Goal: Information Seeking & Learning: Learn about a topic

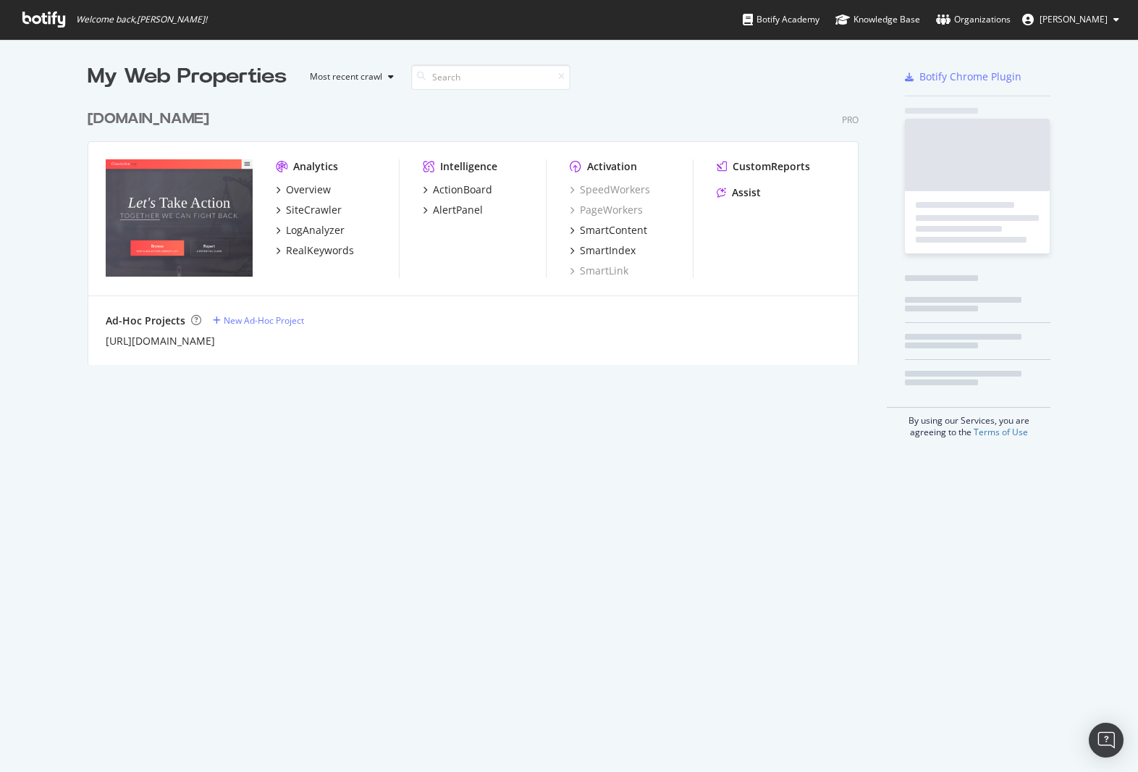
scroll to position [274, 782]
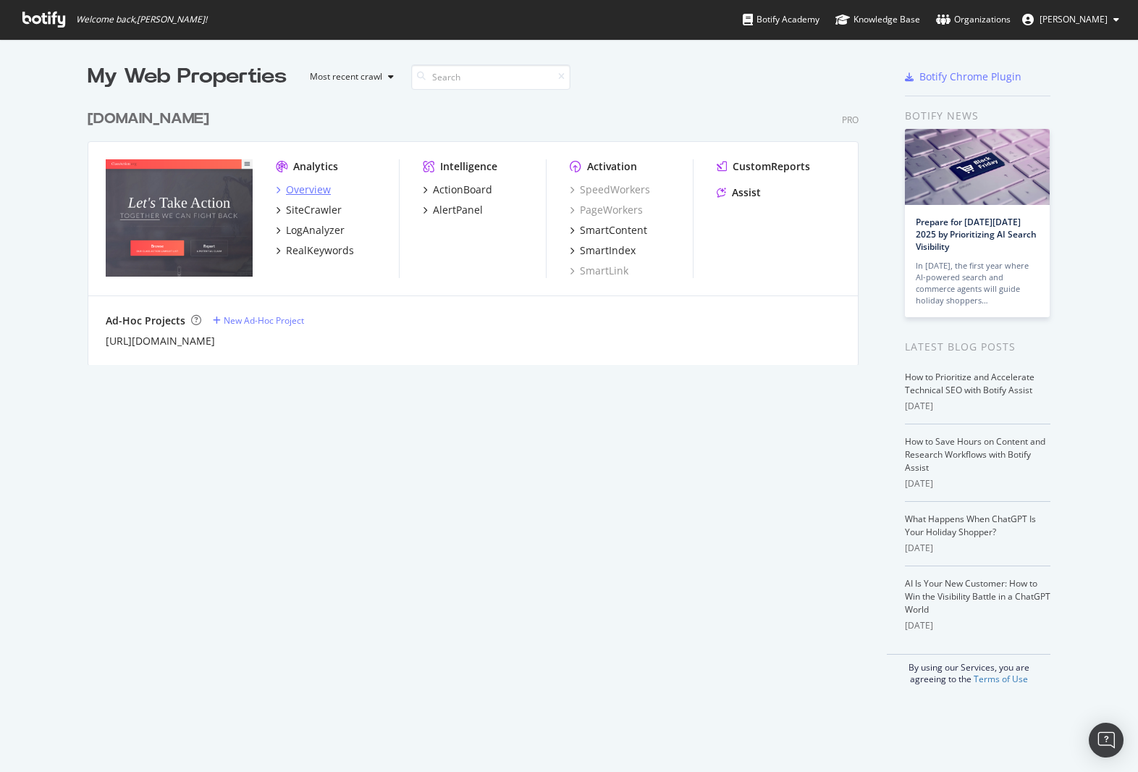
click at [314, 192] on div "Overview" at bounding box center [308, 189] width 45 height 14
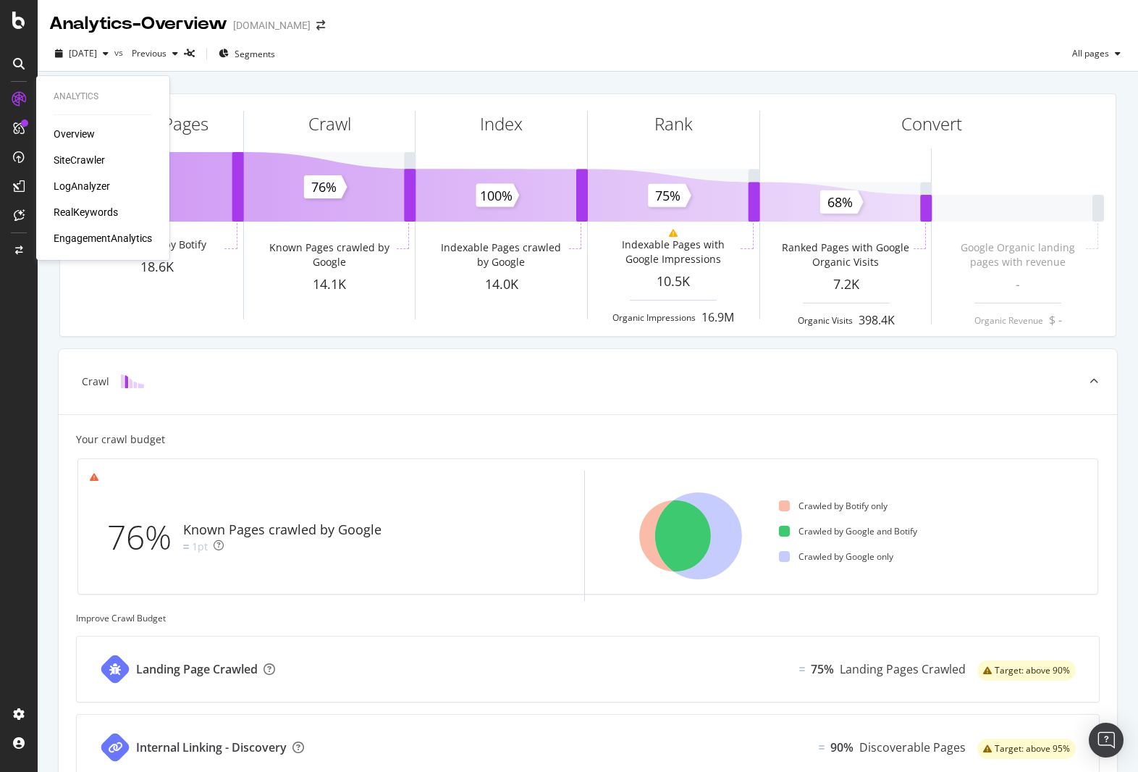
click at [83, 209] on div "RealKeywords" at bounding box center [86, 212] width 64 height 14
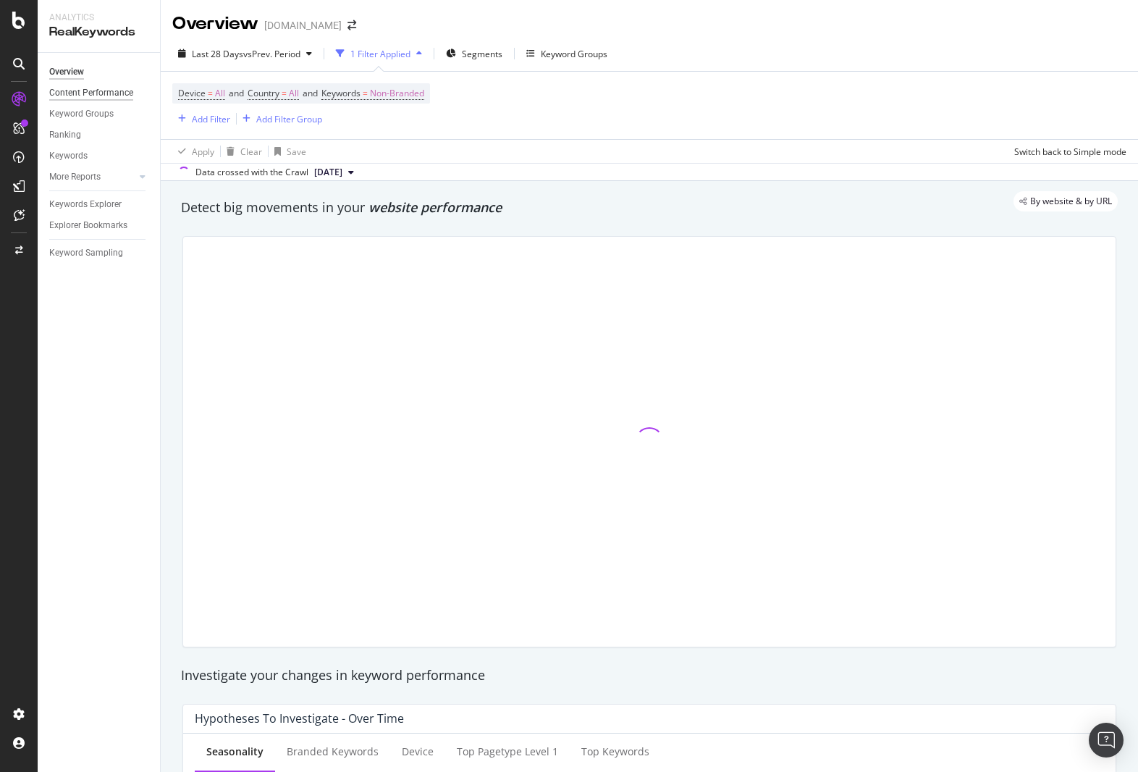
click at [93, 98] on div "Content Performance" at bounding box center [91, 92] width 84 height 15
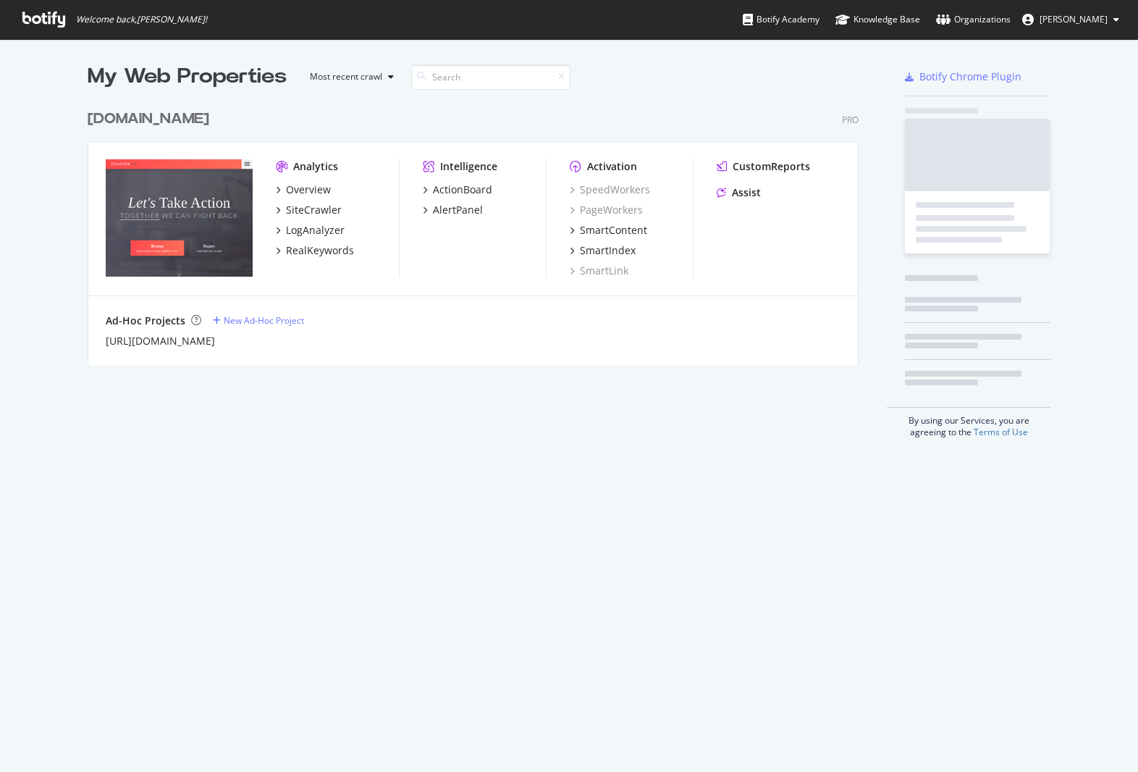
scroll to position [274, 782]
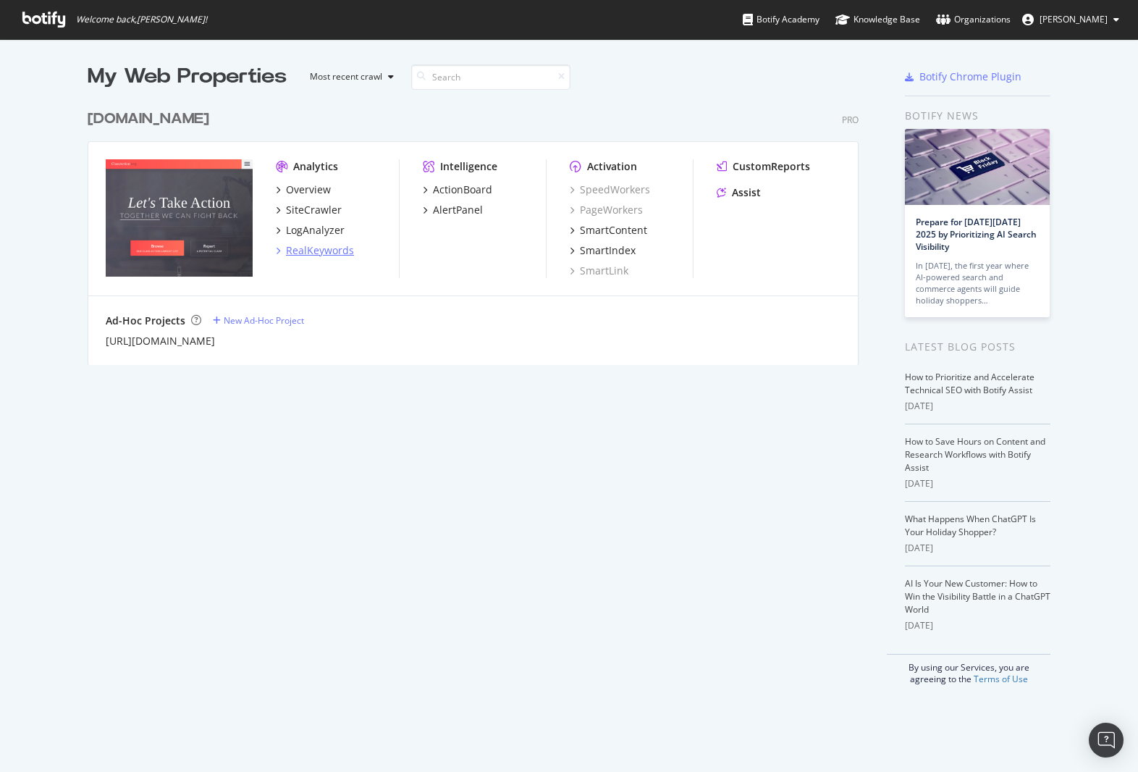
click at [320, 252] on div "RealKeywords" at bounding box center [320, 250] width 68 height 14
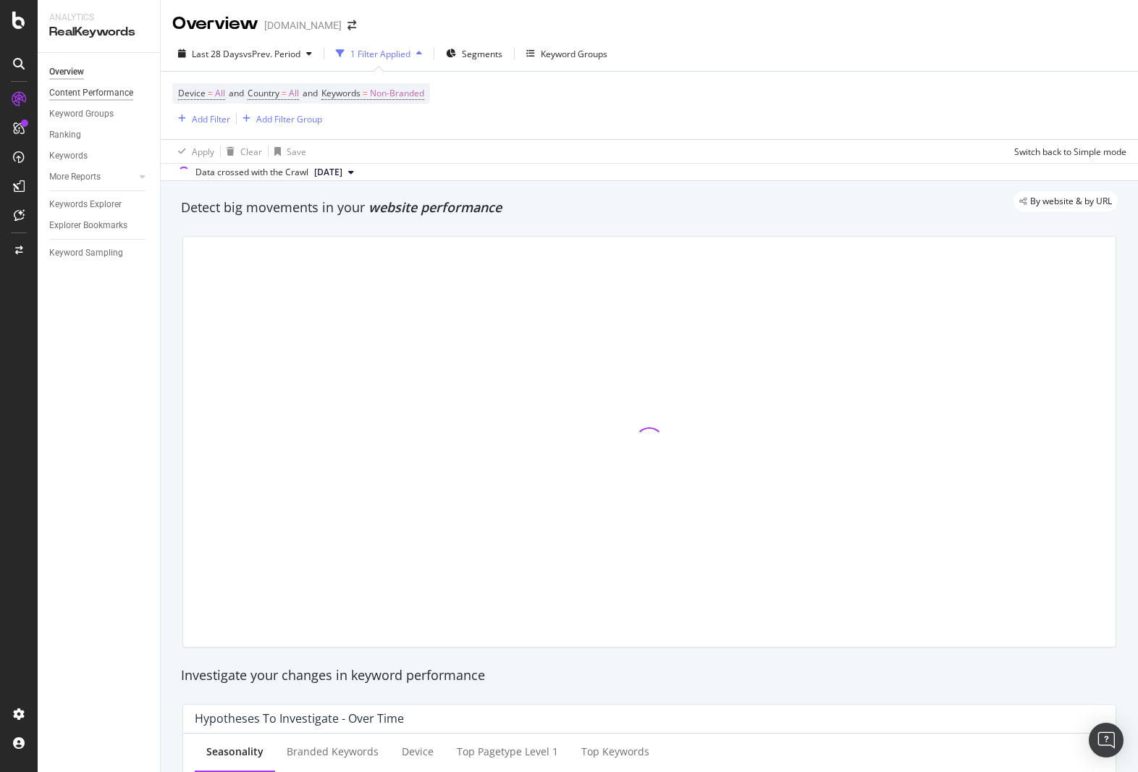
click at [71, 92] on div "Content Performance" at bounding box center [91, 92] width 84 height 15
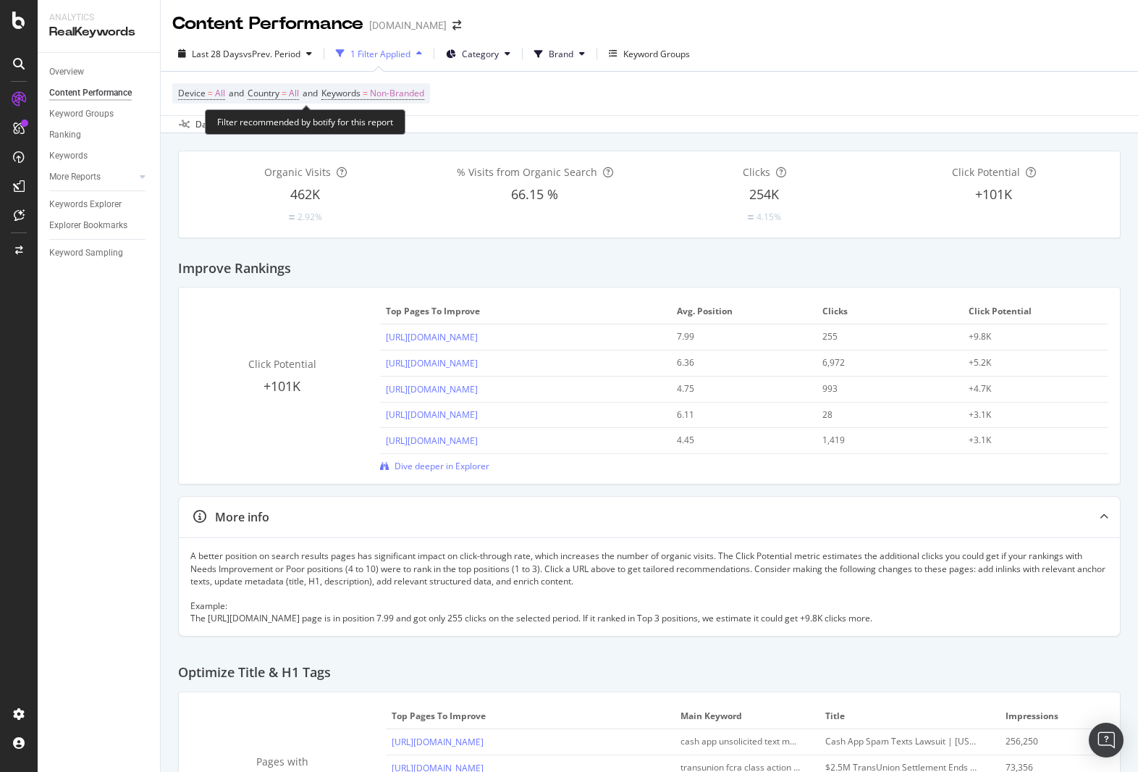
click at [318, 93] on span "and" at bounding box center [310, 93] width 15 height 12
click at [75, 173] on div "More Reports" at bounding box center [74, 176] width 51 height 15
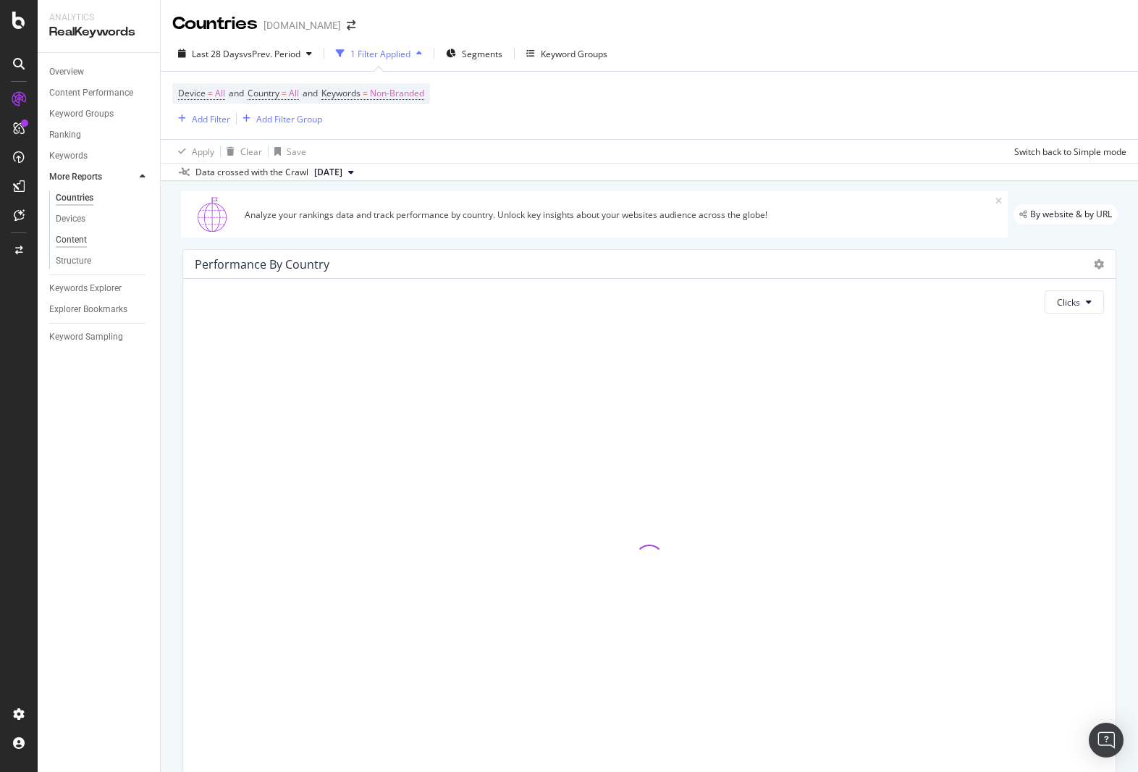
click at [72, 242] on div "Content" at bounding box center [71, 239] width 31 height 15
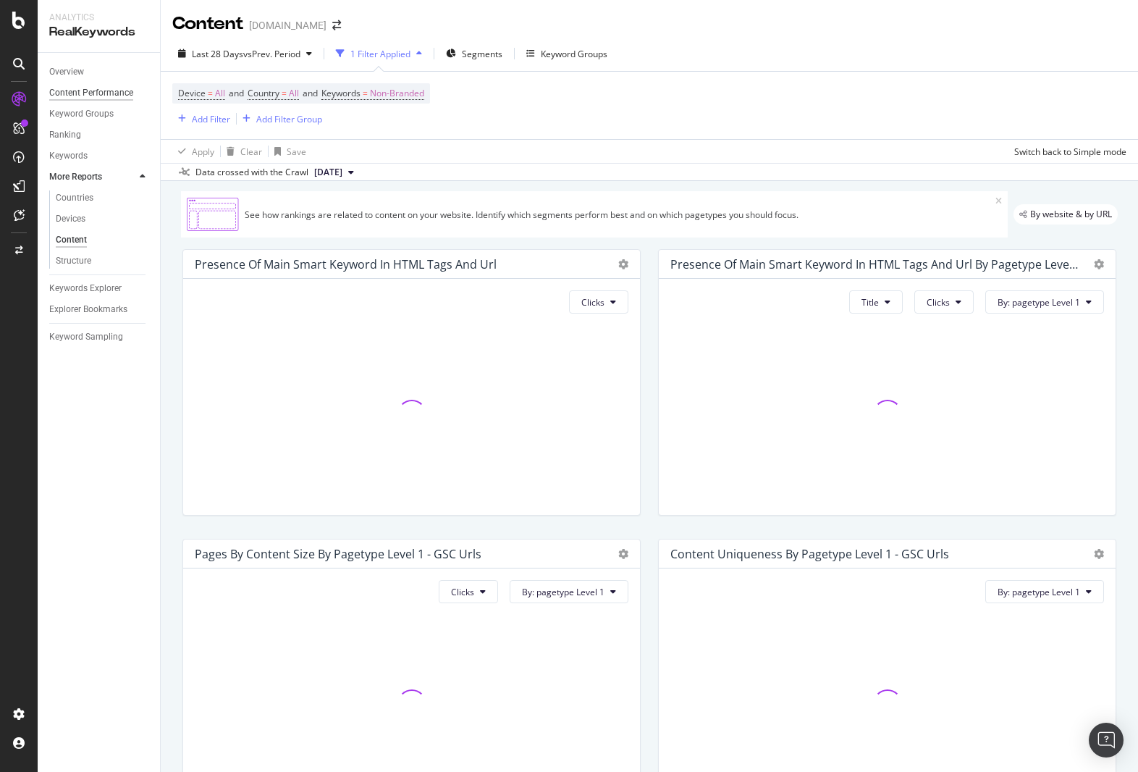
click at [91, 95] on div "Content Performance" at bounding box center [91, 92] width 84 height 15
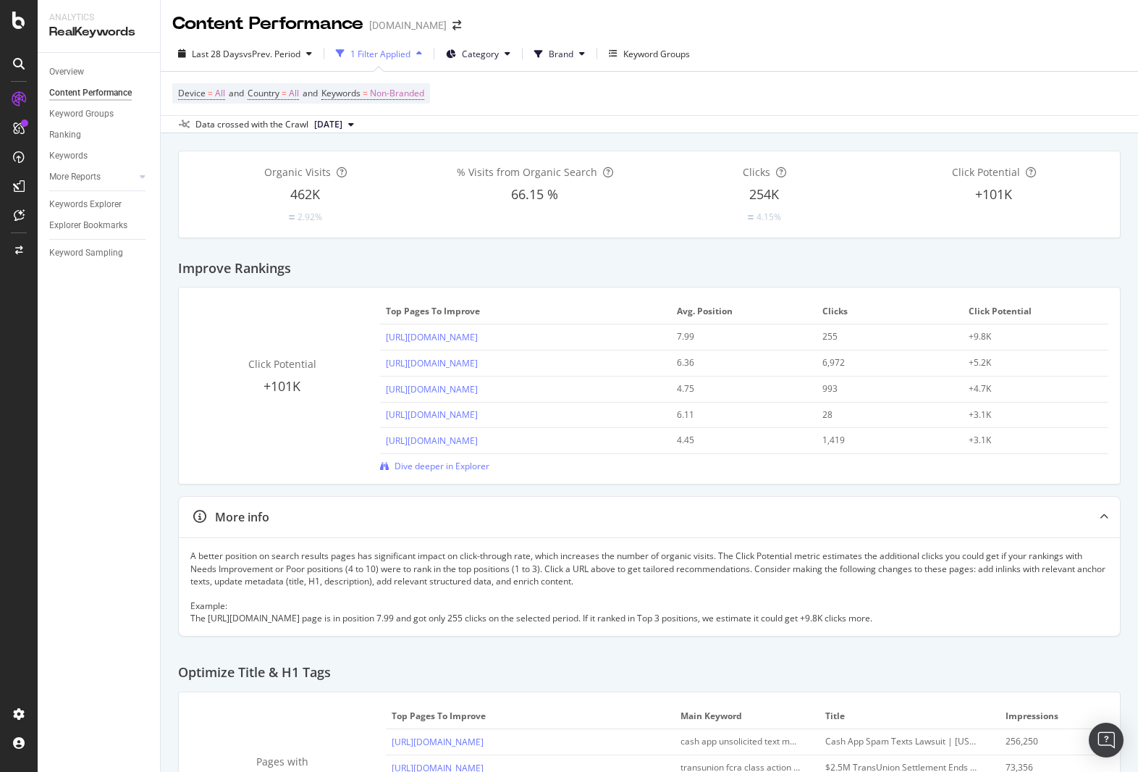
click at [378, 56] on div "1 Filter Applied" at bounding box center [380, 54] width 60 height 12
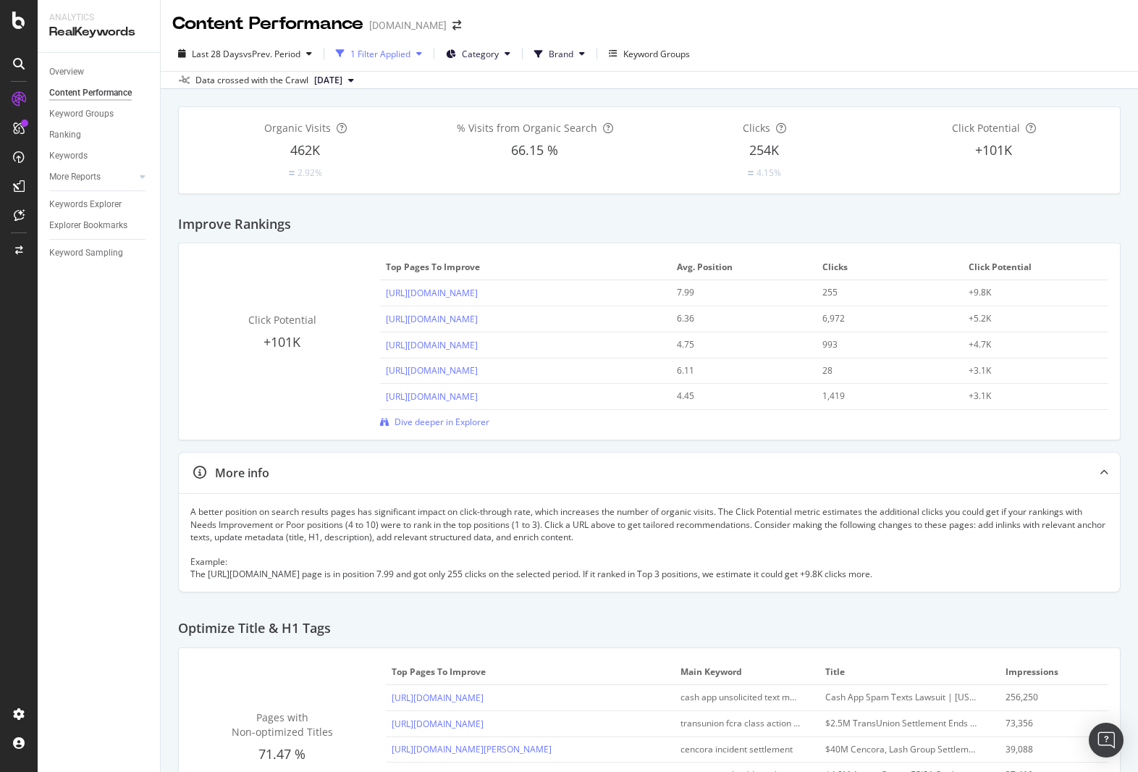
click at [378, 56] on div "1 Filter Applied" at bounding box center [380, 54] width 60 height 12
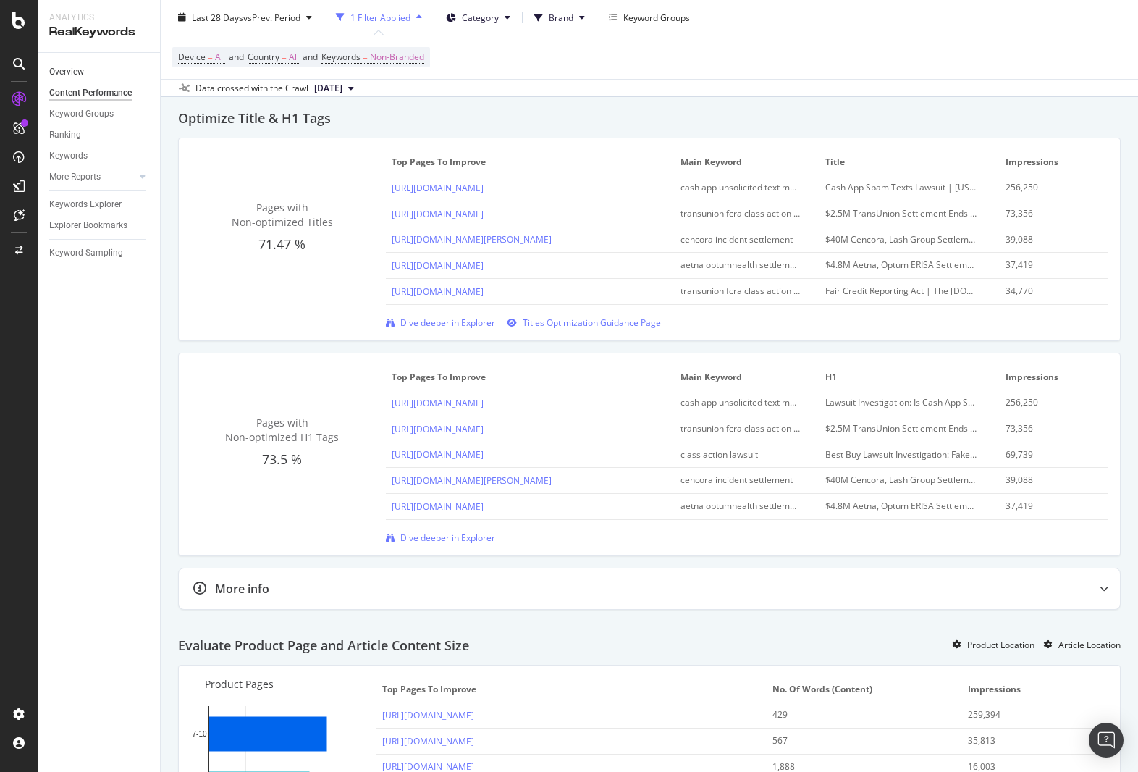
scroll to position [447, 0]
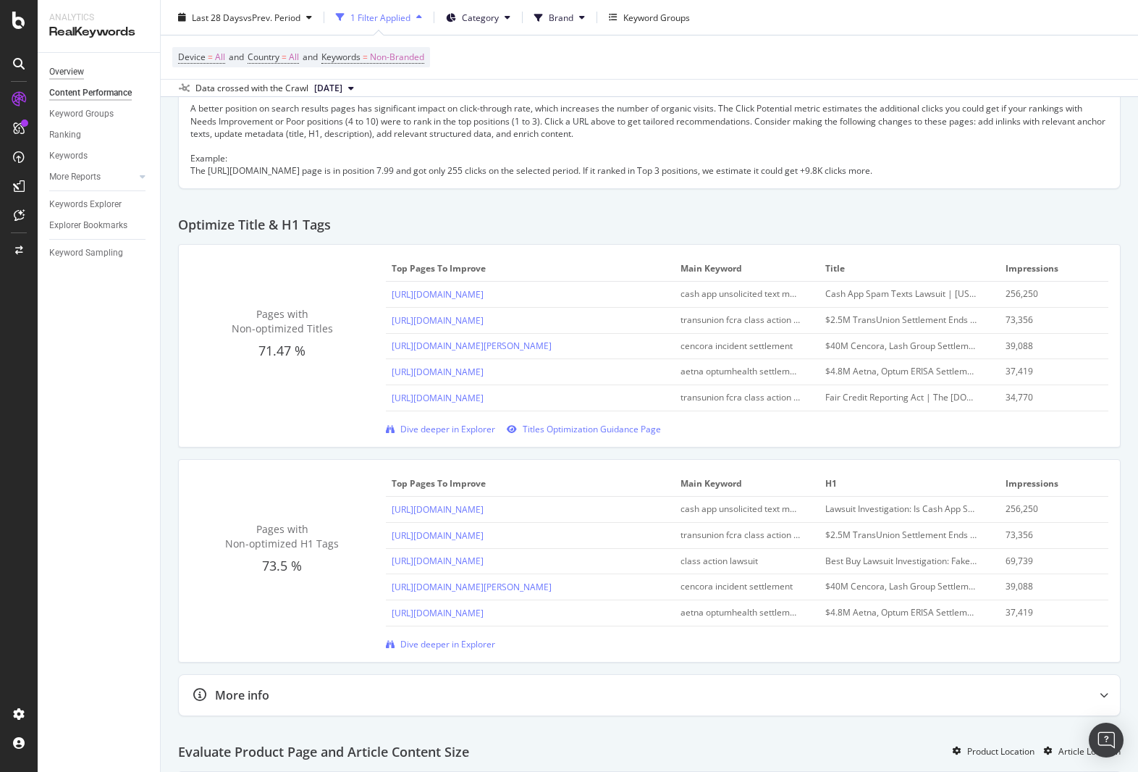
click at [65, 73] on div "Overview" at bounding box center [66, 71] width 35 height 15
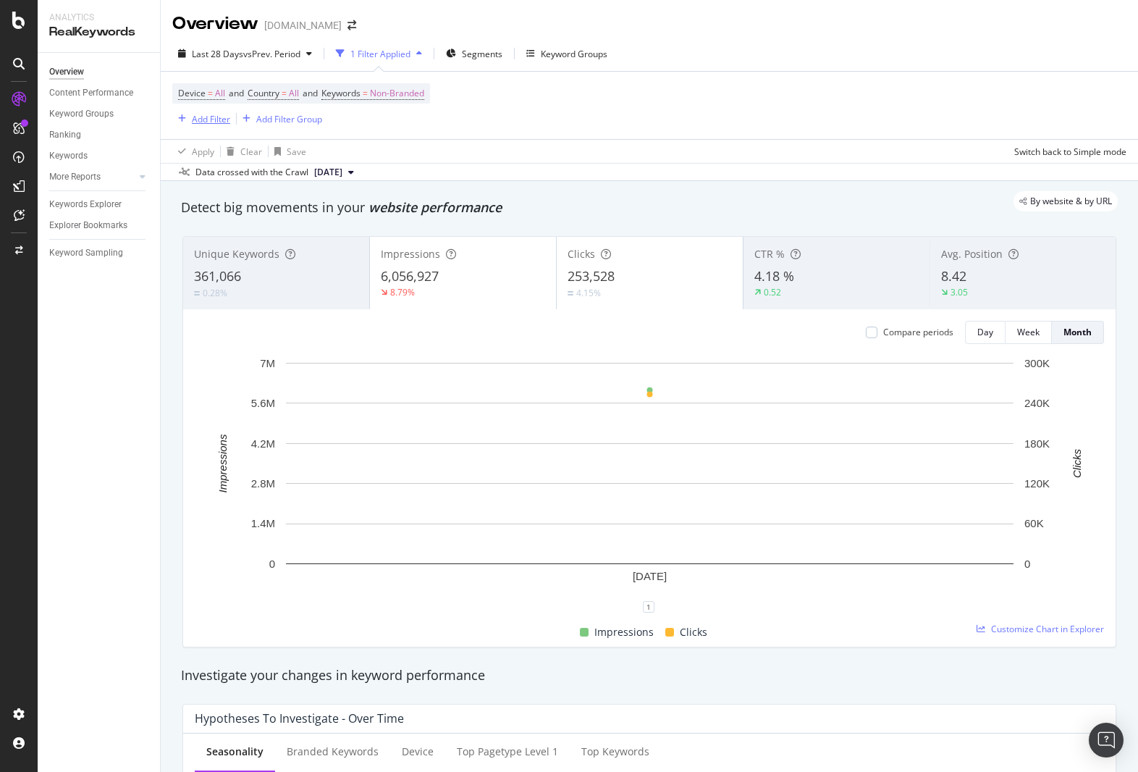
click at [211, 118] on div "Add Filter" at bounding box center [211, 119] width 38 height 12
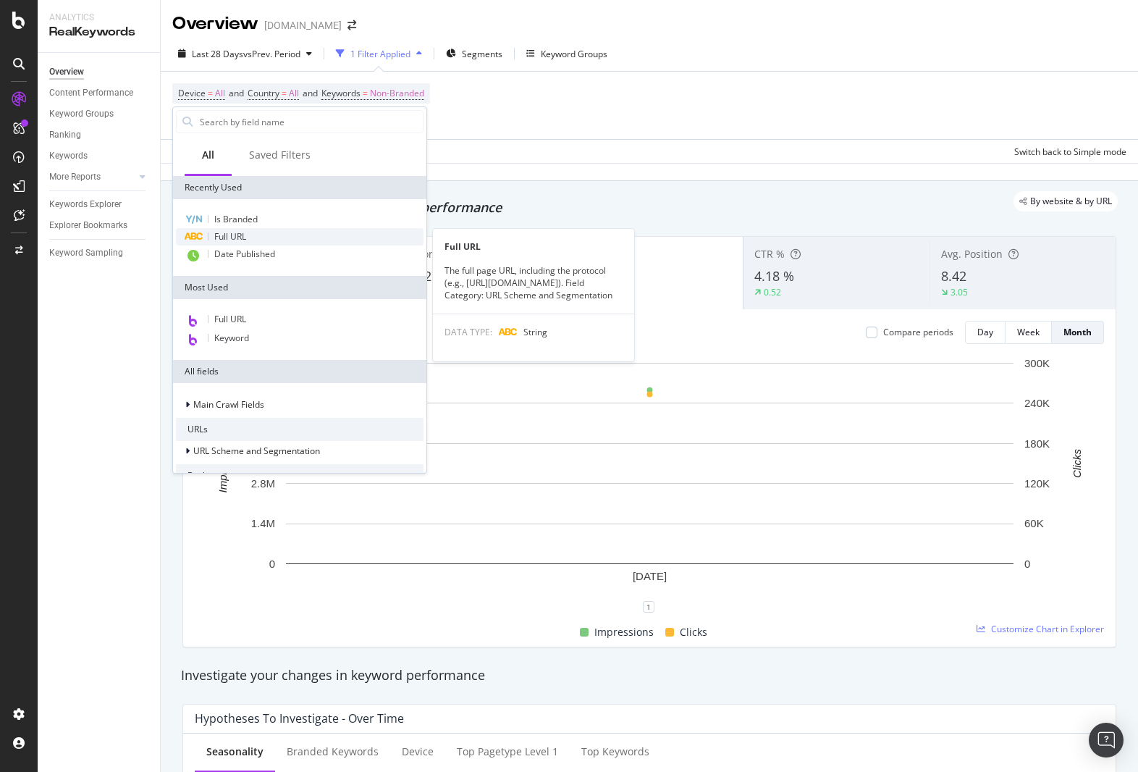
click at [236, 235] on span "Full URL" at bounding box center [230, 236] width 32 height 12
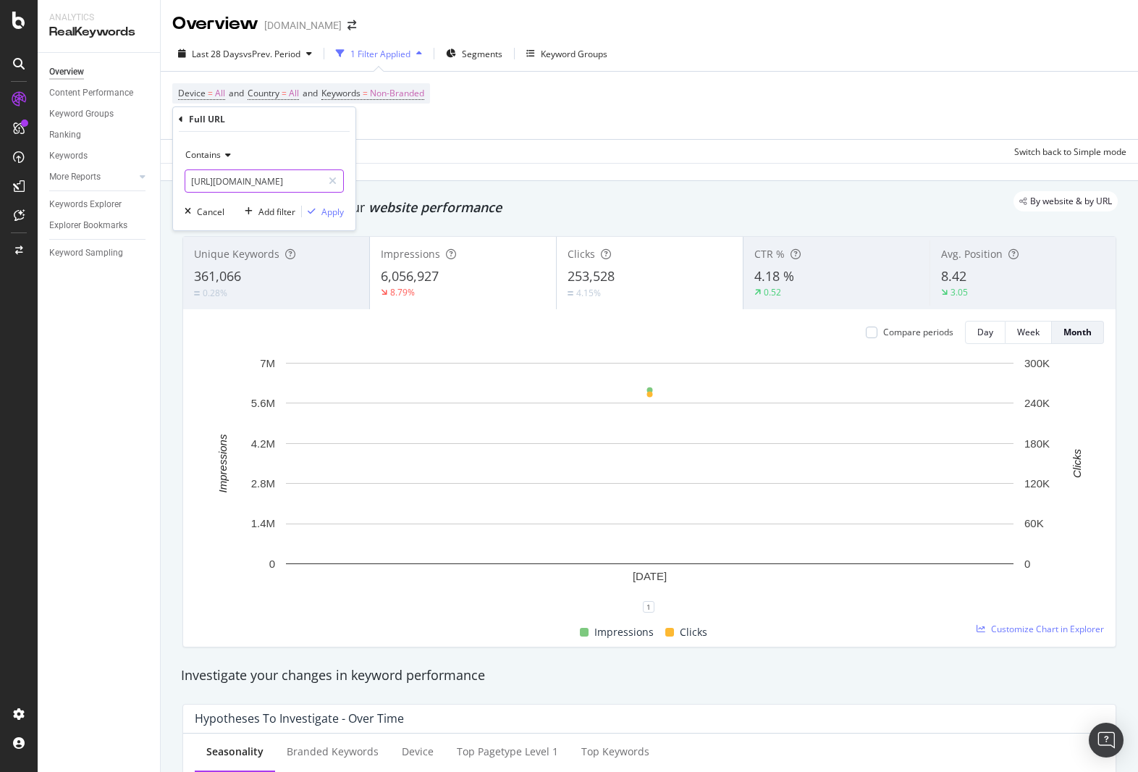
click at [255, 184] on input "[URL][DOMAIN_NAME]" at bounding box center [253, 180] width 137 height 23
paste input "data-breach-lawsuits/hot-topic-october-2024"
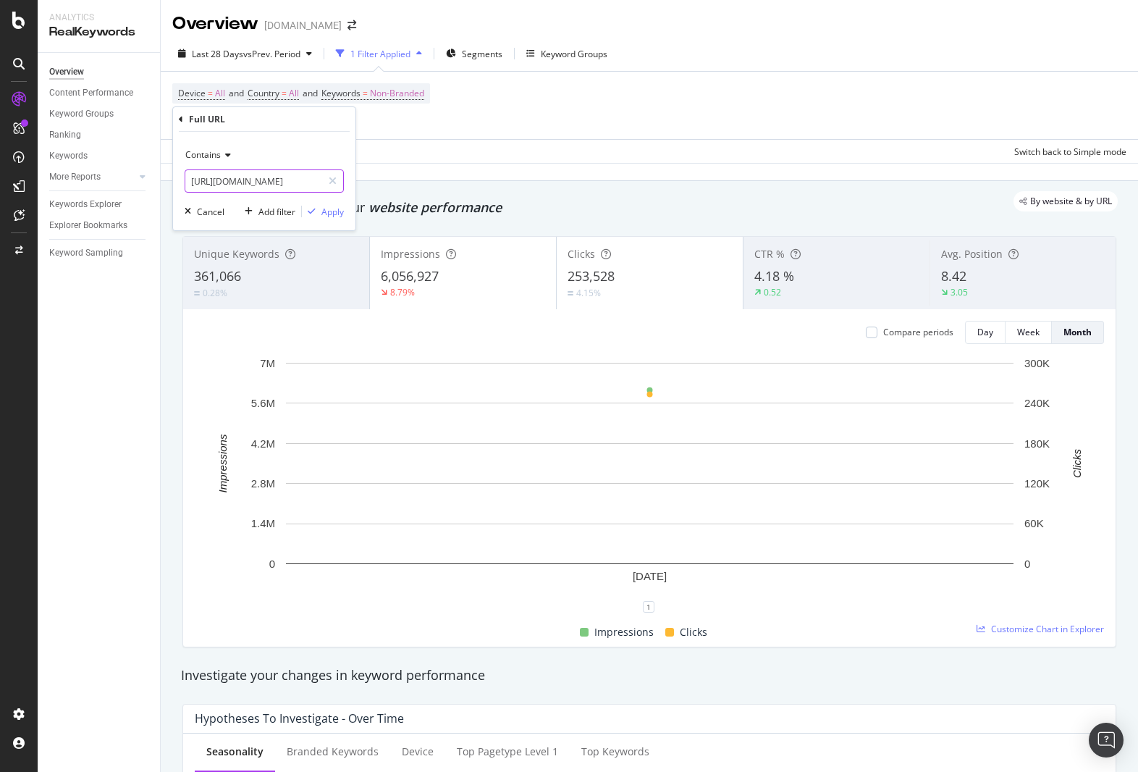
type input "[URL][DOMAIN_NAME]"
click at [225, 160] on div "Contains" at bounding box center [264, 154] width 159 height 23
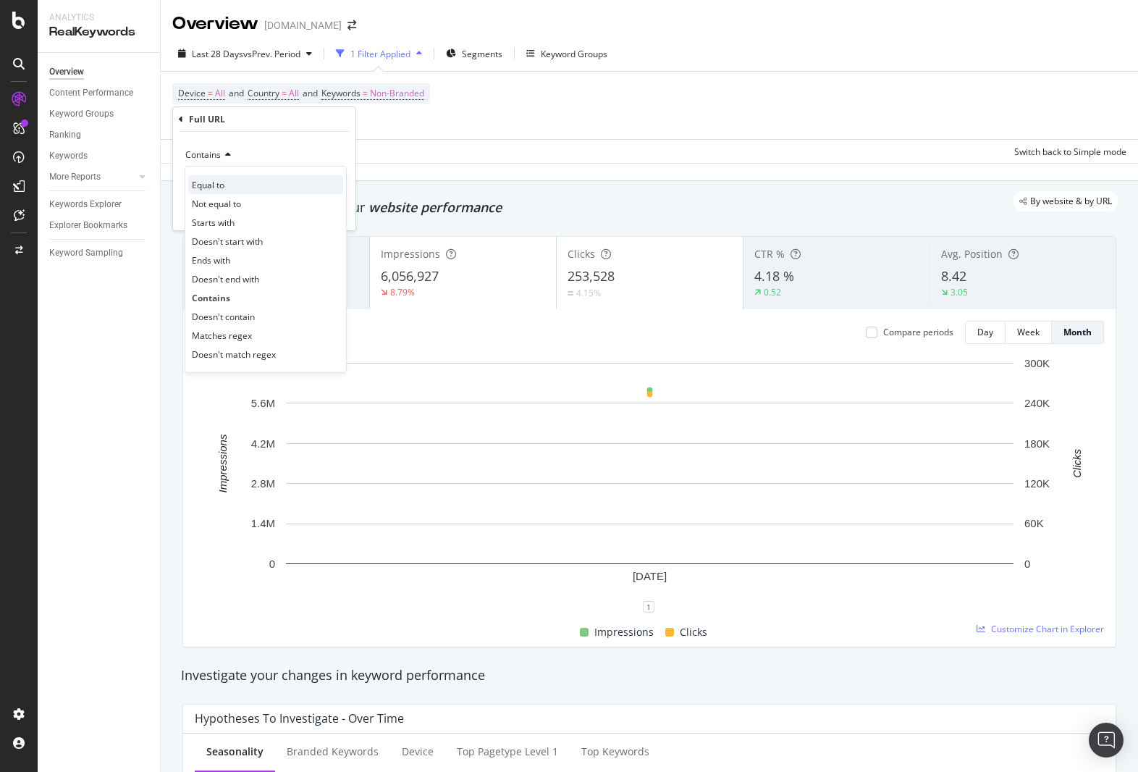
click at [225, 185] on div "Equal to" at bounding box center [265, 184] width 155 height 19
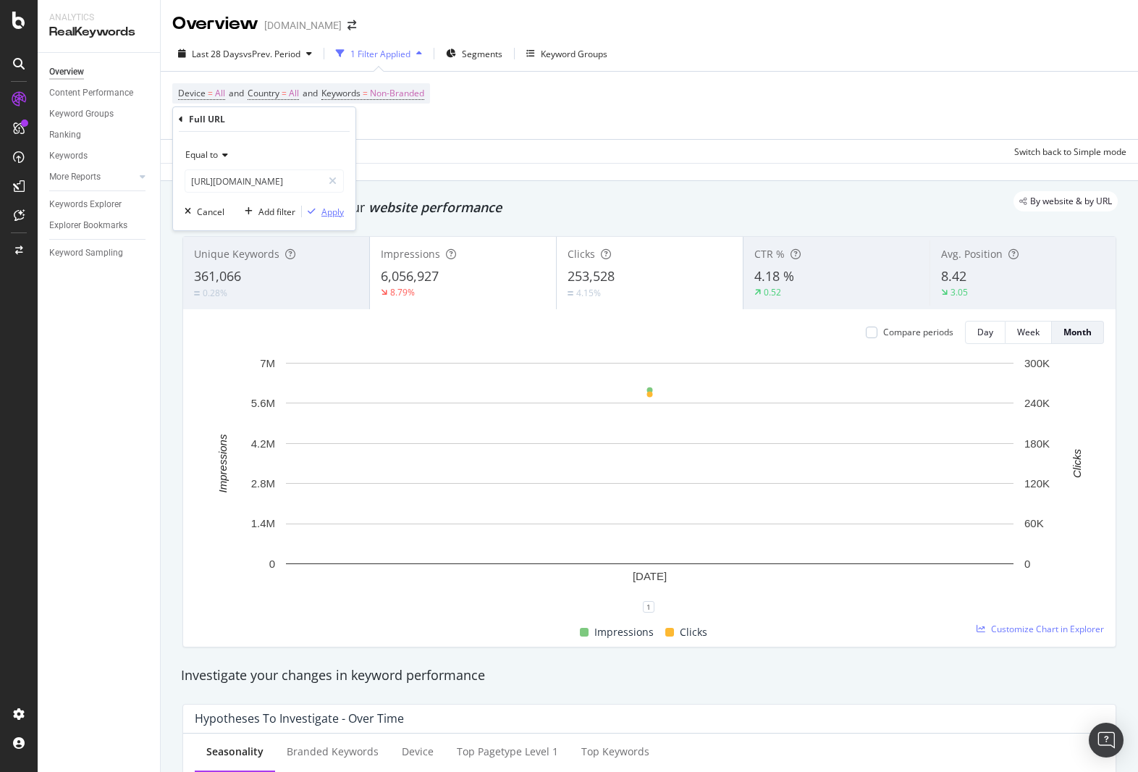
click at [334, 214] on div "Apply" at bounding box center [332, 212] width 22 height 12
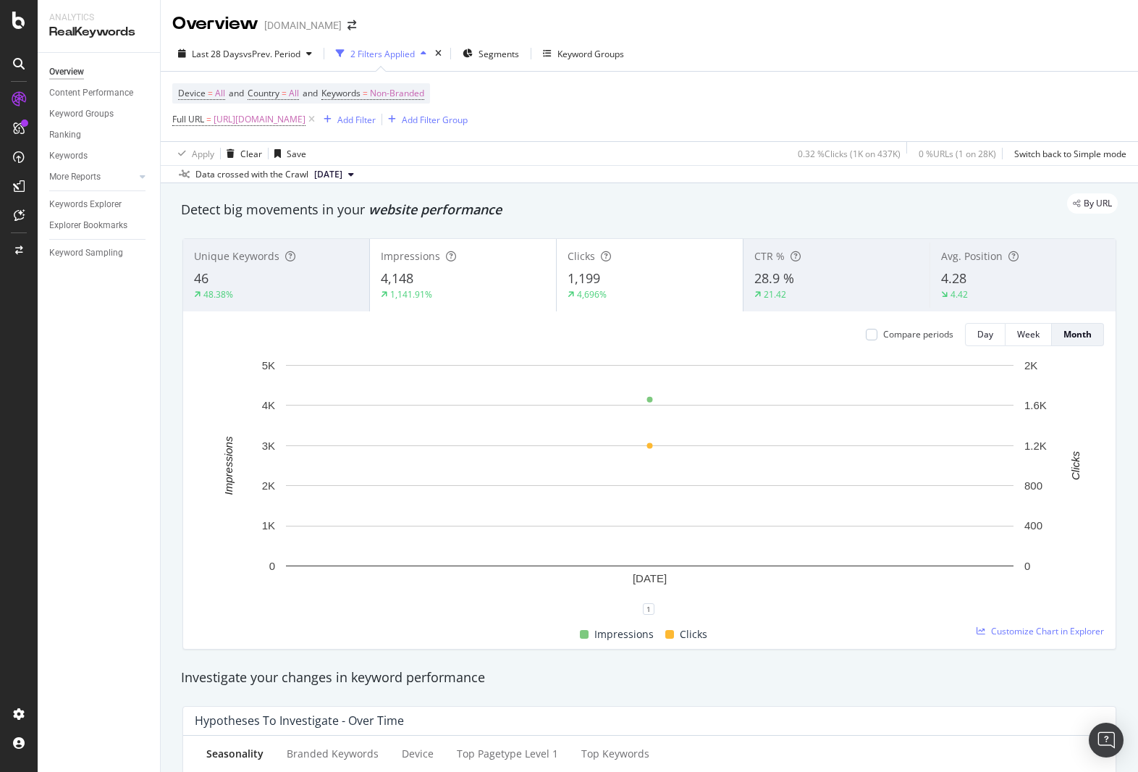
click at [788, 79] on div "Device = All and Country = All and Keywords = Non-Branded Full URL = [URL][DOMA…" at bounding box center [649, 106] width 954 height 69
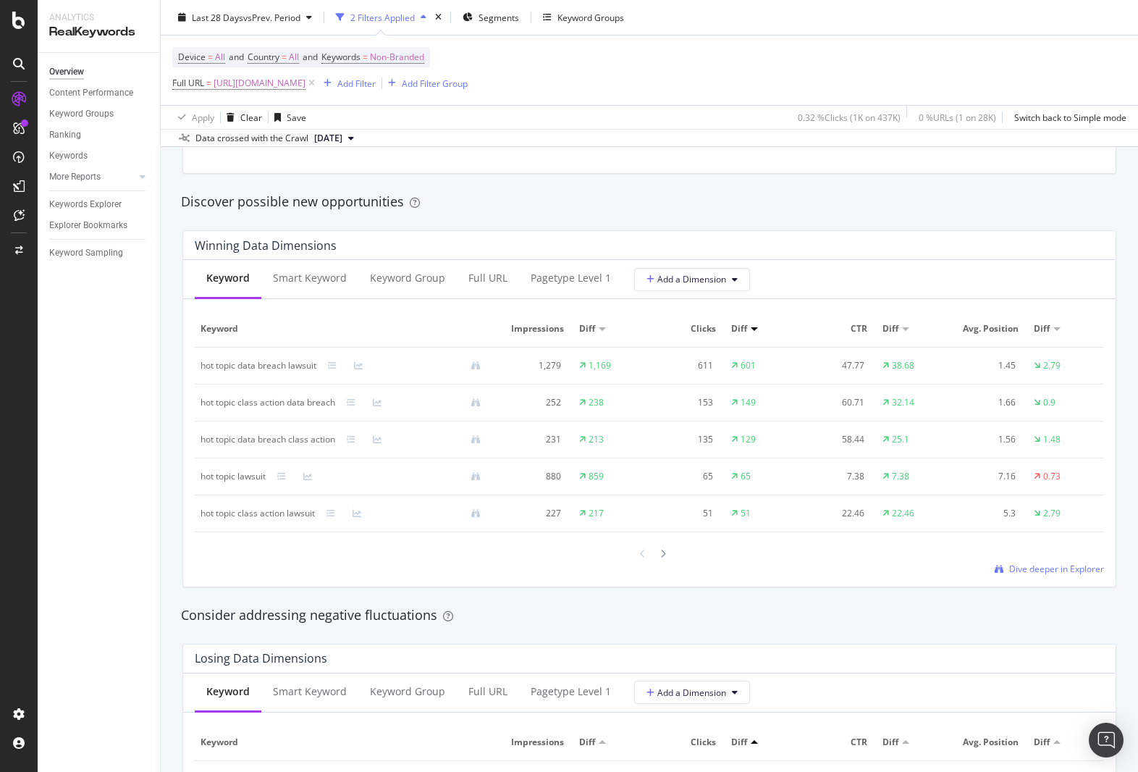
scroll to position [1209, 0]
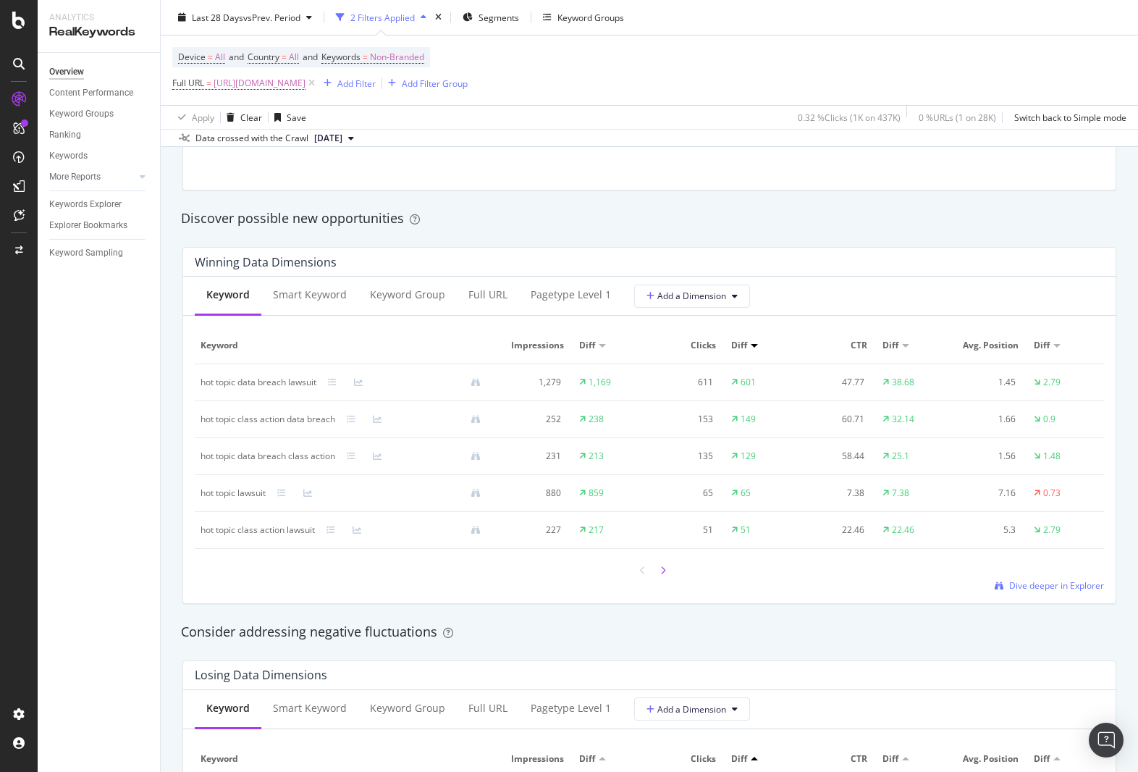
click at [662, 571] on icon at bounding box center [663, 570] width 6 height 9
click at [641, 572] on icon at bounding box center [643, 571] width 6 height 9
click at [724, 302] on button "Add a Dimension" at bounding box center [692, 295] width 116 height 23
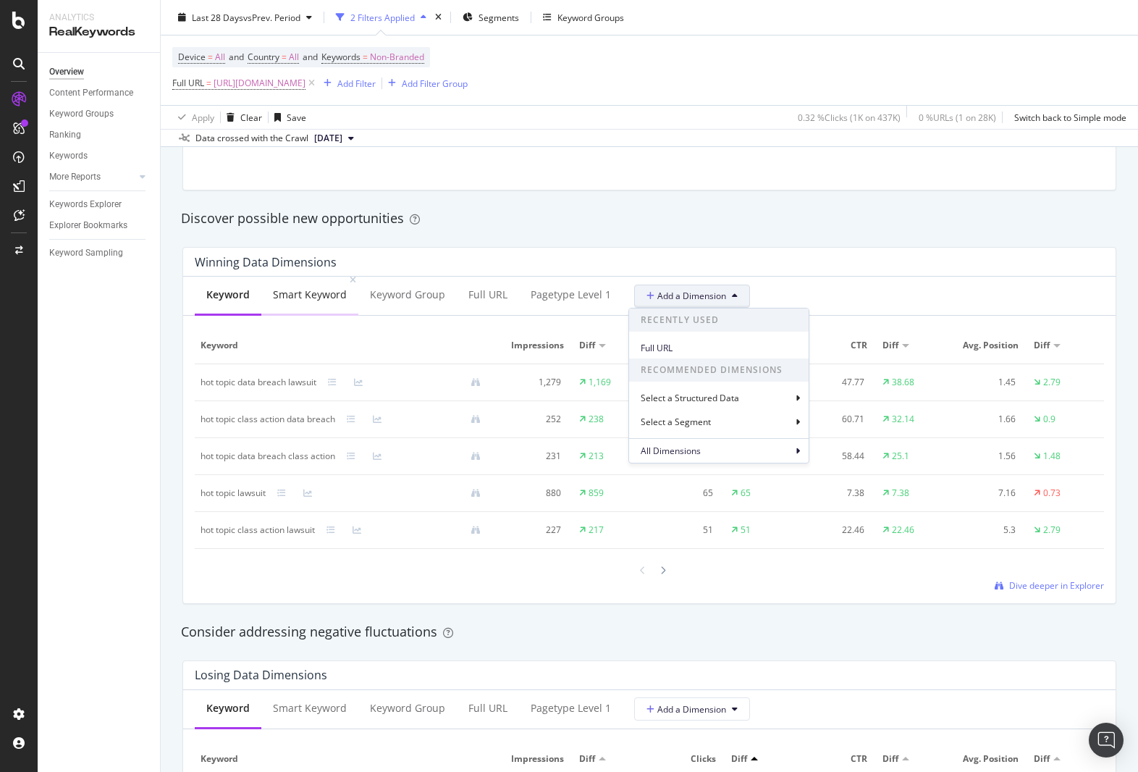
click at [318, 298] on div "Smart Keyword" at bounding box center [310, 294] width 74 height 14
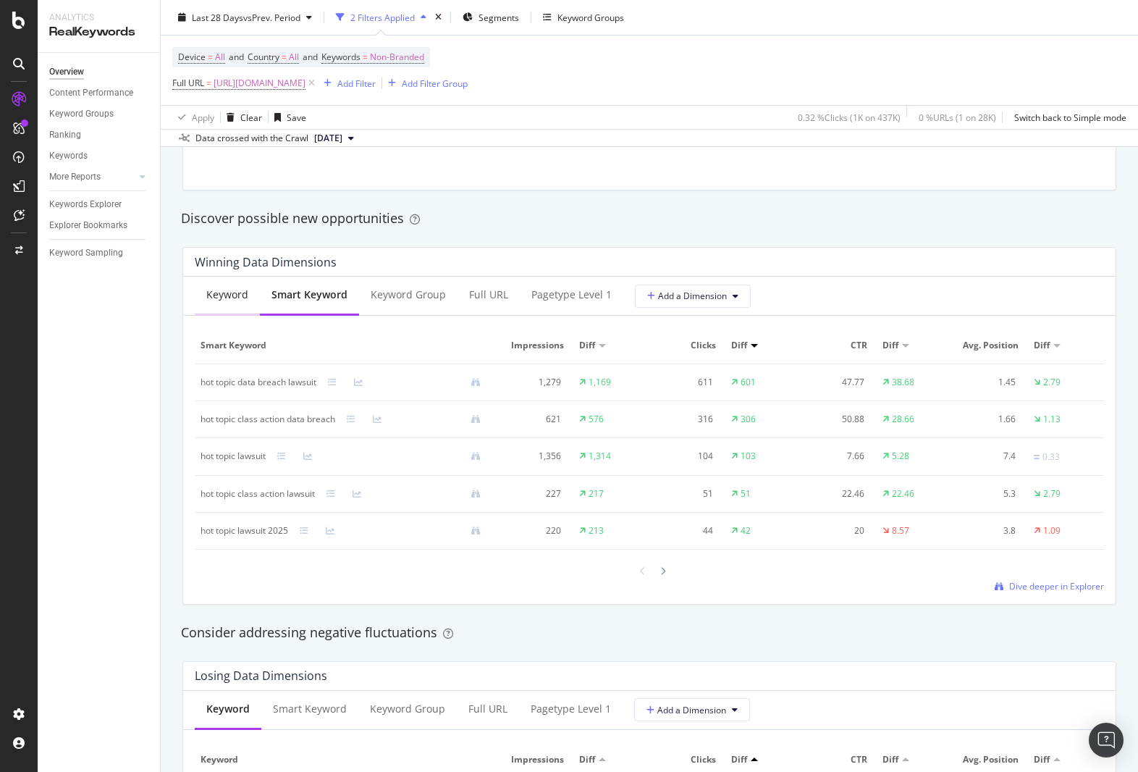
click at [221, 297] on div "Keyword" at bounding box center [227, 294] width 42 height 14
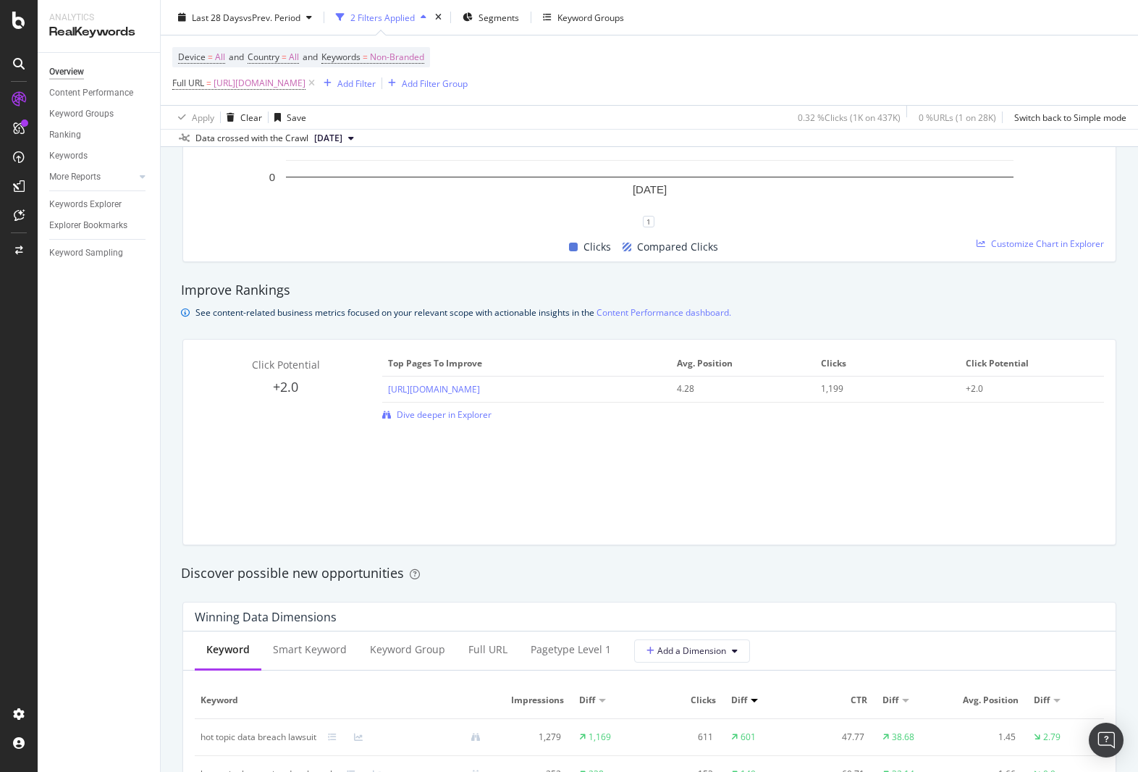
scroll to position [851, 0]
click at [434, 417] on span "Dive deeper in Explorer" at bounding box center [444, 418] width 95 height 12
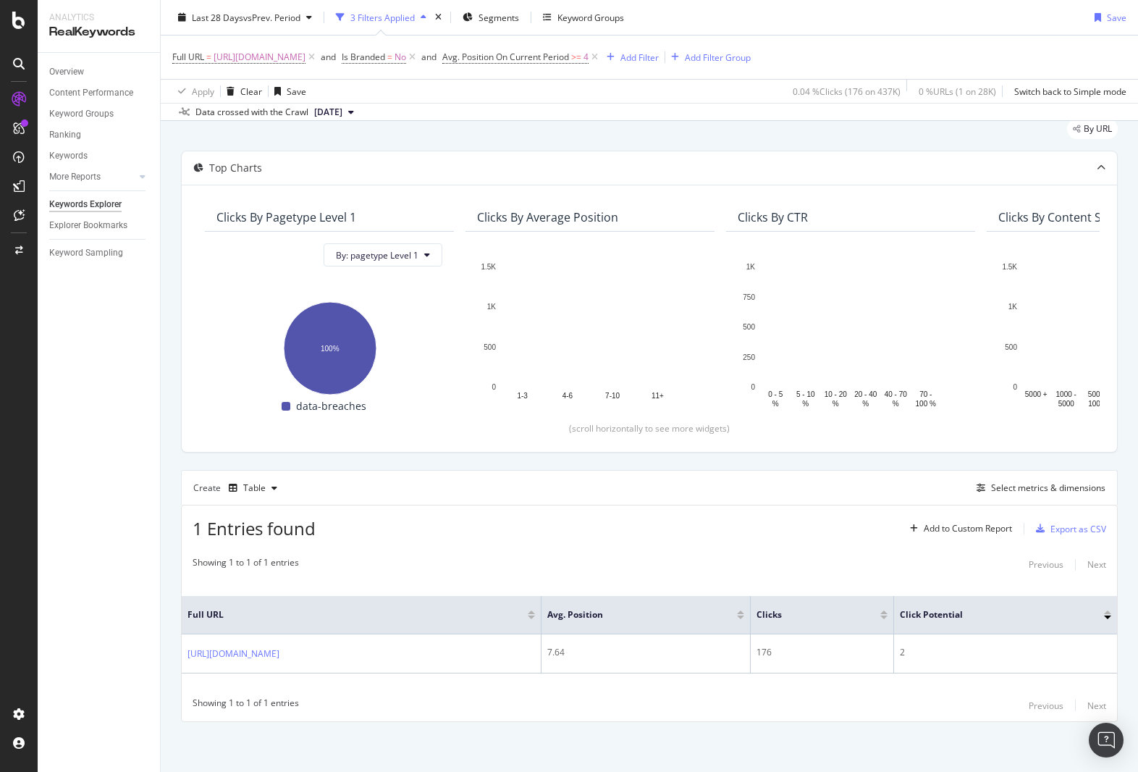
scroll to position [49, 0]
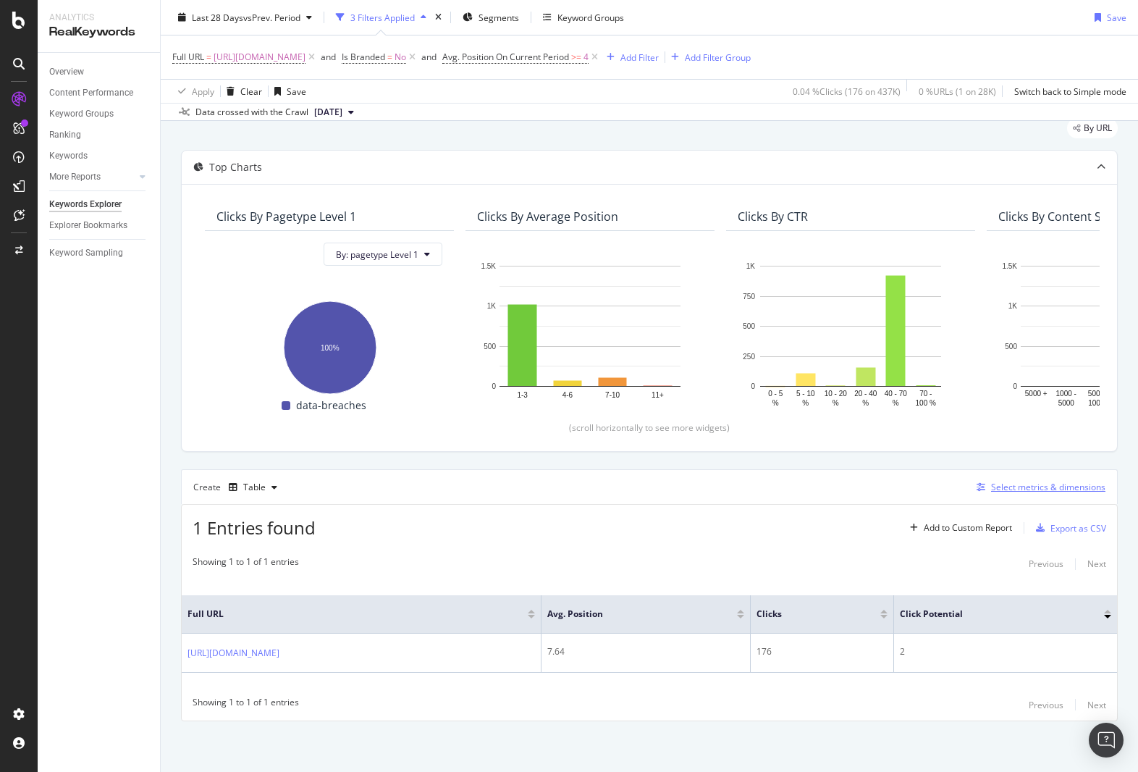
click at [1069, 481] on div "Select metrics & dimensions" at bounding box center [1048, 487] width 114 height 12
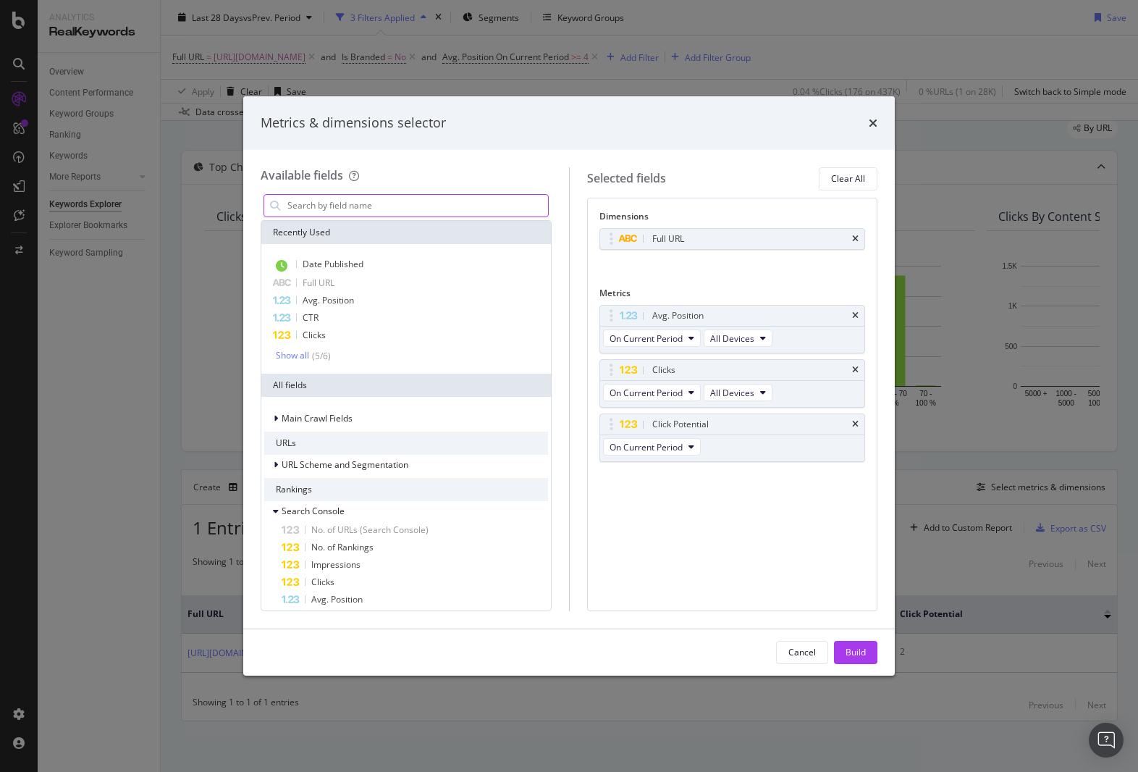
click at [352, 209] on input "modal" at bounding box center [417, 206] width 262 height 22
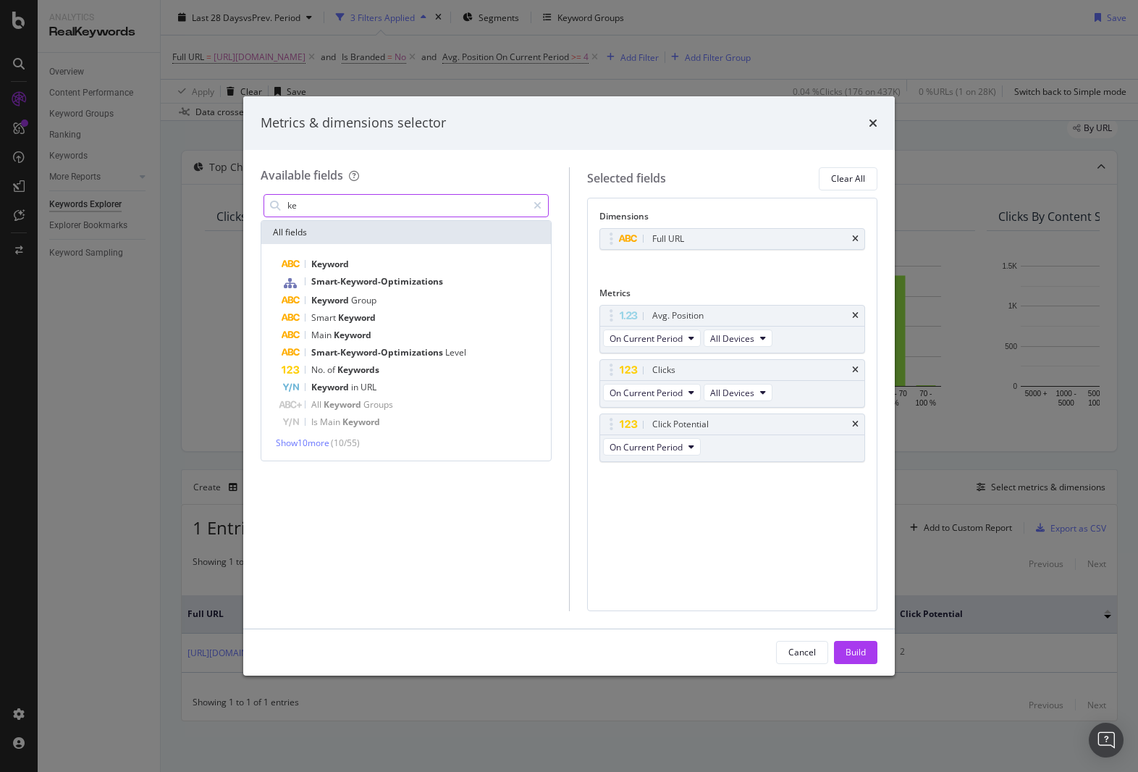
type input "k"
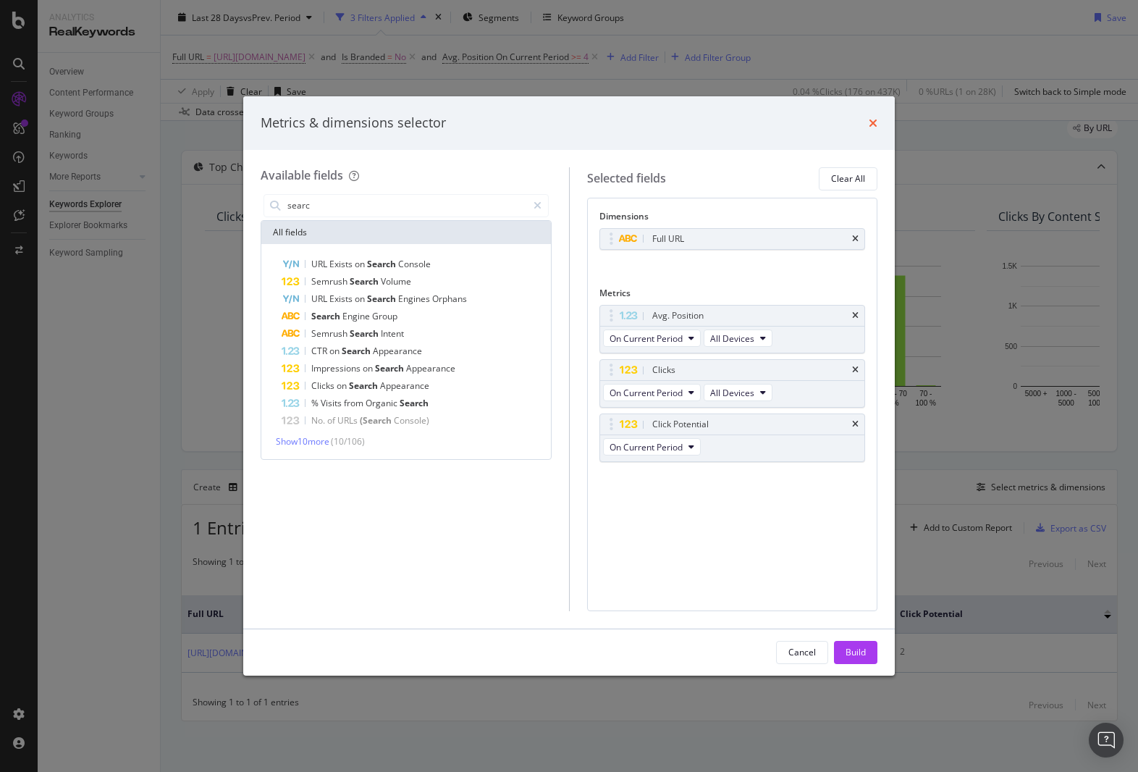
type input "searc"
click at [870, 124] on icon "times" at bounding box center [872, 123] width 9 height 12
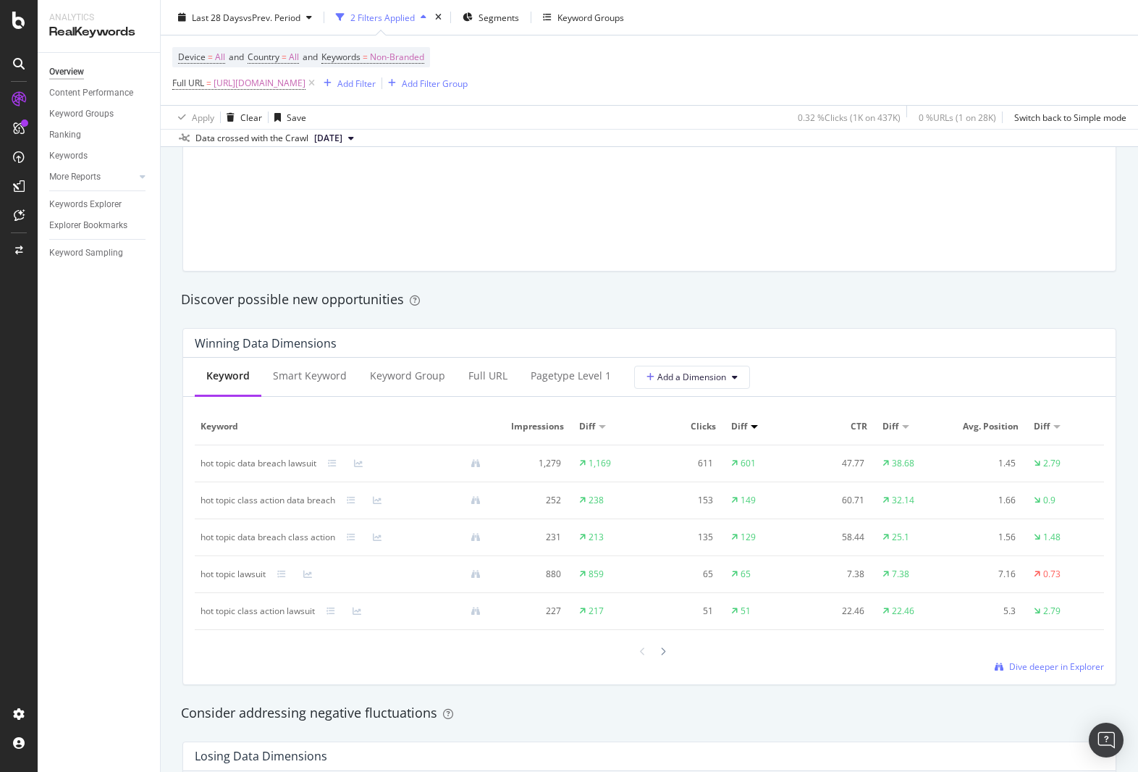
scroll to position [1188, 0]
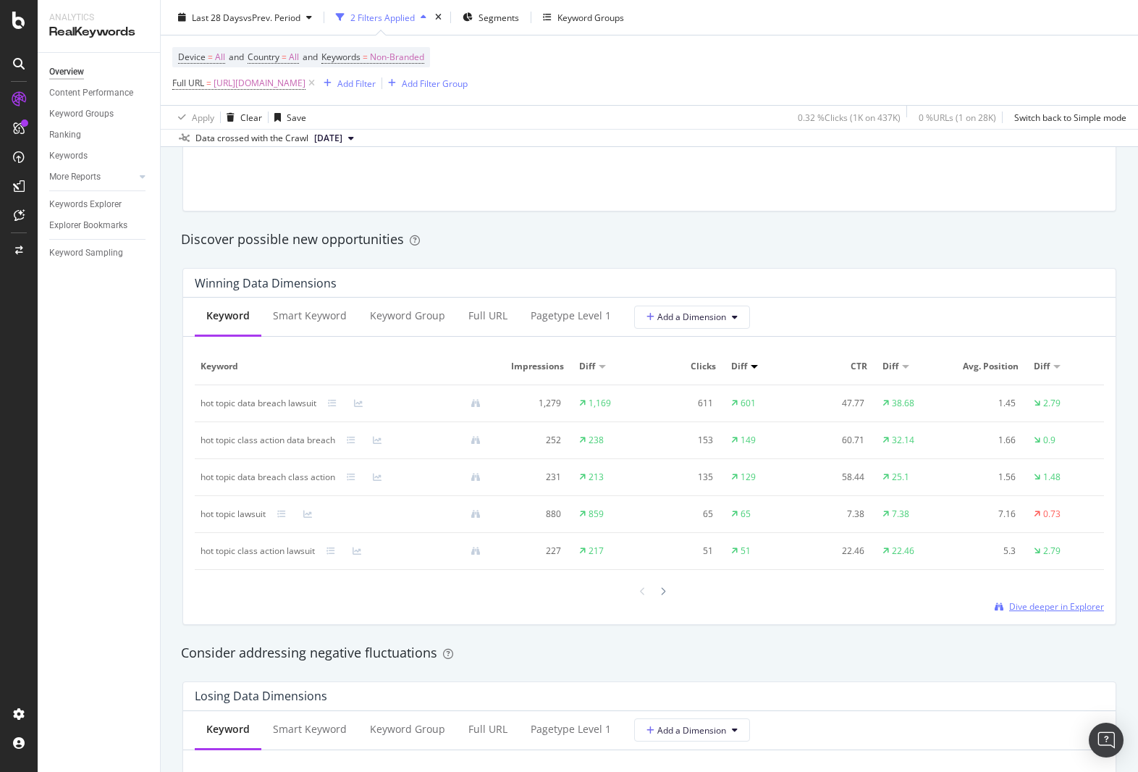
click at [1061, 604] on span "Dive deeper in Explorer" at bounding box center [1056, 606] width 95 height 12
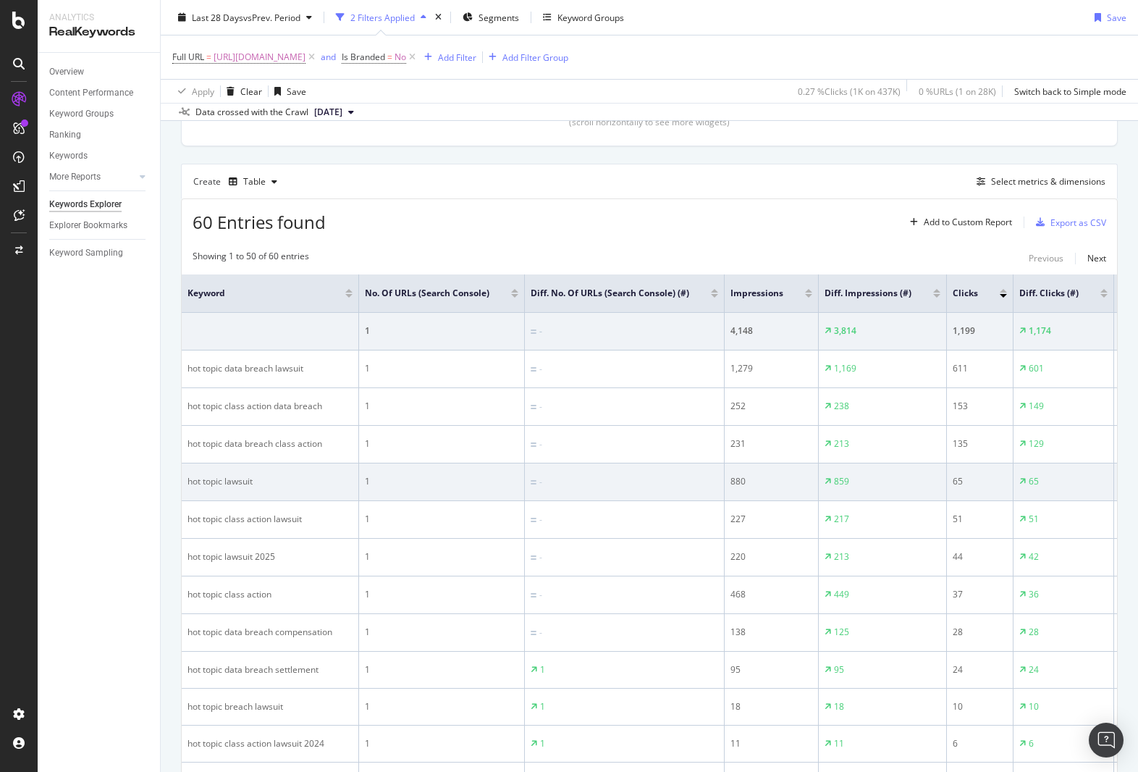
scroll to position [474, 0]
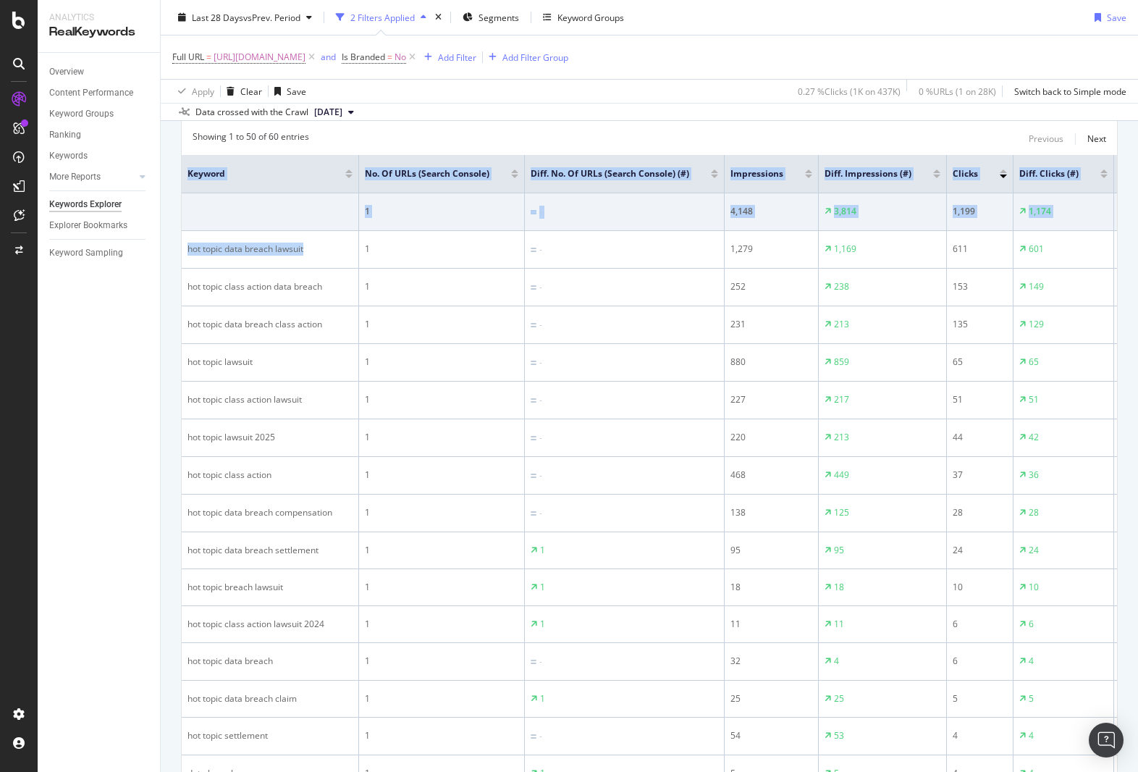
drag, startPoint x: 308, startPoint y: 248, endPoint x: 173, endPoint y: 236, distance: 135.8
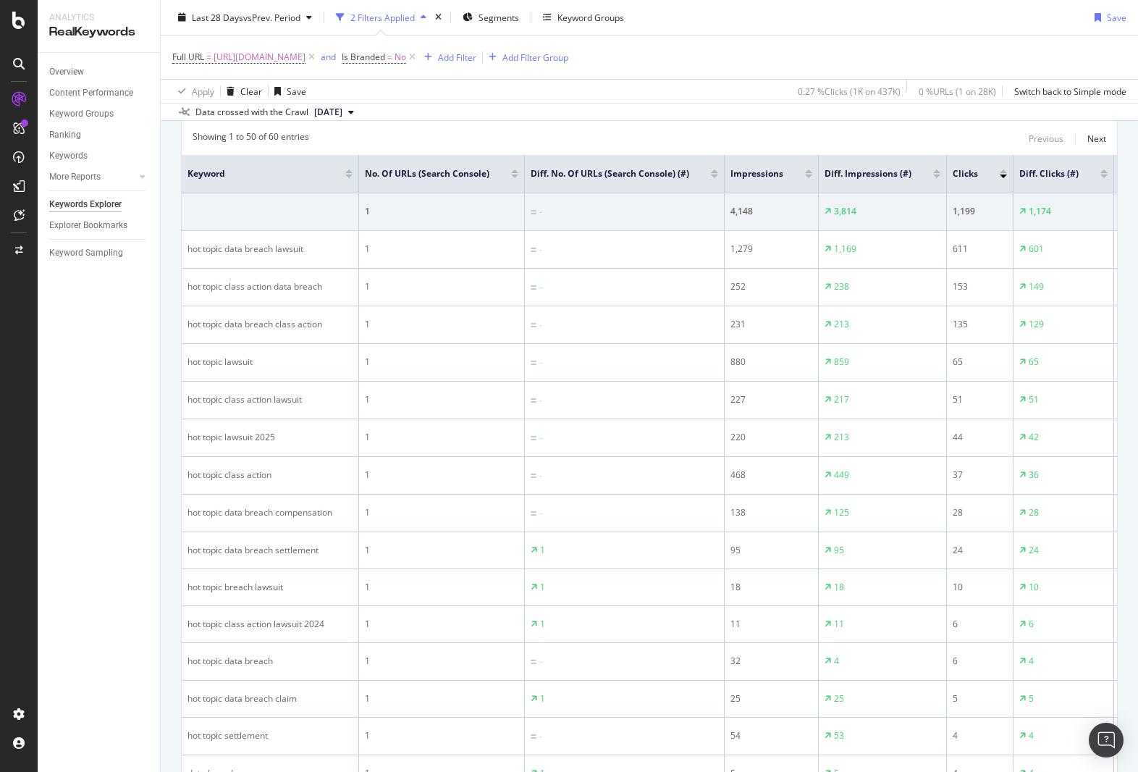
click at [452, 138] on div "Showing 1 to 50 of 60 entries Previous Next" at bounding box center [649, 138] width 935 height 17
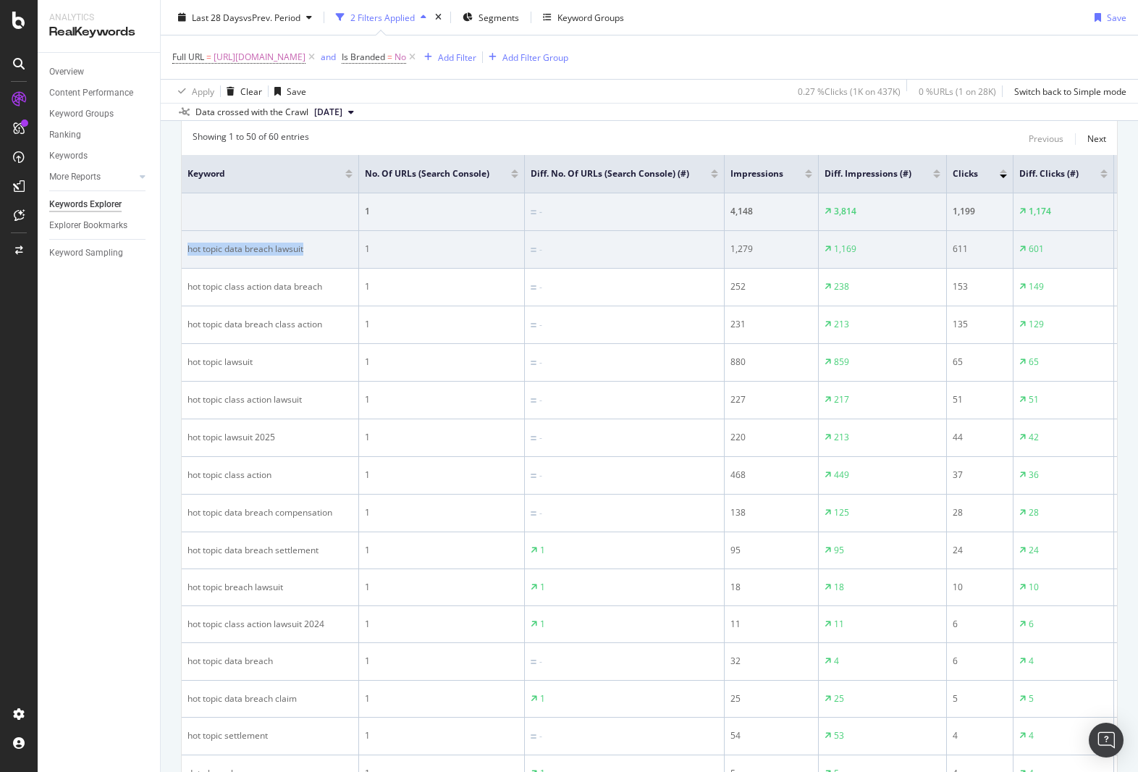
drag, startPoint x: 321, startPoint y: 245, endPoint x: 187, endPoint y: 249, distance: 134.0
click at [187, 249] on div "hot topic data breach lawsuit" at bounding box center [269, 248] width 165 height 13
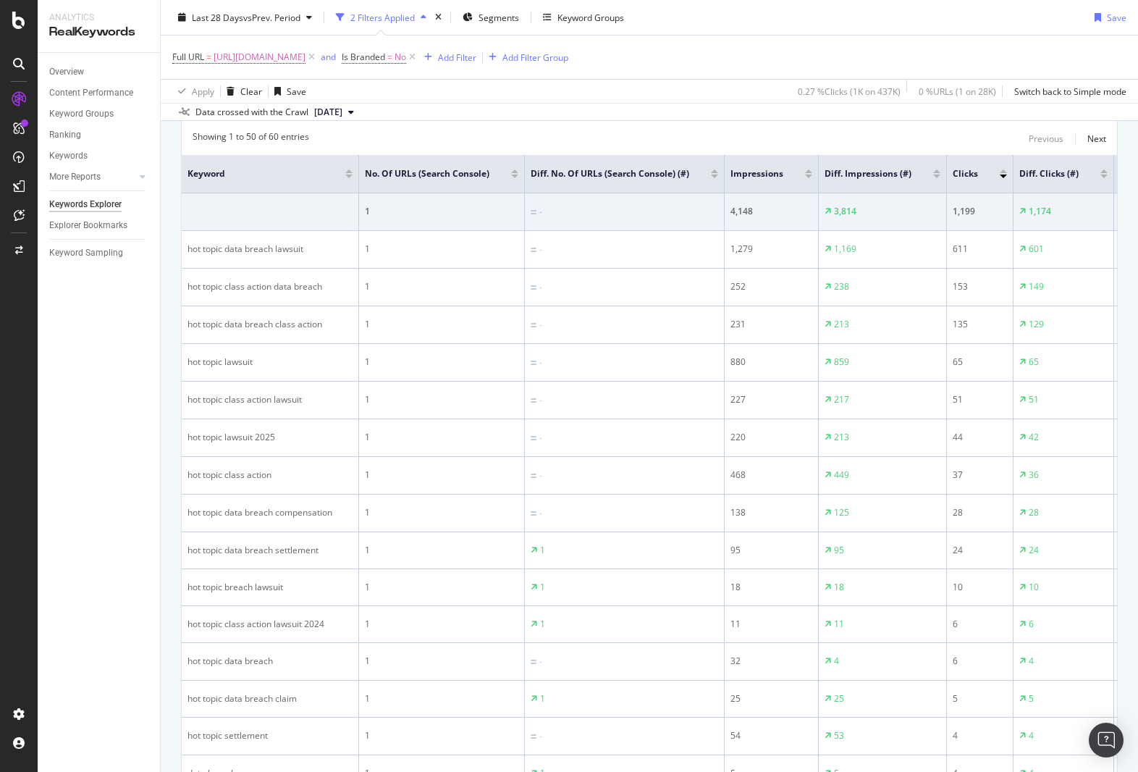
drag, startPoint x: 695, startPoint y: 142, endPoint x: 719, endPoint y: 135, distance: 25.6
click at [696, 141] on div "Showing 1 to 50 of 60 entries Previous Next" at bounding box center [649, 138] width 935 height 17
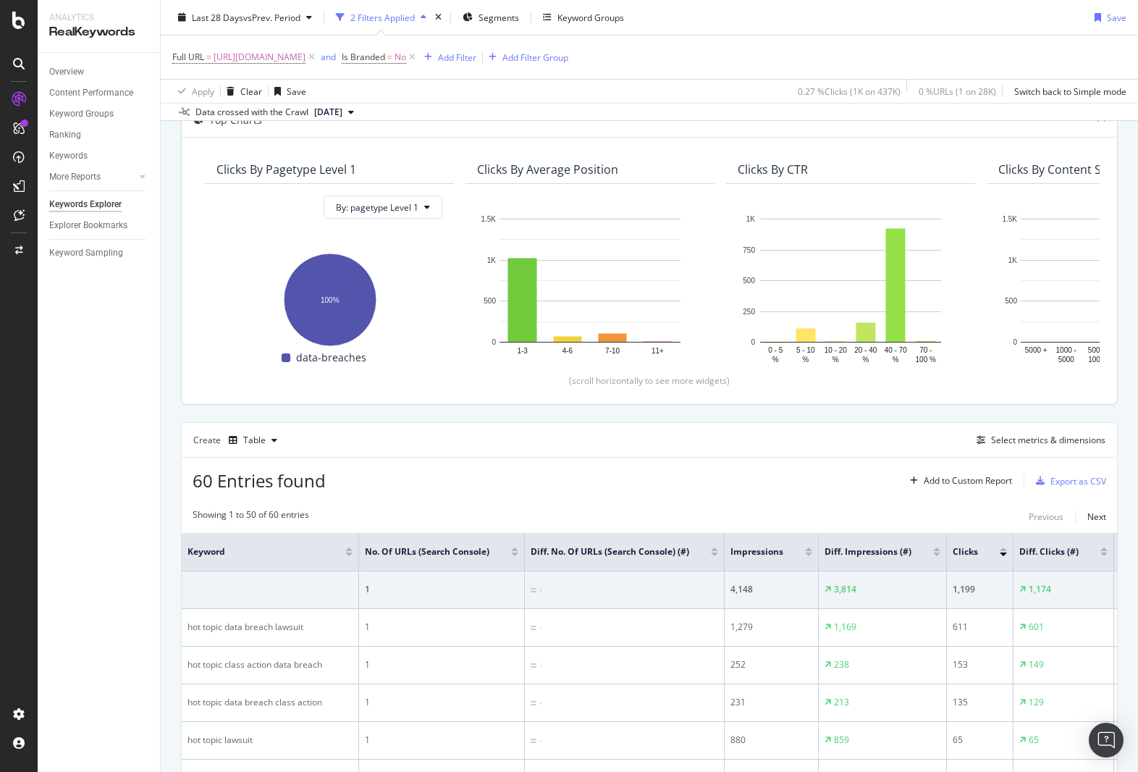
scroll to position [39, 0]
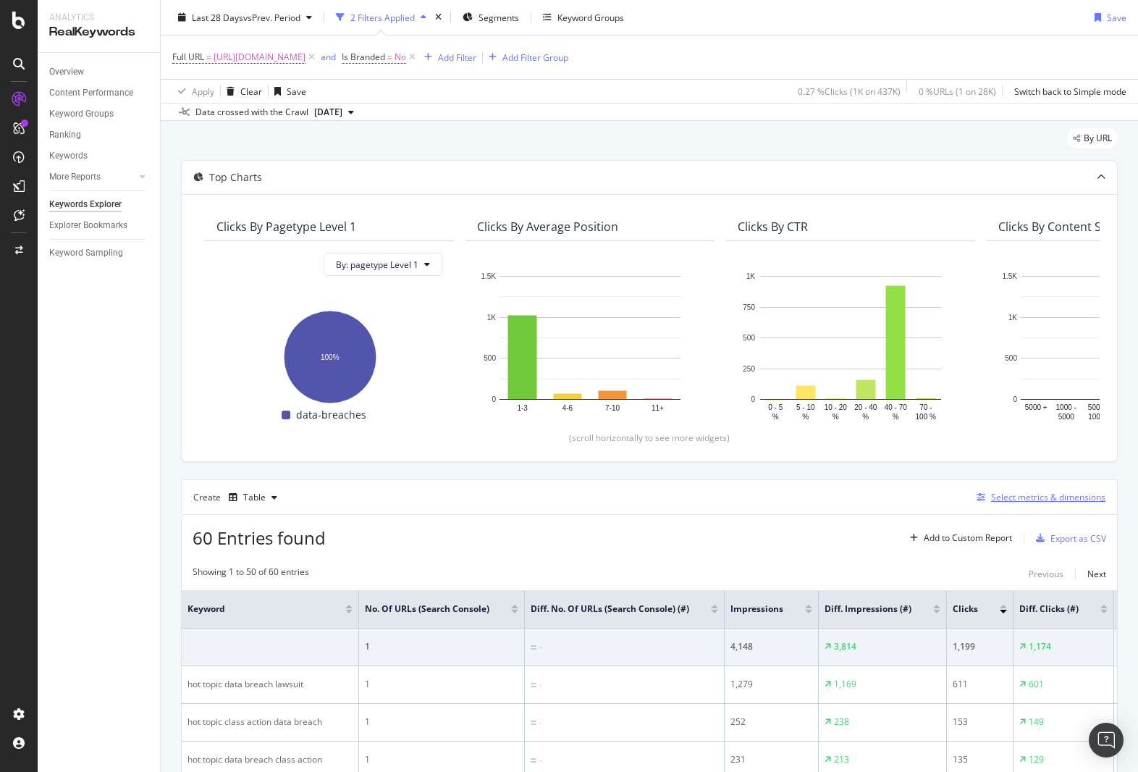
click at [1041, 491] on div "Select metrics & dimensions" at bounding box center [1048, 497] width 114 height 12
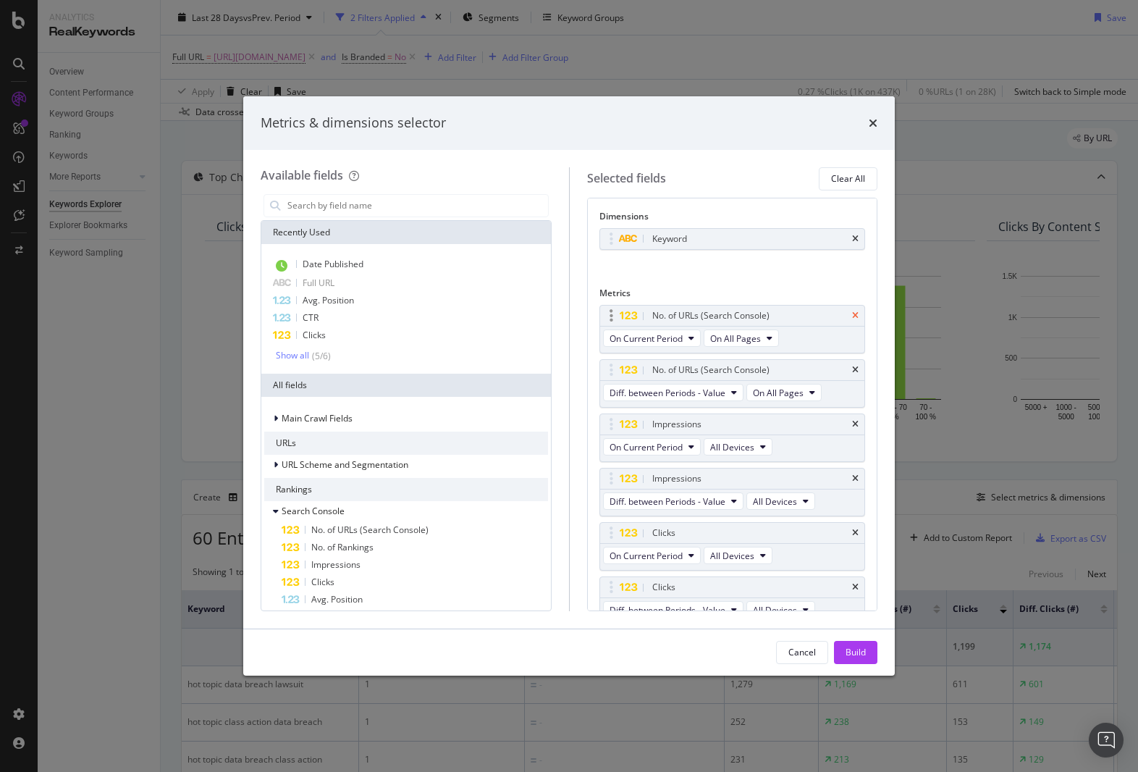
click at [857, 315] on icon "times" at bounding box center [855, 315] width 7 height 9
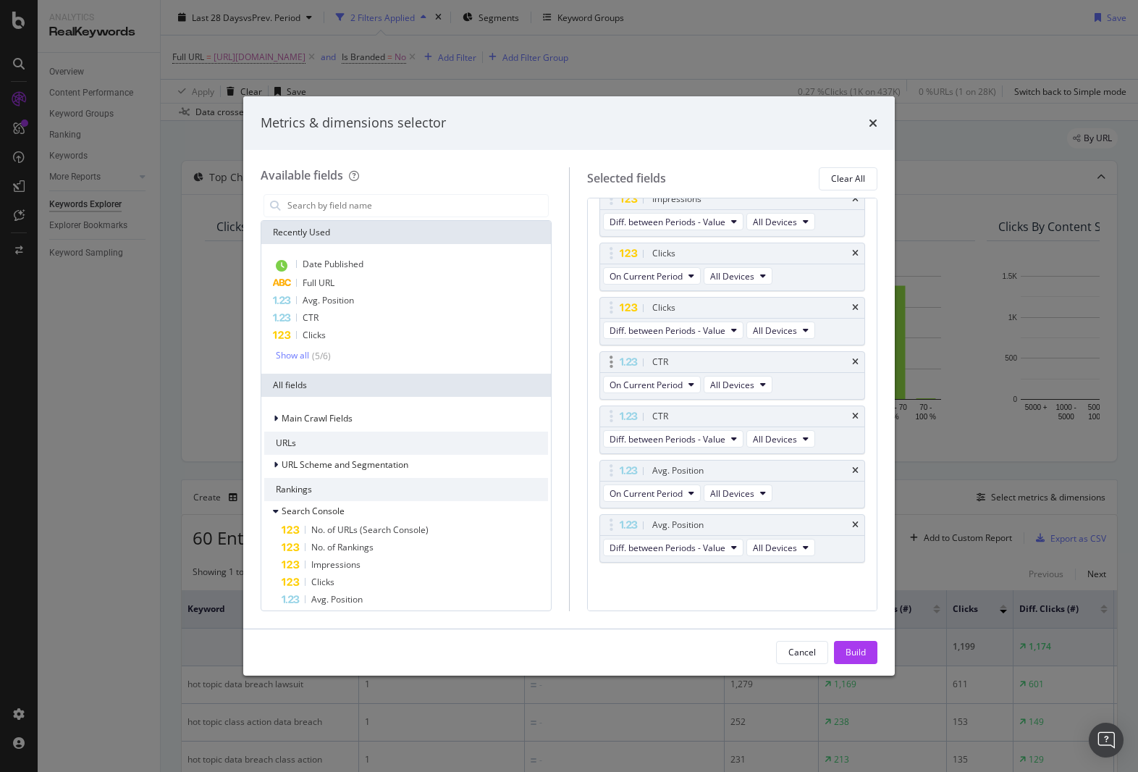
scroll to position [172, 0]
click at [855, 527] on icon "times" at bounding box center [855, 524] width 7 height 9
click at [856, 473] on icon "times" at bounding box center [855, 469] width 7 height 9
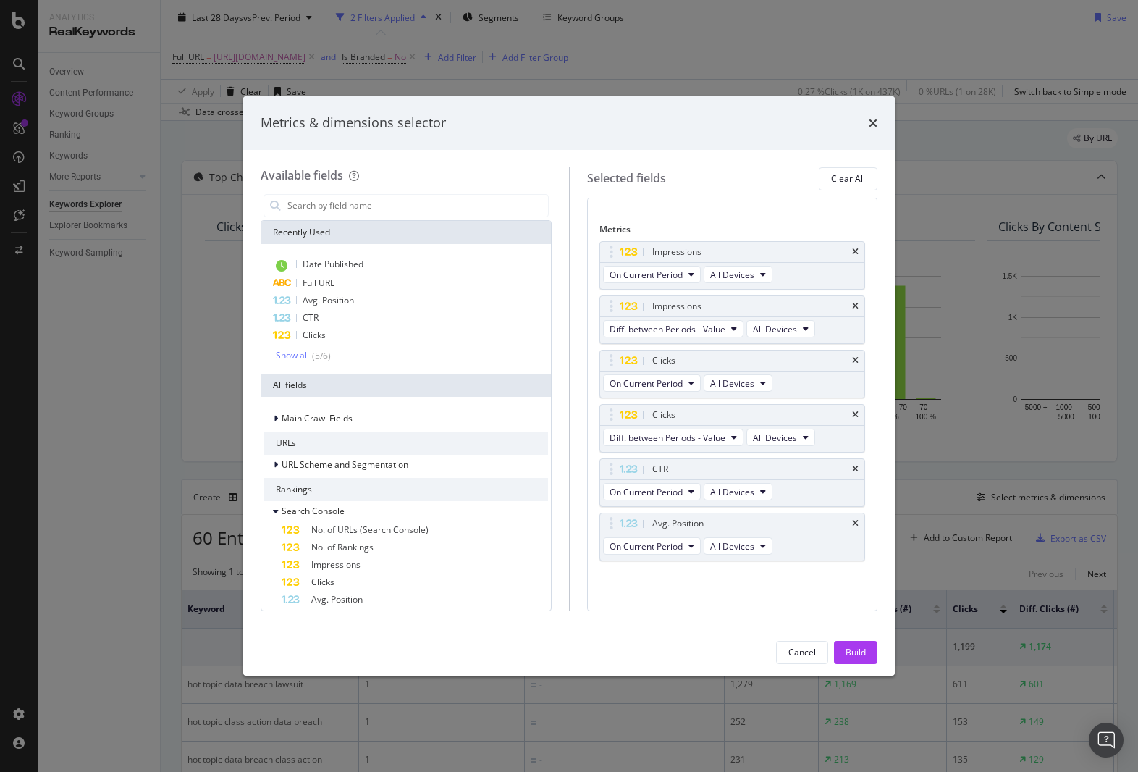
click at [856, 473] on icon "times" at bounding box center [855, 469] width 7 height 9
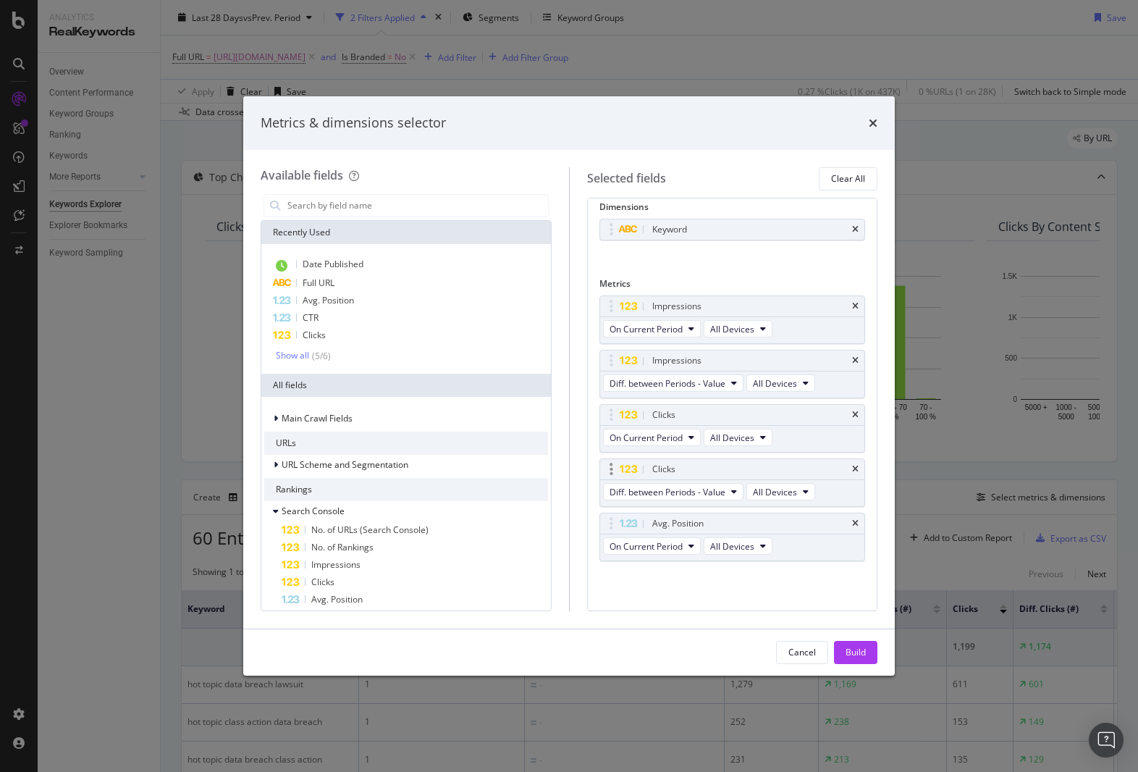
scroll to position [9, 0]
click at [858, 520] on icon "times" at bounding box center [855, 523] width 7 height 9
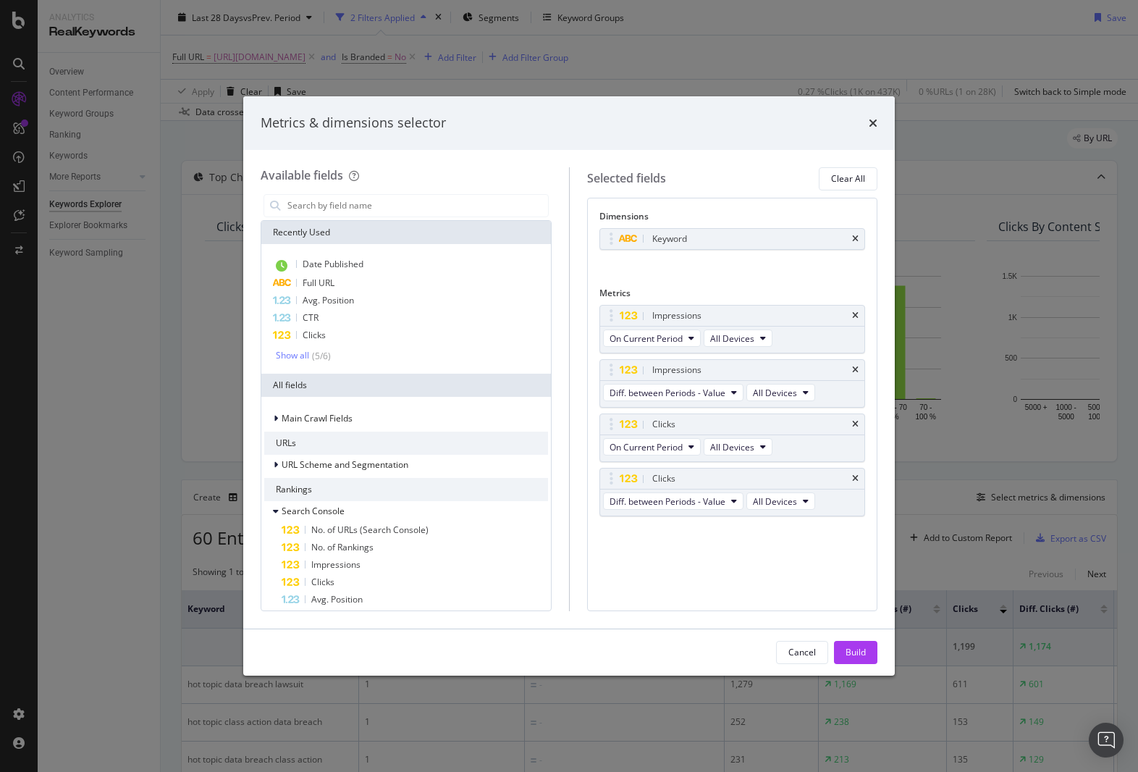
scroll to position [0, 0]
click at [855, 474] on icon "times" at bounding box center [855, 478] width 7 height 9
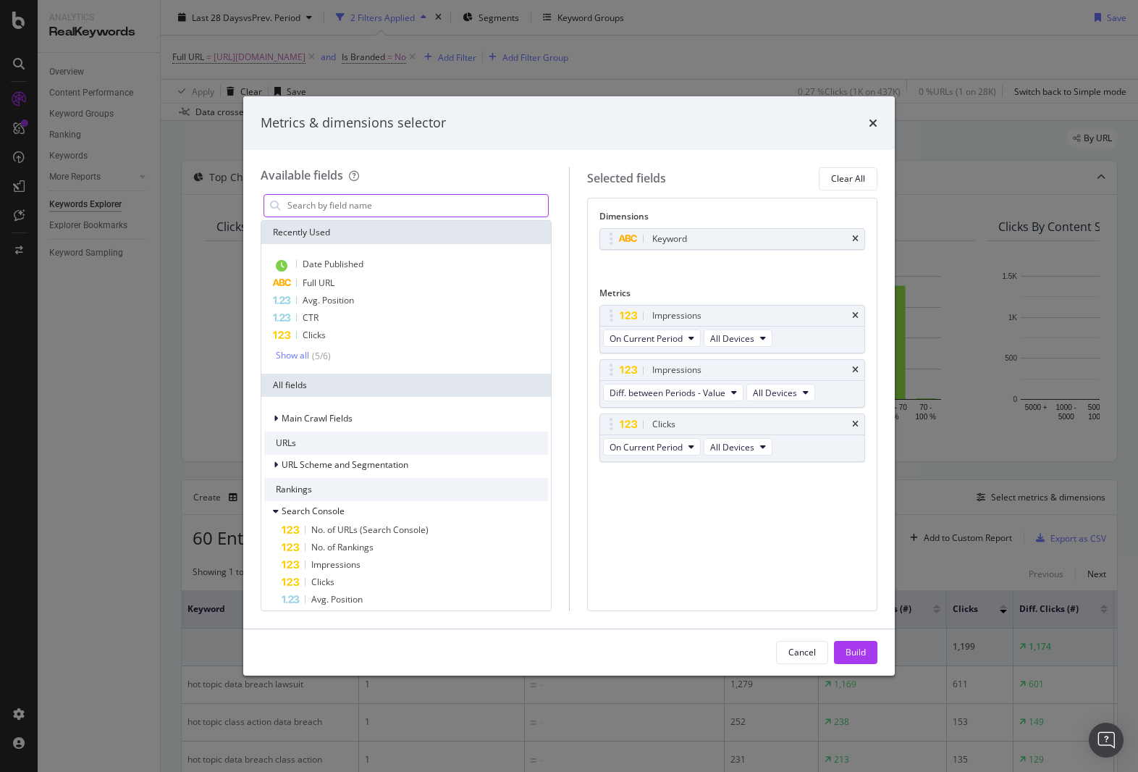
click at [382, 200] on input "modal" at bounding box center [417, 206] width 262 height 22
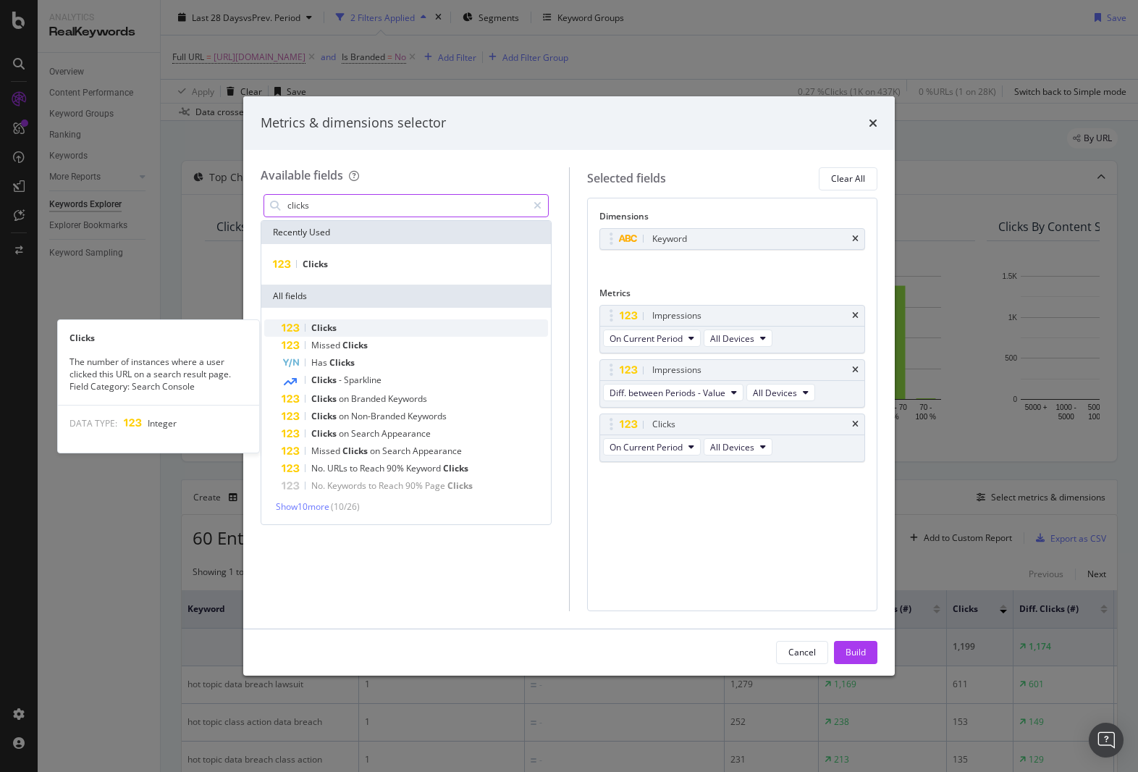
type input "clicks"
click at [339, 329] on div "Clicks" at bounding box center [415, 327] width 266 height 17
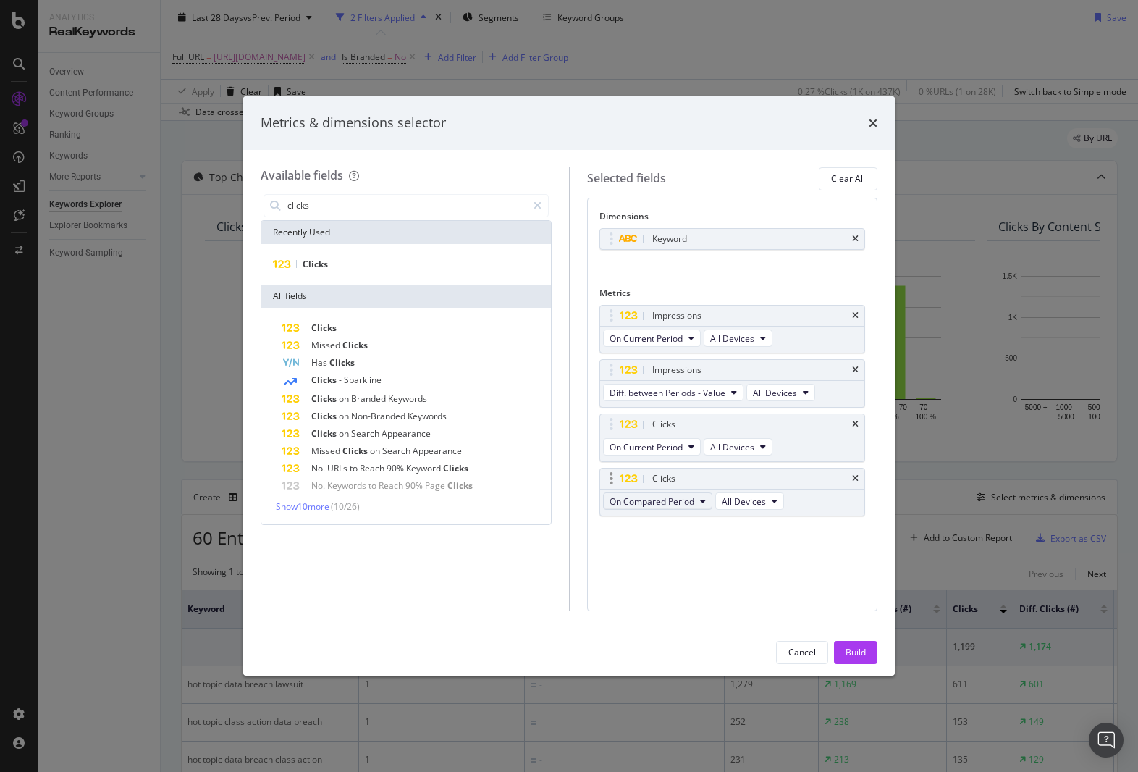
click at [698, 499] on button "On Compared Period" at bounding box center [657, 500] width 109 height 17
click at [684, 599] on div "Diff. between Periods - Value" at bounding box center [685, 606] width 163 height 21
click at [538, 204] on icon "modal" at bounding box center [537, 205] width 8 height 10
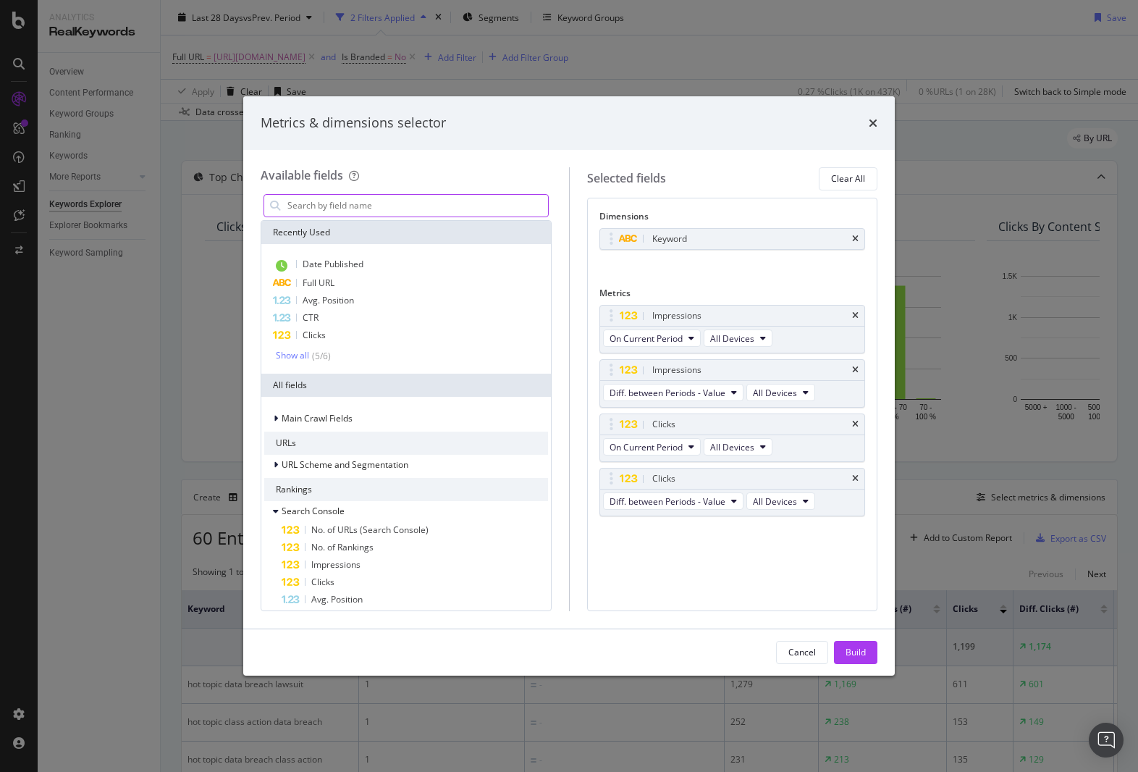
click at [434, 202] on input "modal" at bounding box center [417, 206] width 262 height 22
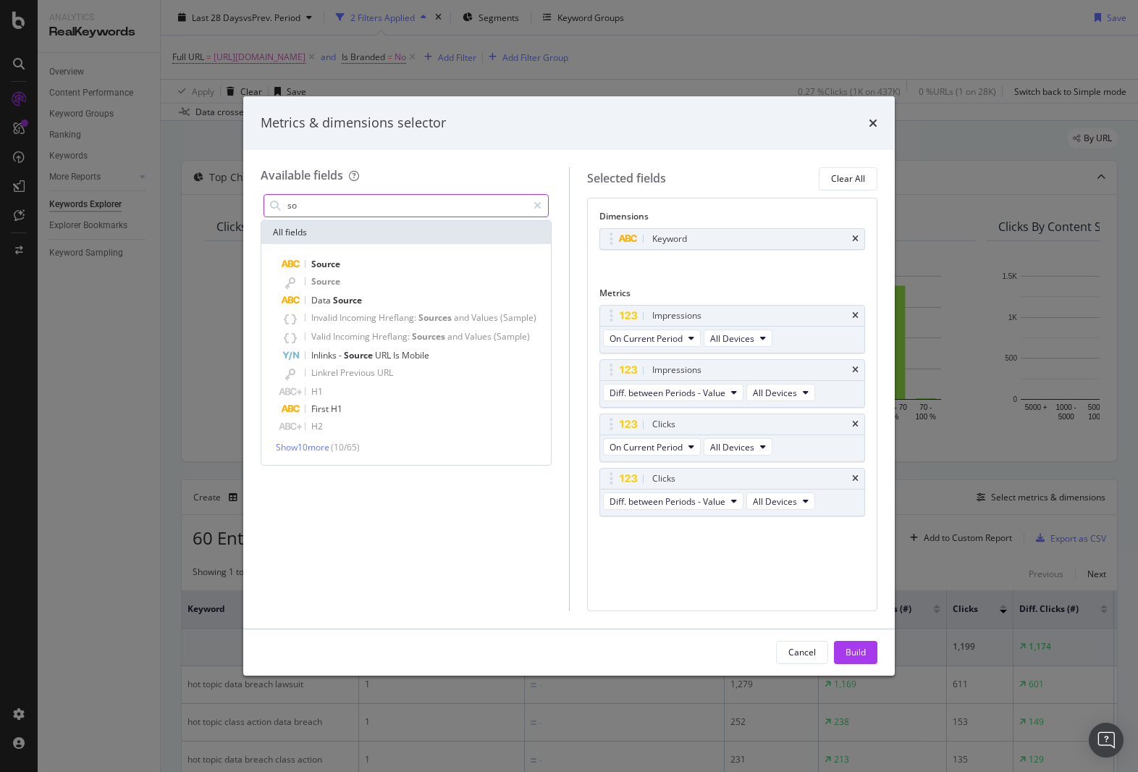
type input "s"
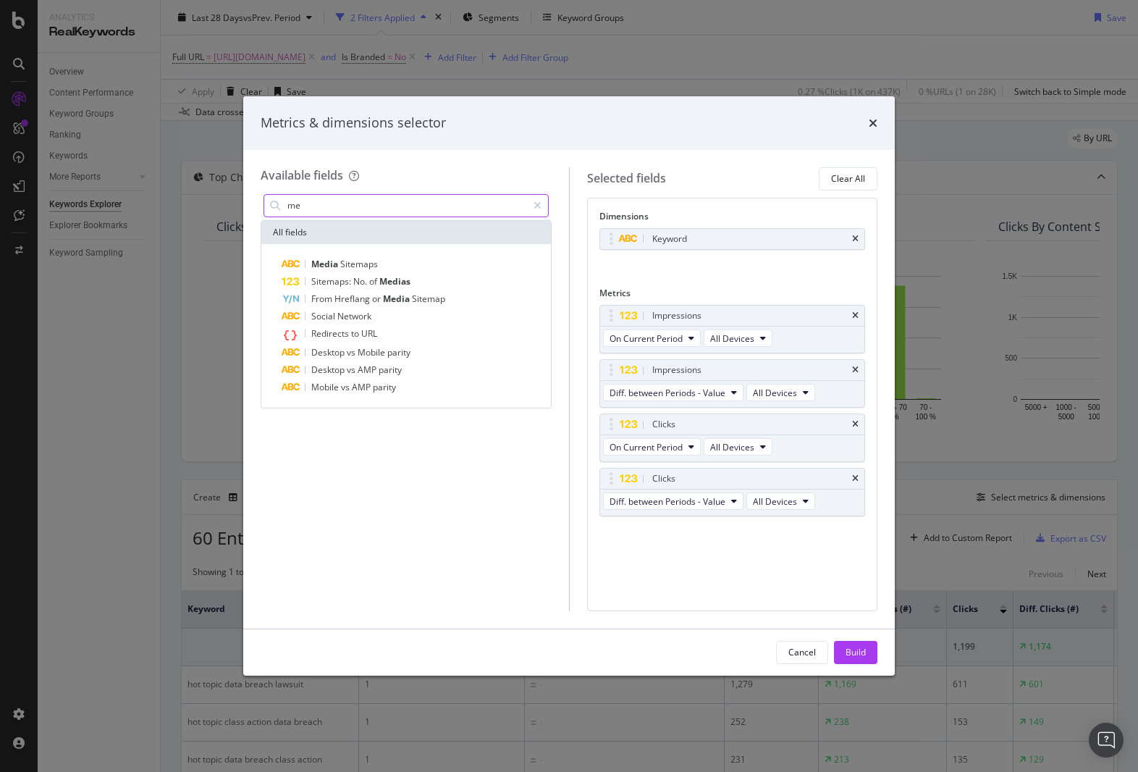
type input "m"
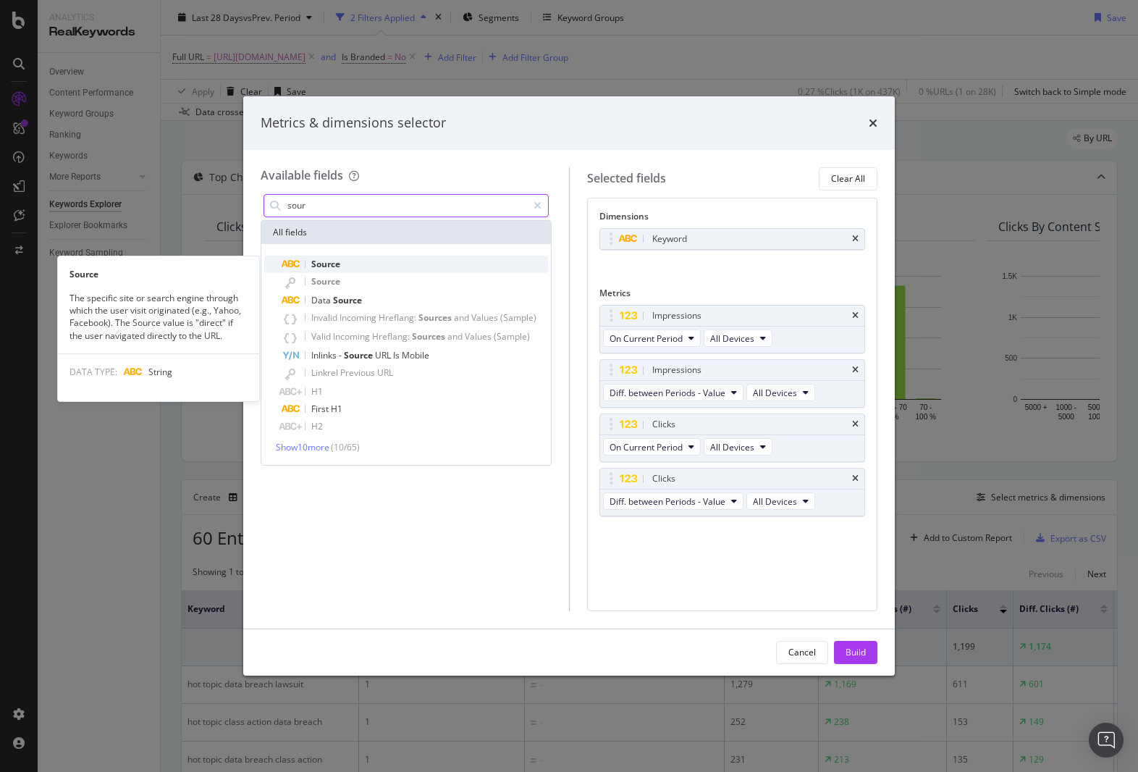
type input "sour"
click at [373, 262] on div "Source" at bounding box center [415, 263] width 266 height 17
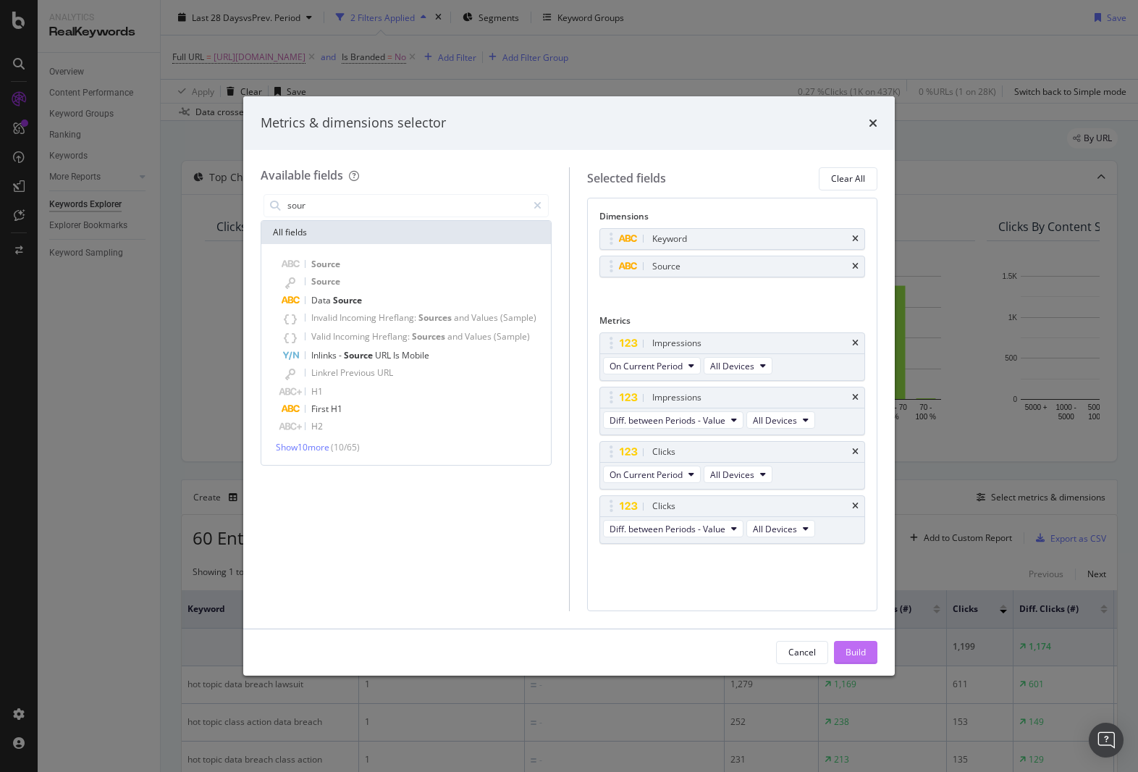
click at [855, 652] on div "Build" at bounding box center [855, 652] width 20 height 12
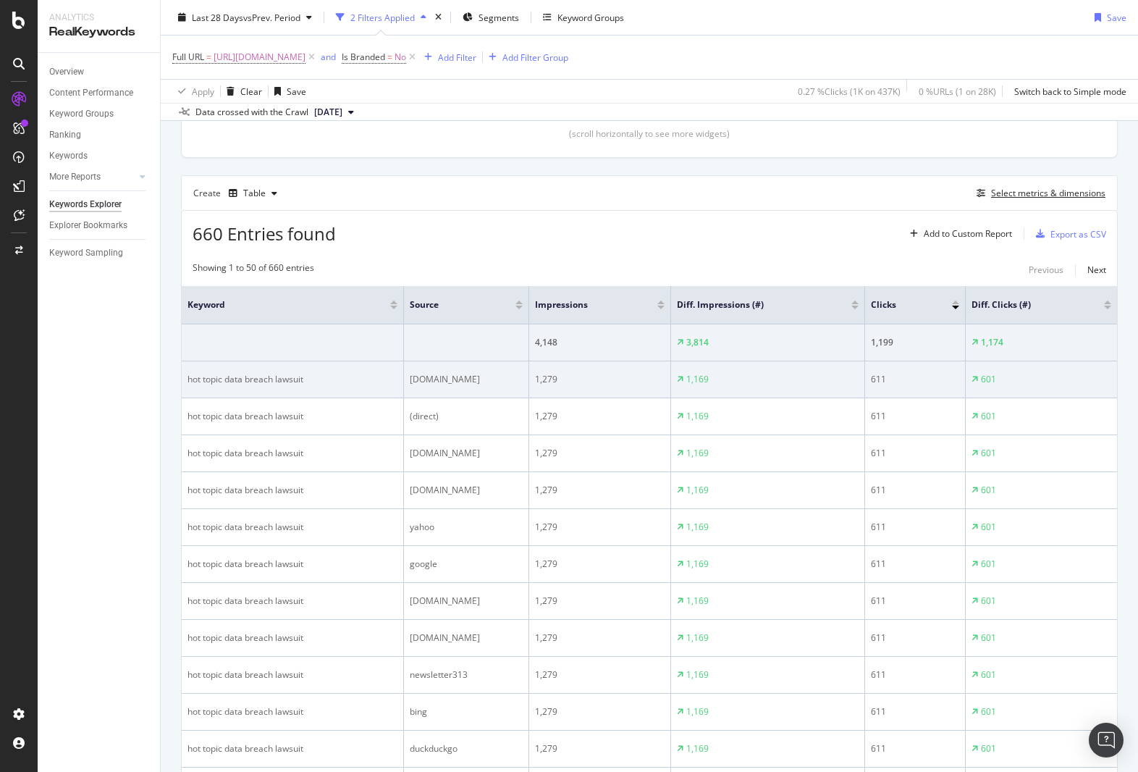
scroll to position [342, 0]
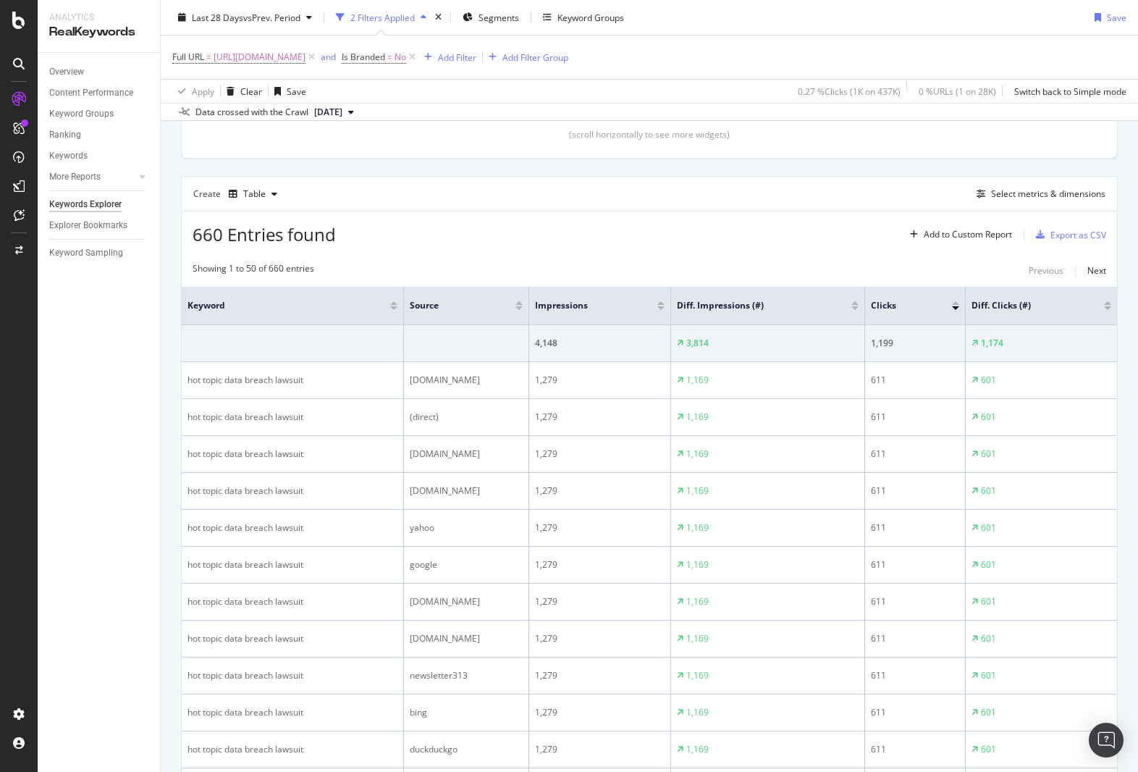
click at [745, 204] on div "Create Table Select metrics & dimensions" at bounding box center [649, 193] width 937 height 35
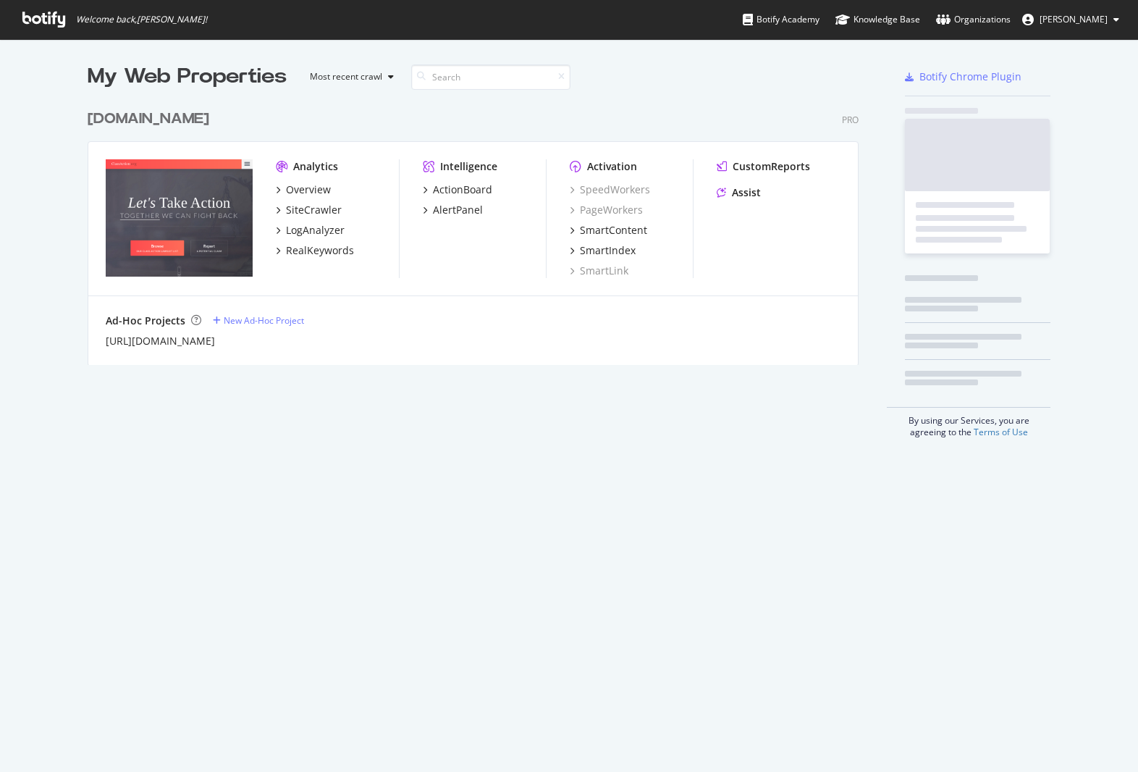
scroll to position [274, 782]
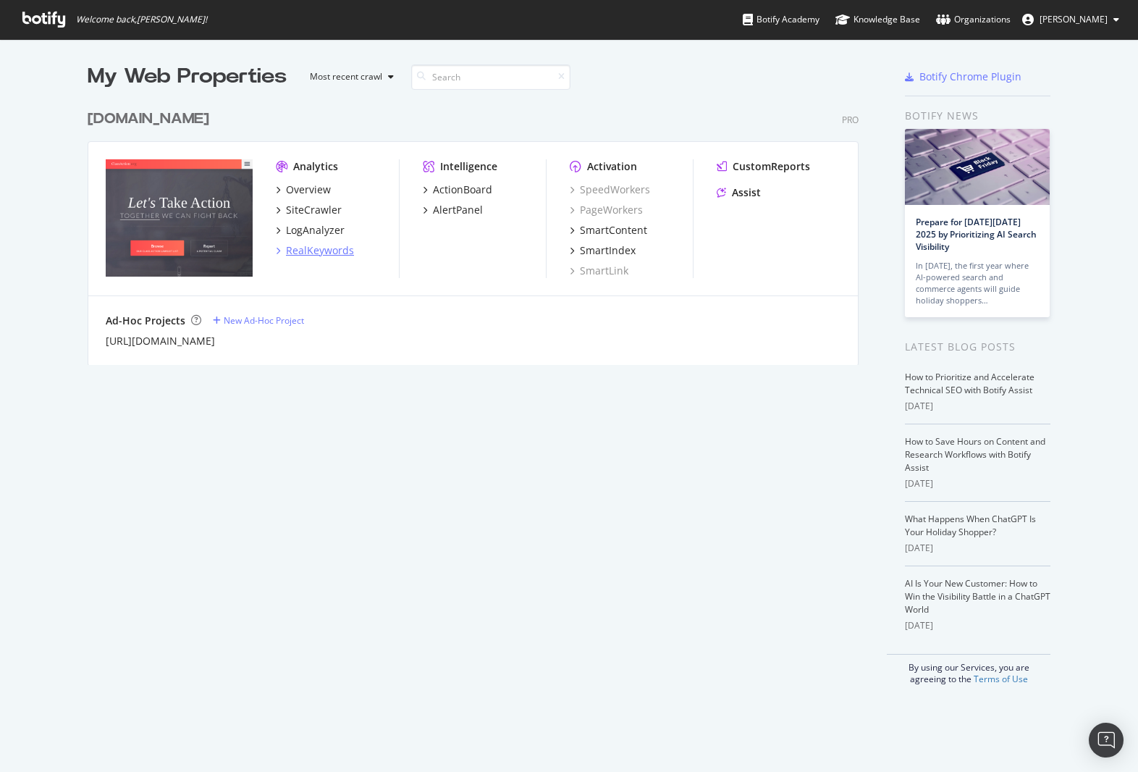
click at [327, 250] on div "RealKeywords" at bounding box center [320, 250] width 68 height 14
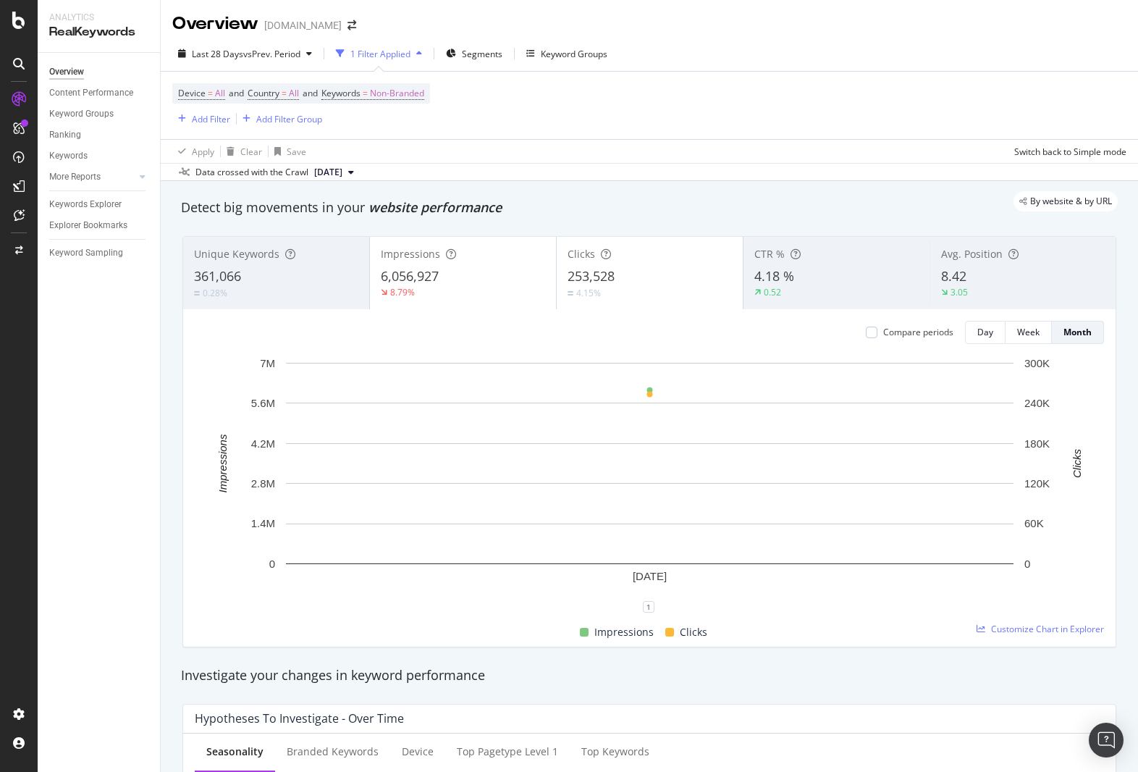
click at [648, 114] on div "Device = All and Country = All and Keywords = Non-Branded Add Filter Add Filter…" at bounding box center [649, 105] width 954 height 67
click at [476, 59] on span "Segments" at bounding box center [482, 54] width 41 height 12
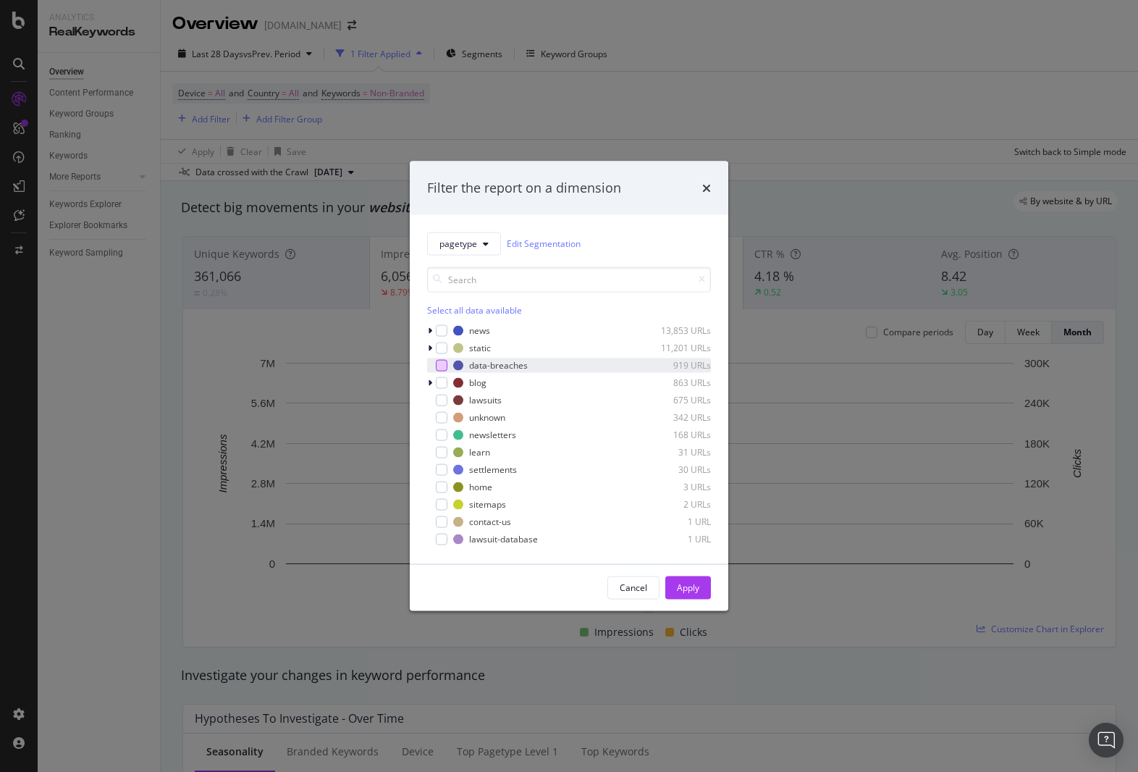
click at [442, 368] on div "modal" at bounding box center [442, 365] width 12 height 12
click at [701, 586] on button "Apply" at bounding box center [688, 586] width 46 height 23
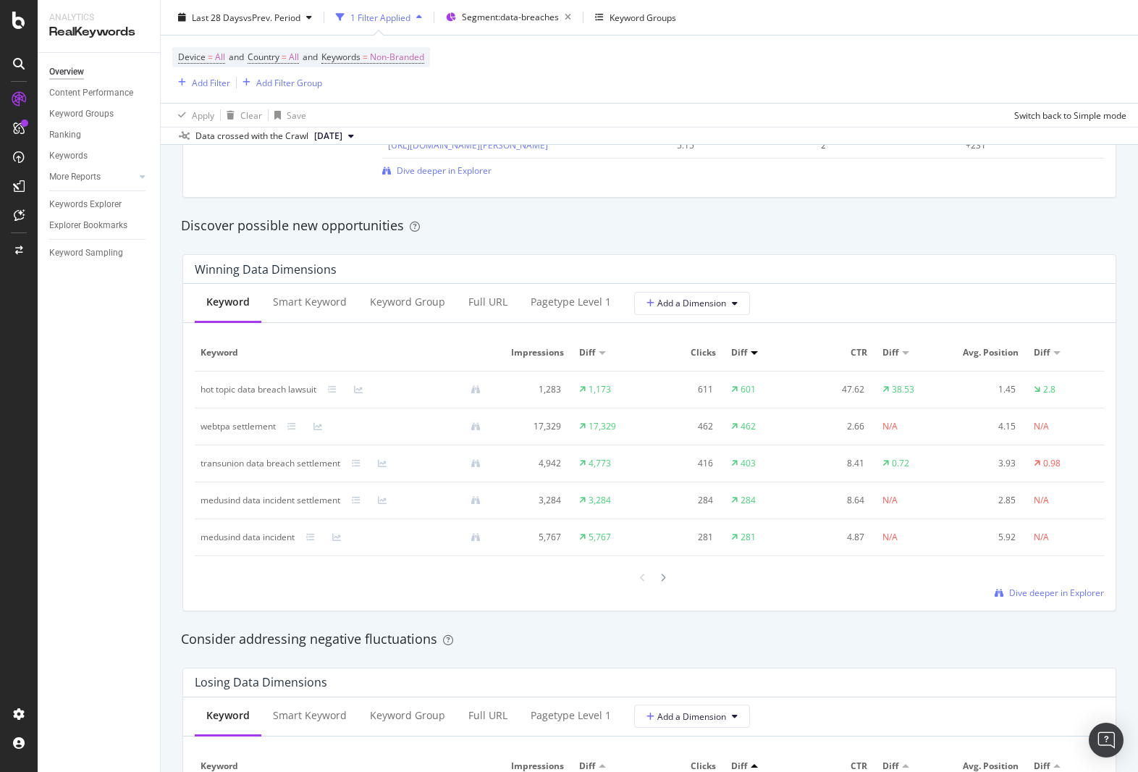
scroll to position [1208, 0]
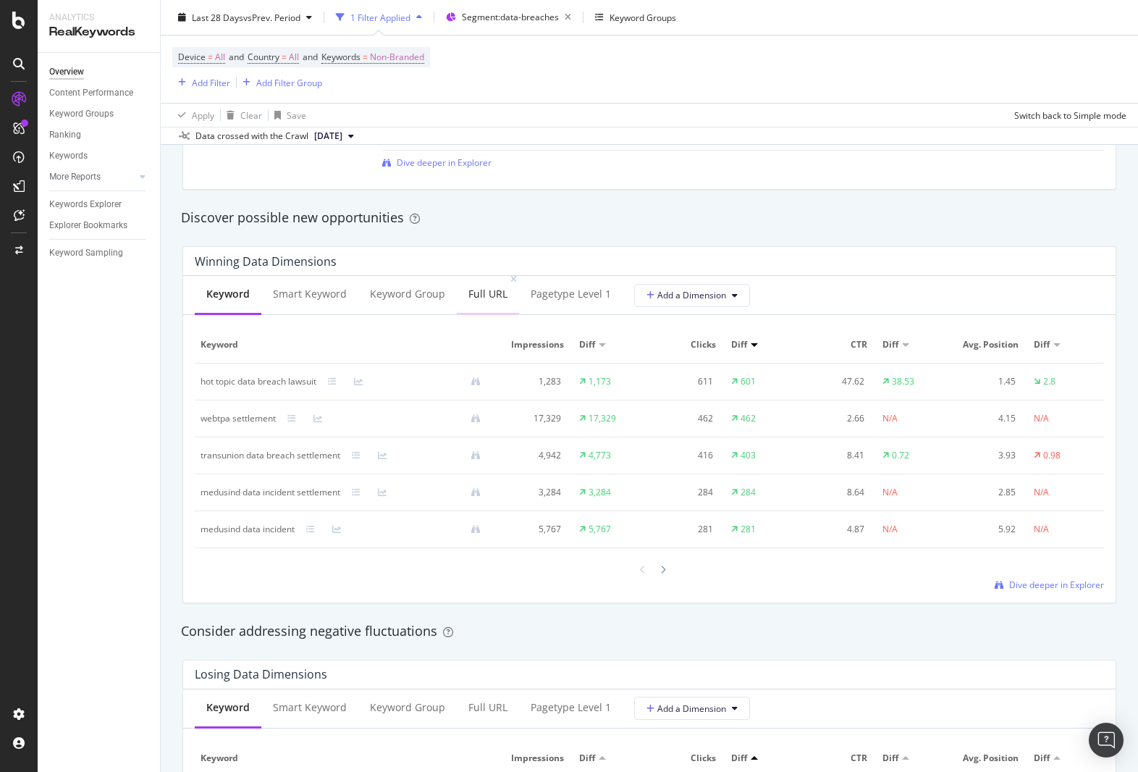
click at [468, 294] on div "Full URL" at bounding box center [487, 294] width 39 height 14
click at [230, 300] on div "Keyword" at bounding box center [227, 294] width 42 height 14
click at [478, 295] on div "Full URL" at bounding box center [487, 294] width 39 height 14
click at [1057, 586] on span "Dive deeper in Explorer" at bounding box center [1056, 587] width 95 height 12
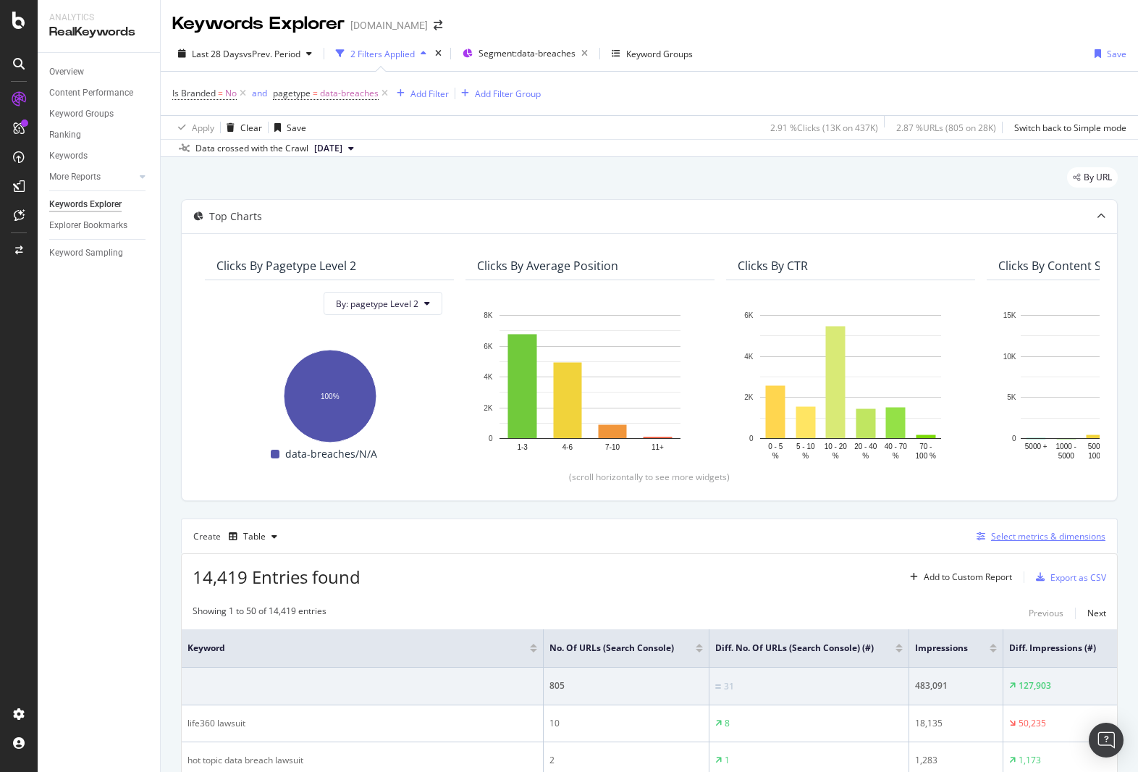
click at [1034, 538] on div "Select metrics & dimensions" at bounding box center [1048, 536] width 114 height 12
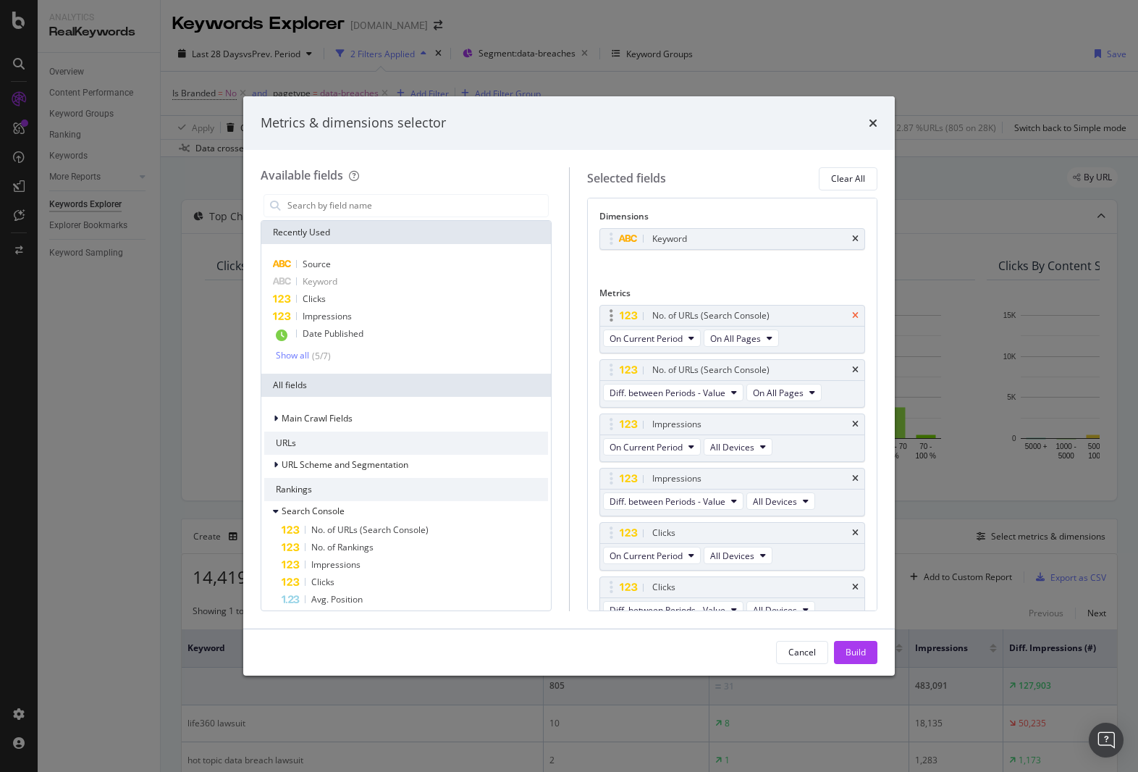
click at [857, 313] on icon "times" at bounding box center [855, 315] width 7 height 9
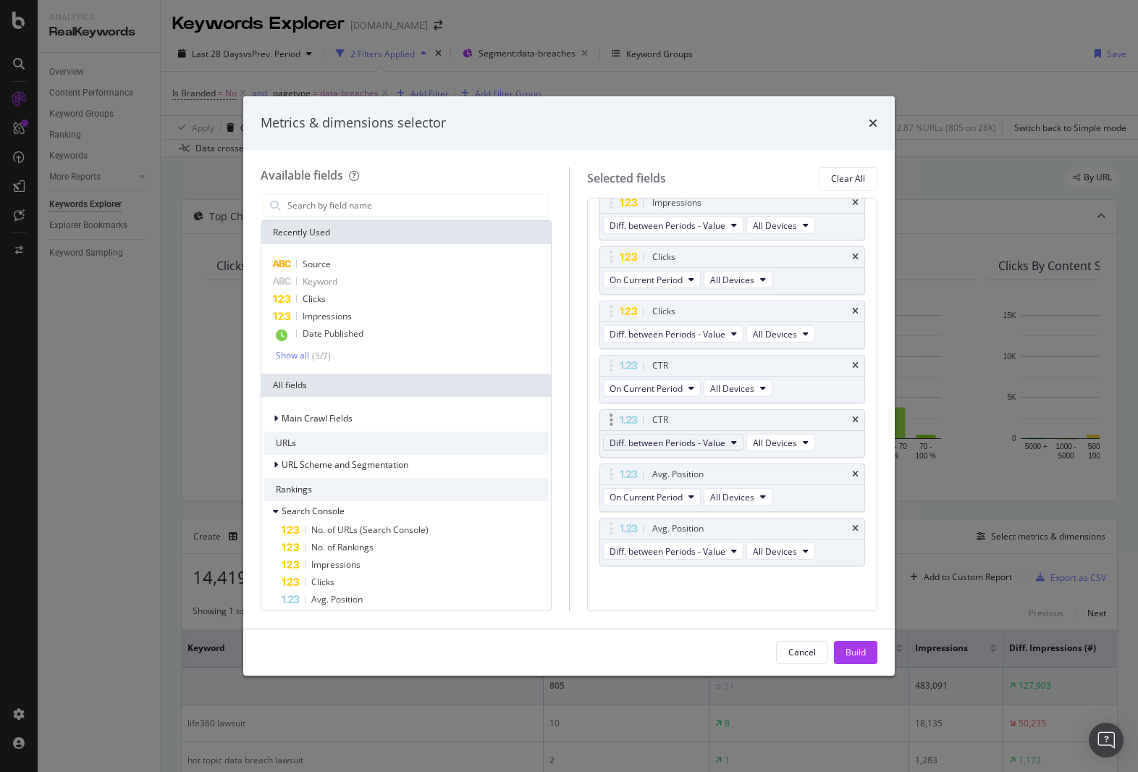
scroll to position [172, 0]
click at [859, 653] on div "Build" at bounding box center [855, 652] width 20 height 12
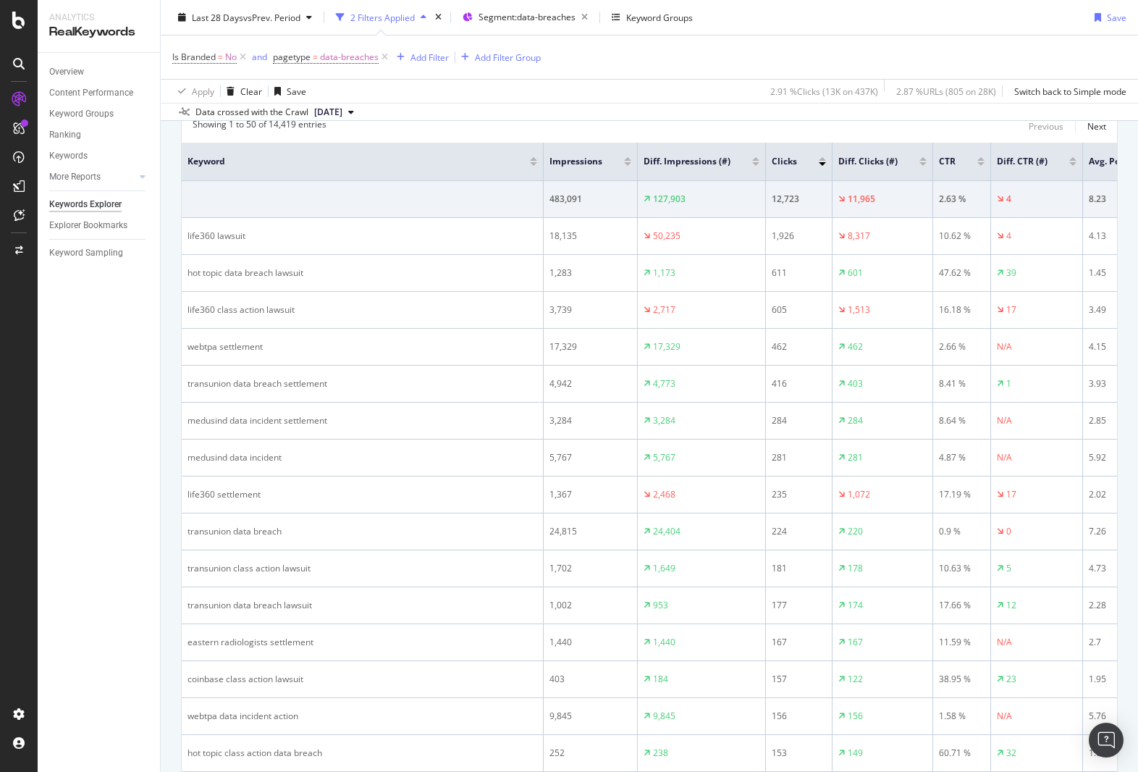
click at [627, 163] on div at bounding box center [627, 164] width 7 height 4
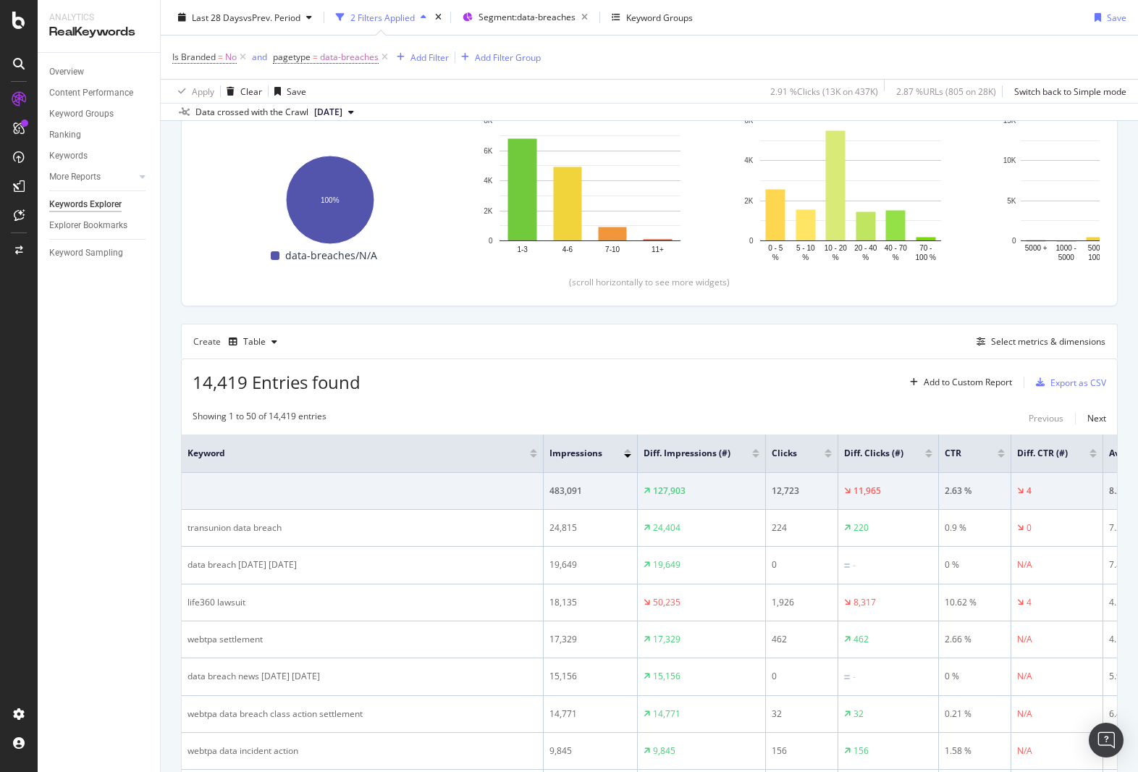
scroll to position [215, 0]
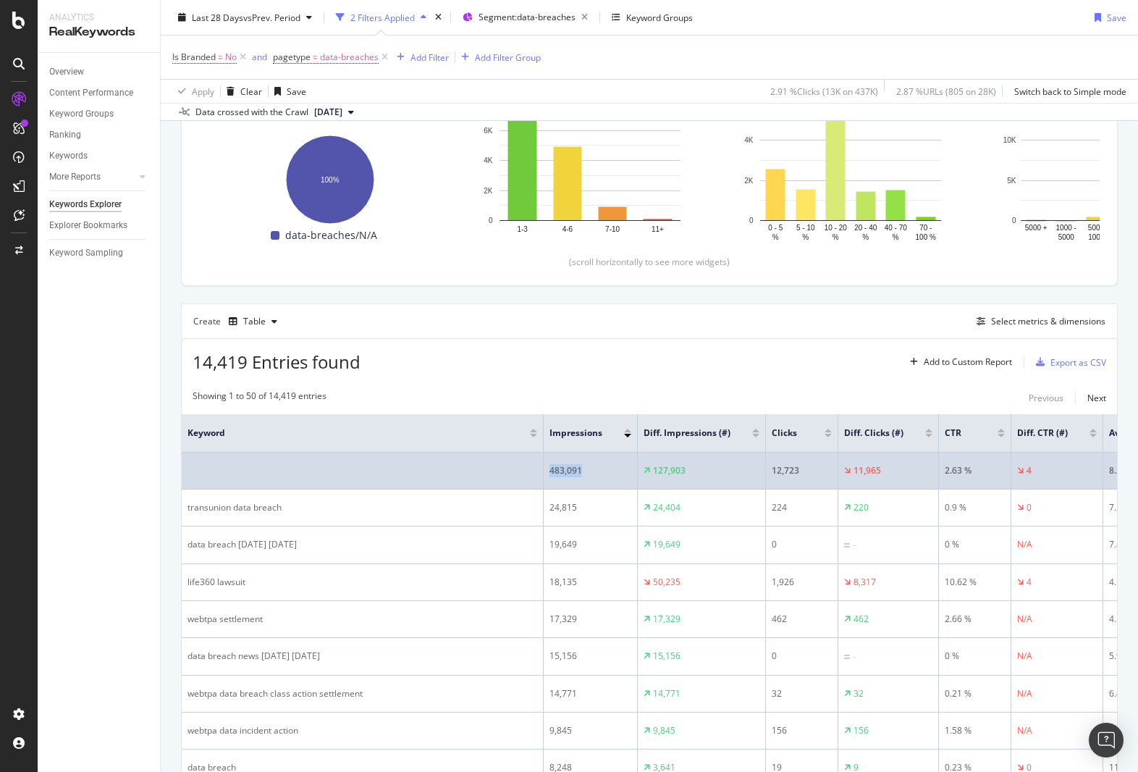
drag, startPoint x: 578, startPoint y: 481, endPoint x: 550, endPoint y: 480, distance: 27.5
click at [550, 477] on div "483,091" at bounding box center [590, 470] width 82 height 13
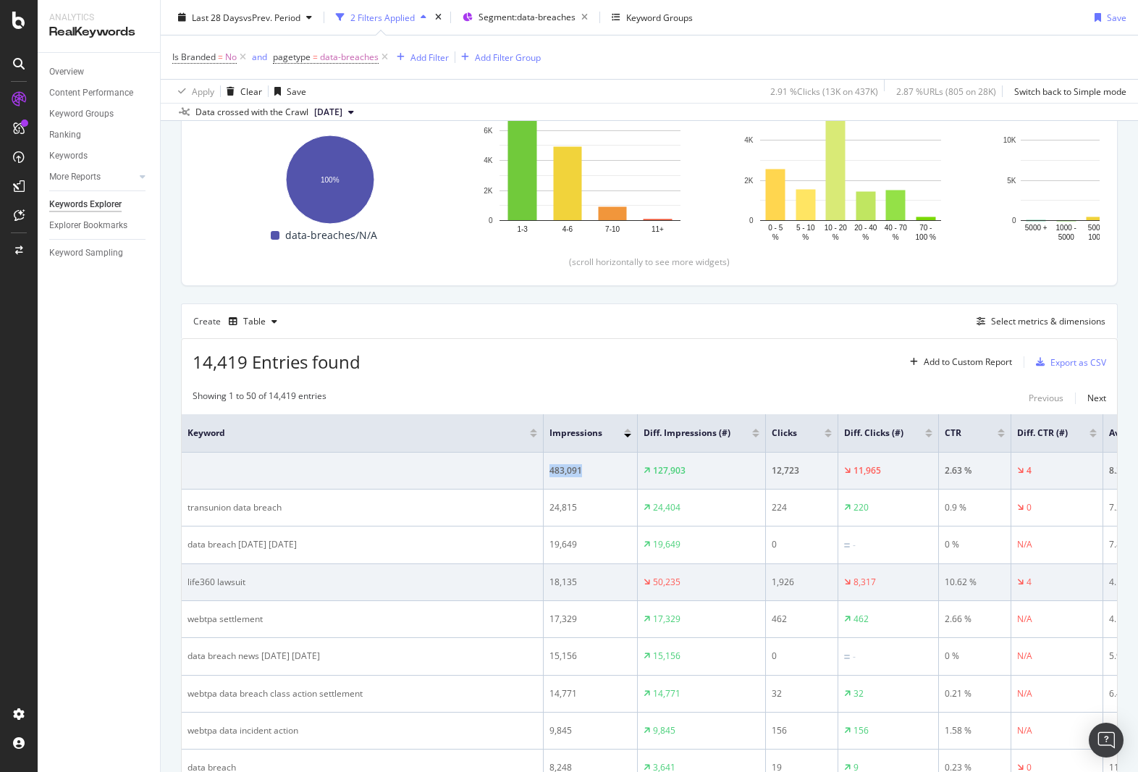
copy div "483,091"
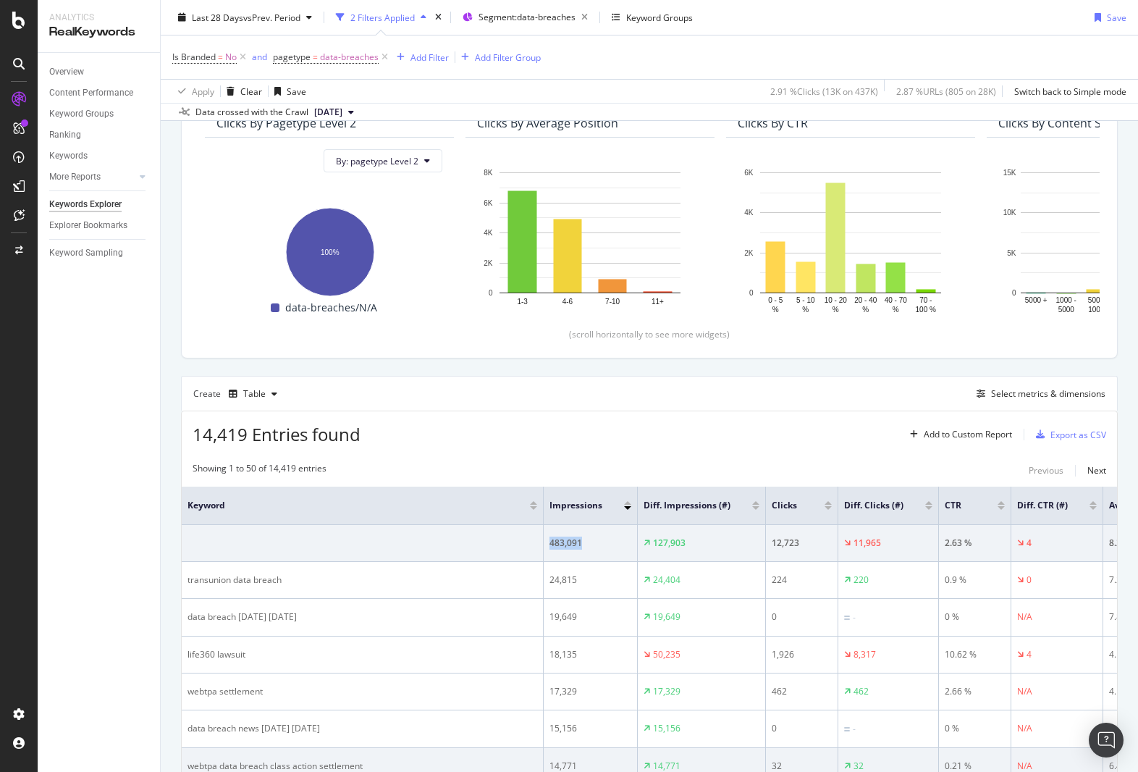
scroll to position [455, 0]
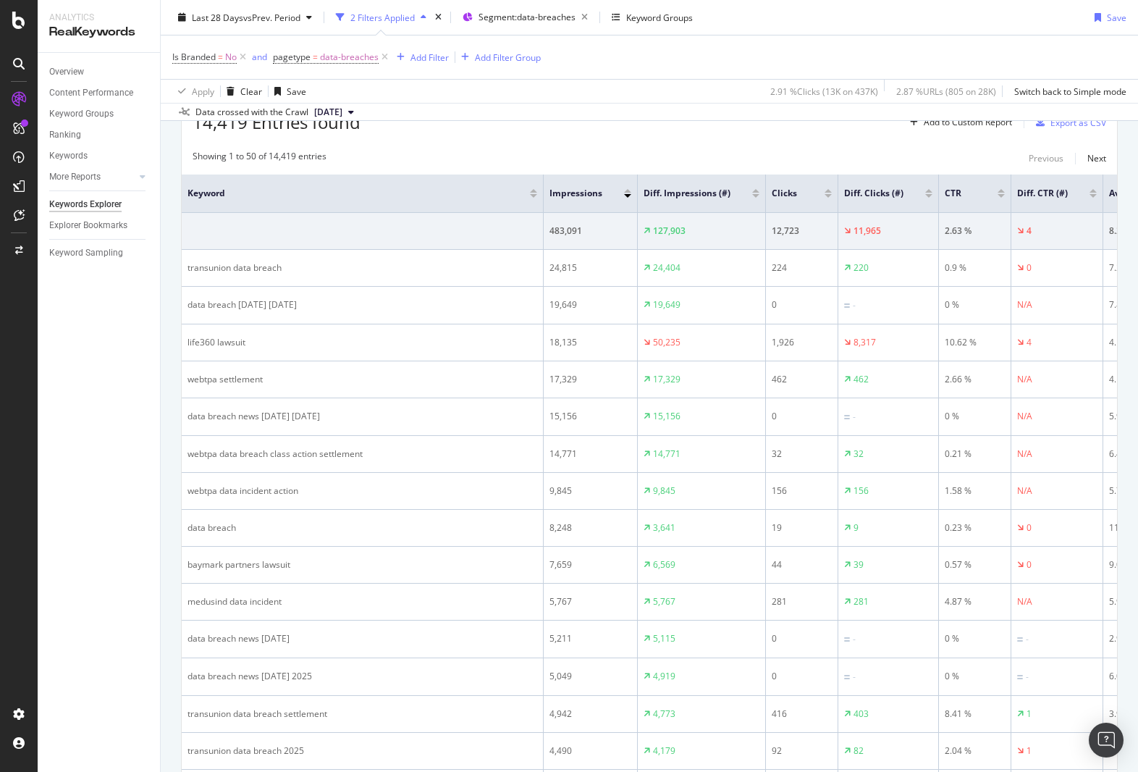
click at [630, 111] on div "Data crossed with the Crawl 2025 Sep. 29th" at bounding box center [649, 111] width 977 height 17
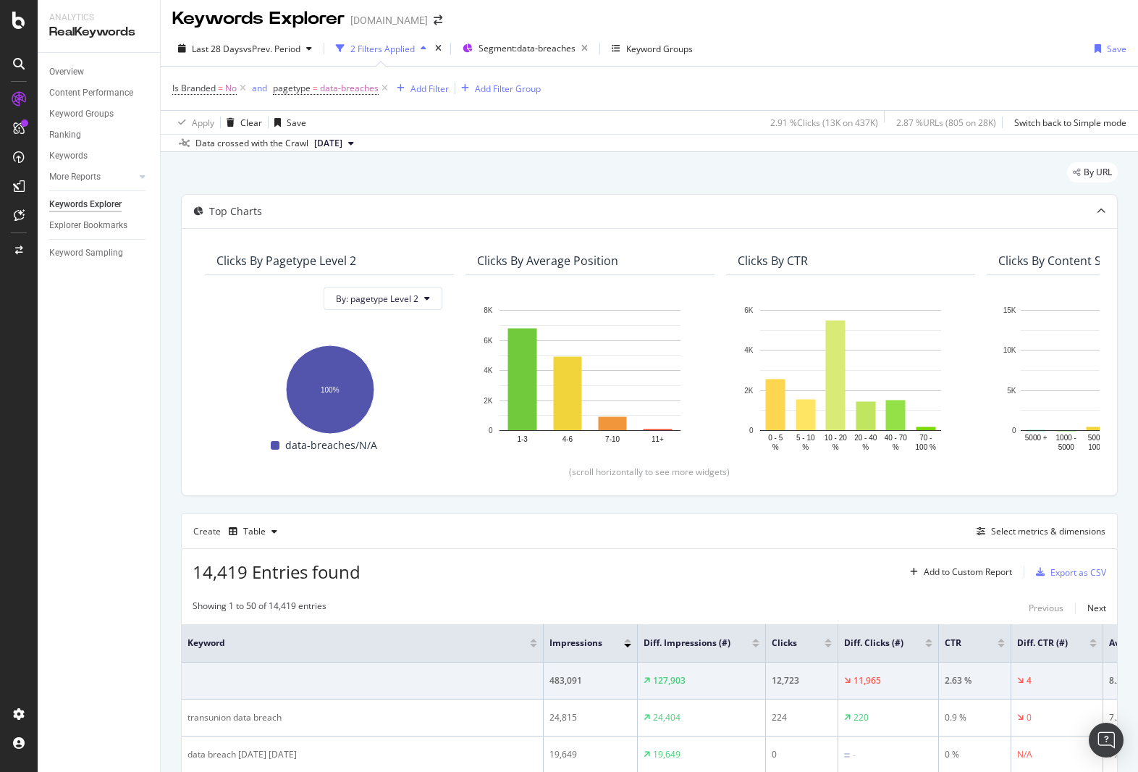
scroll to position [0, 0]
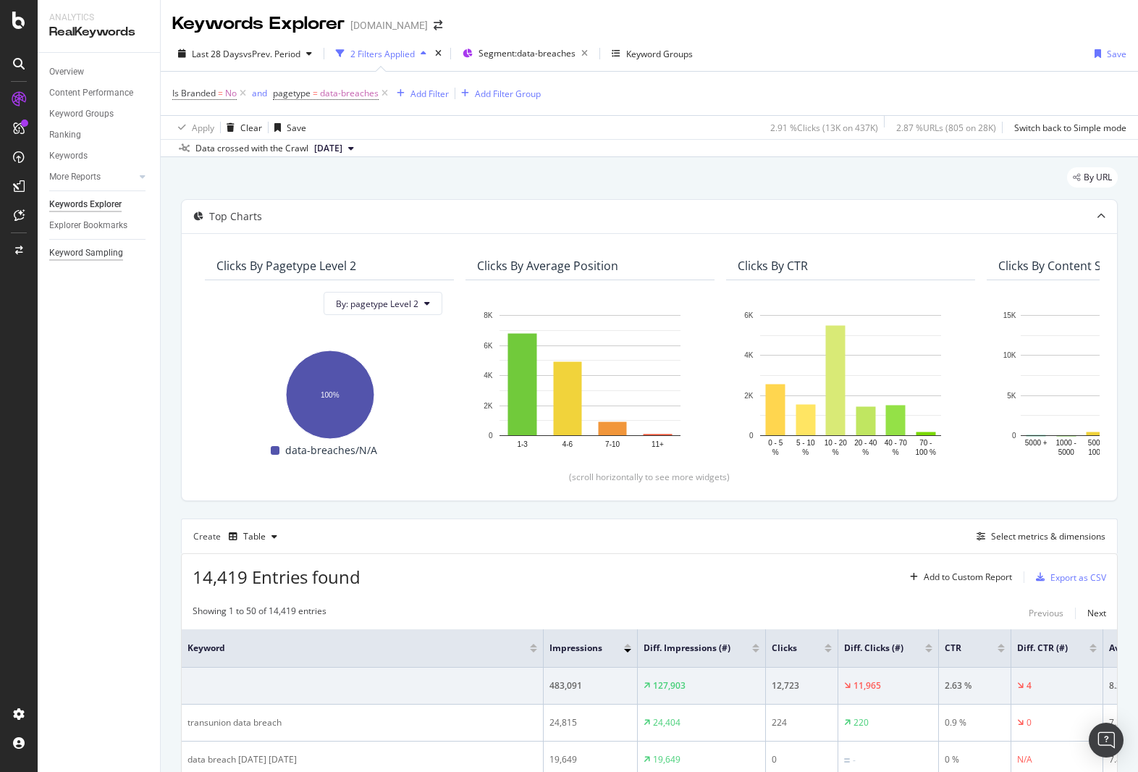
click at [99, 253] on div "Keyword Sampling" at bounding box center [86, 252] width 74 height 15
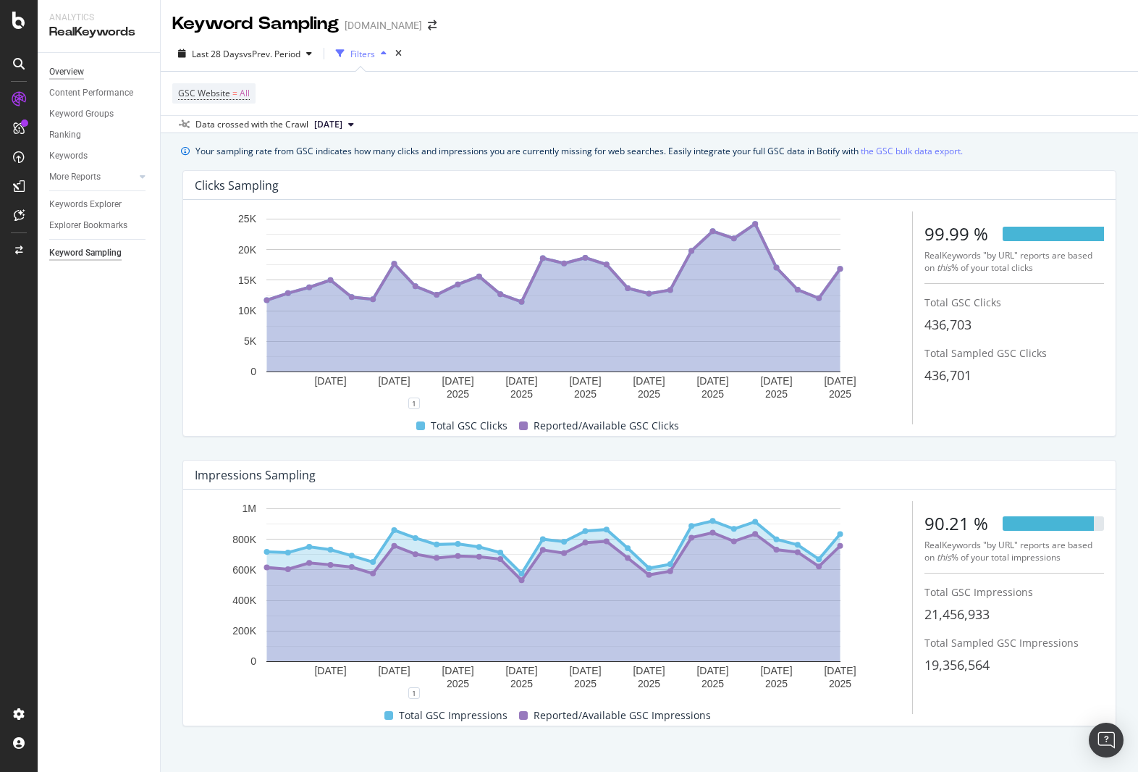
click at [73, 72] on div "Overview" at bounding box center [66, 71] width 35 height 15
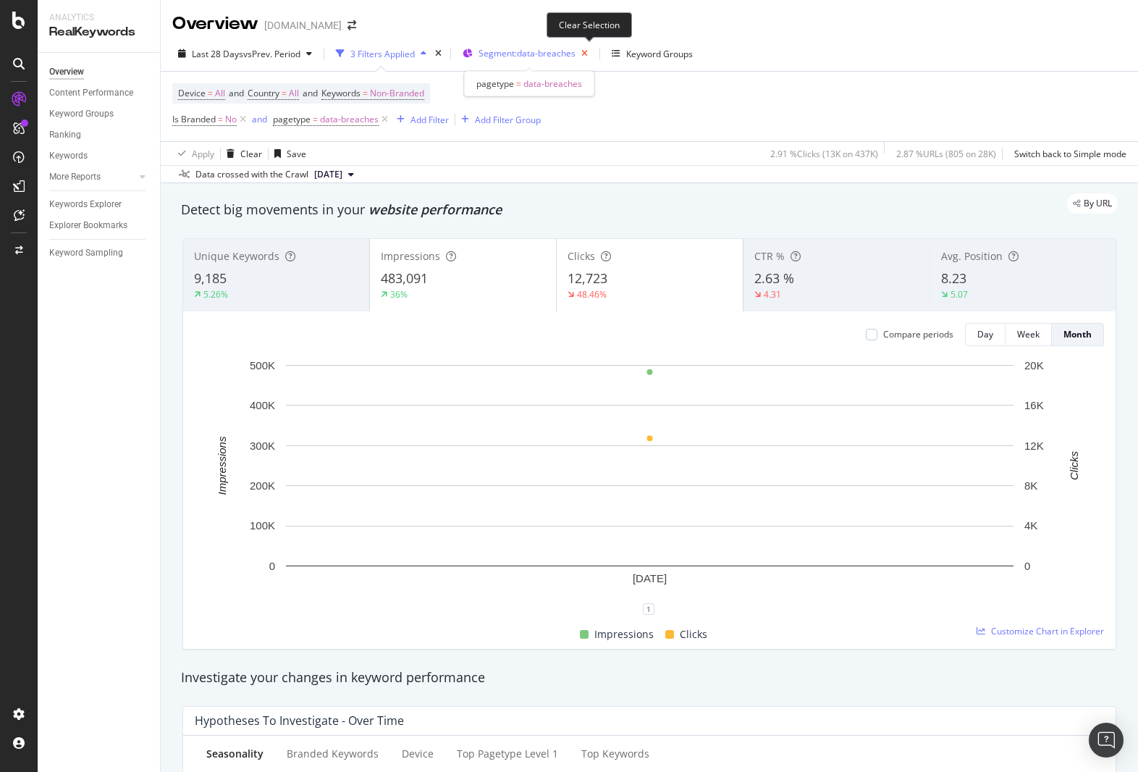
click at [589, 55] on icon "button" at bounding box center [584, 53] width 18 height 20
click at [654, 195] on div "By URL" at bounding box center [641, 203] width 951 height 20
click at [672, 275] on div "12,723" at bounding box center [649, 278] width 164 height 19
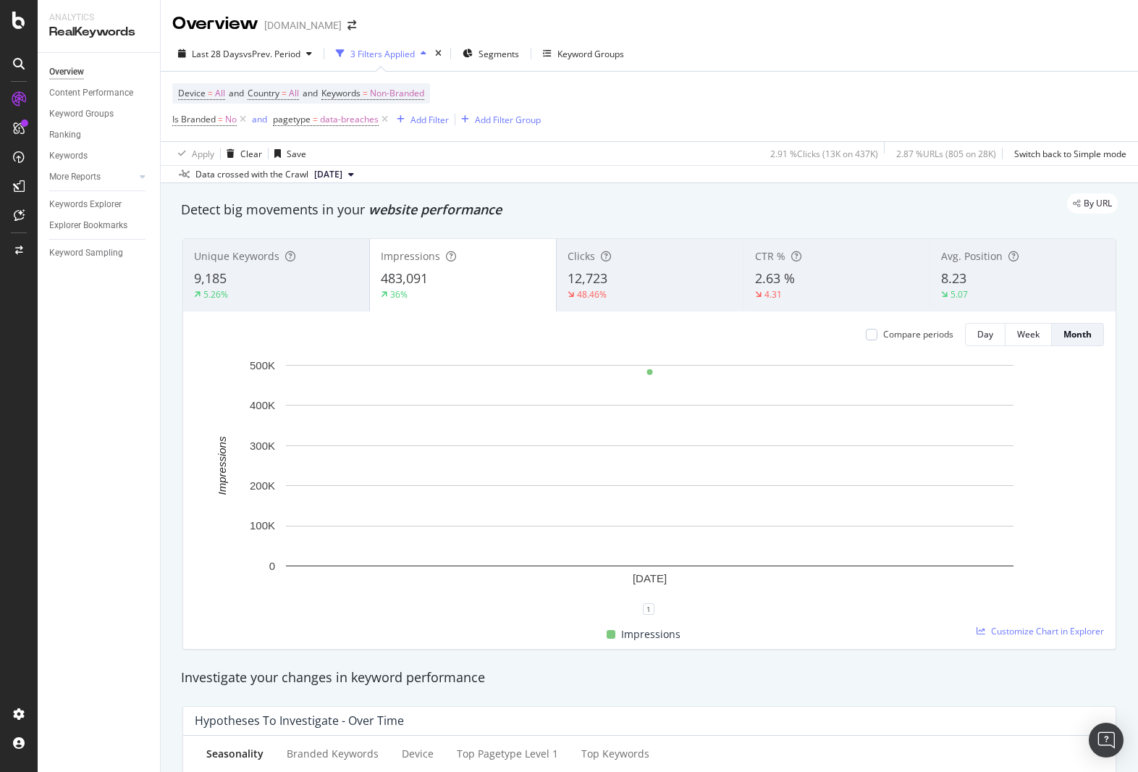
click at [486, 286] on div "483,091" at bounding box center [463, 278] width 164 height 19
click at [497, 295] on div "36%" at bounding box center [463, 294] width 164 height 13
click at [289, 276] on div "9,185" at bounding box center [276, 278] width 164 height 19
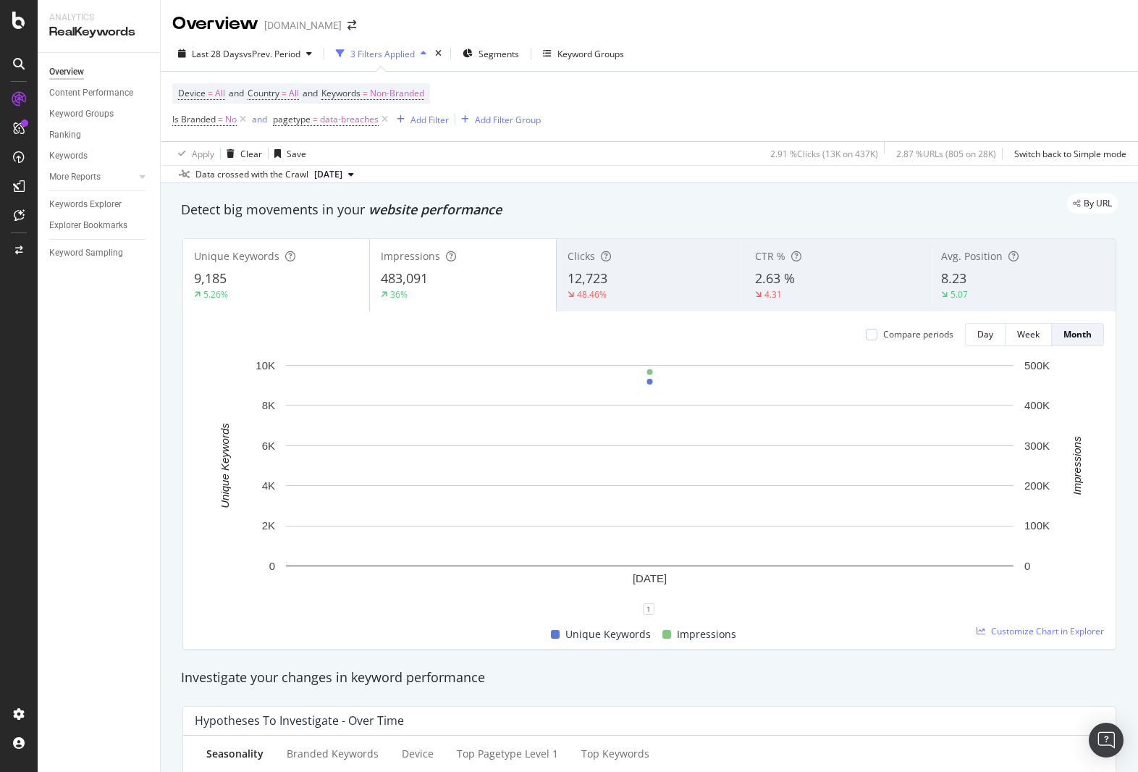
click at [300, 281] on div "9,185" at bounding box center [276, 278] width 164 height 19
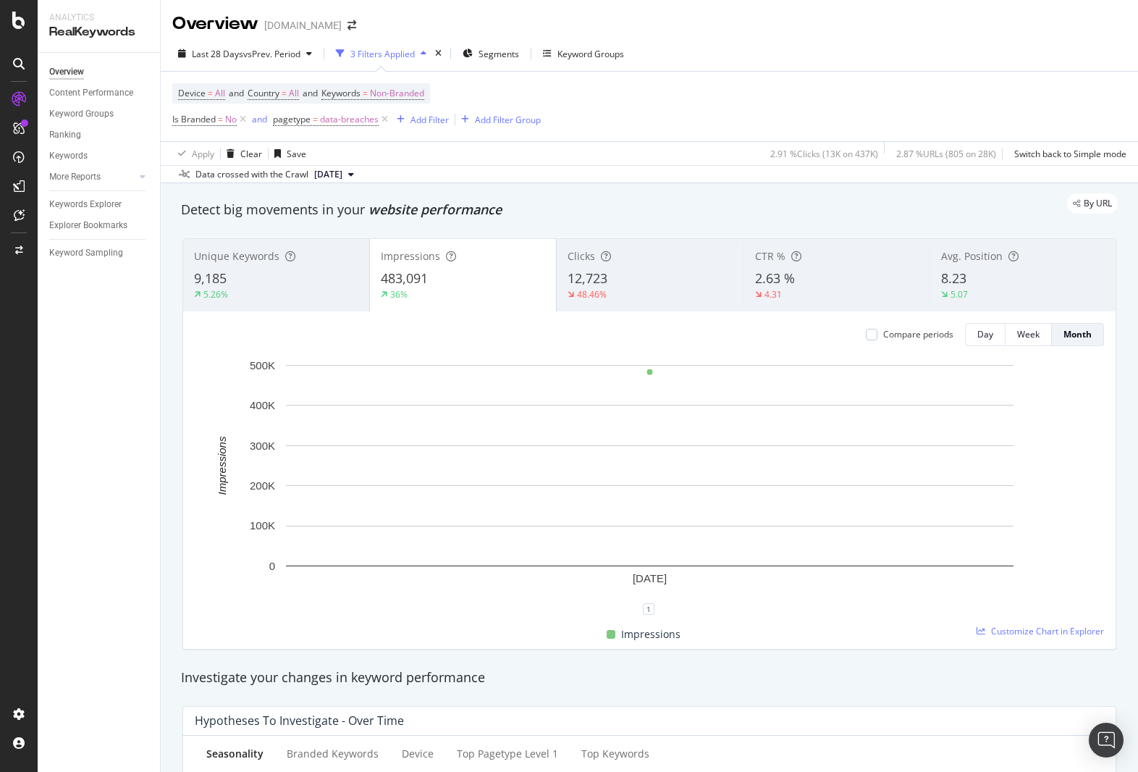
click at [662, 261] on div "Clicks" at bounding box center [649, 256] width 164 height 14
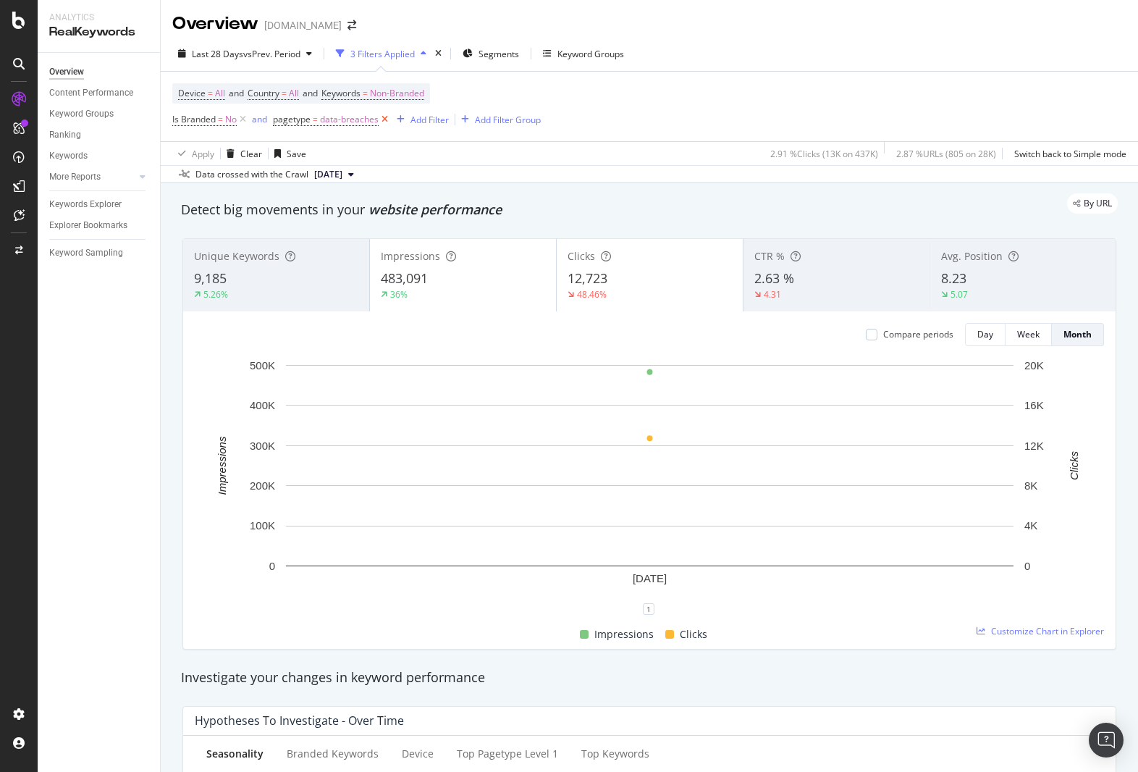
click at [386, 120] on icon at bounding box center [385, 119] width 12 height 14
click at [499, 48] on span "Segments" at bounding box center [498, 54] width 41 height 12
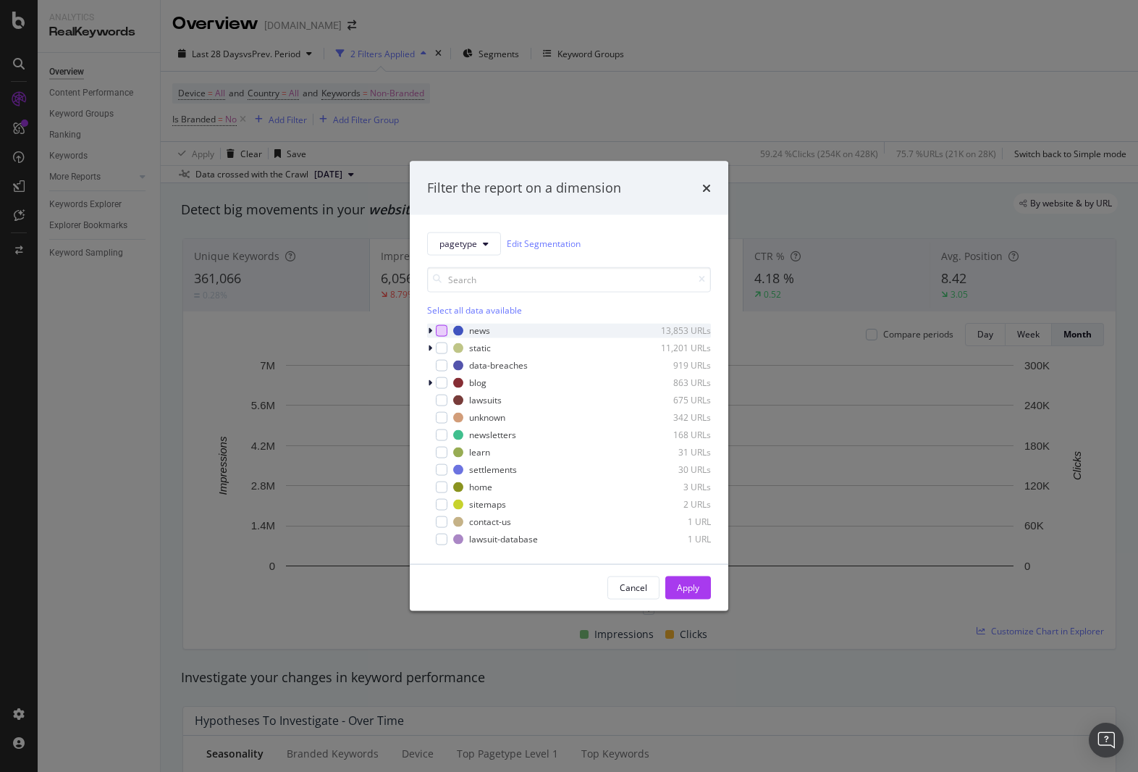
click at [444, 331] on div "modal" at bounding box center [442, 330] width 12 height 12
click at [432, 331] on div "modal" at bounding box center [431, 330] width 9 height 14
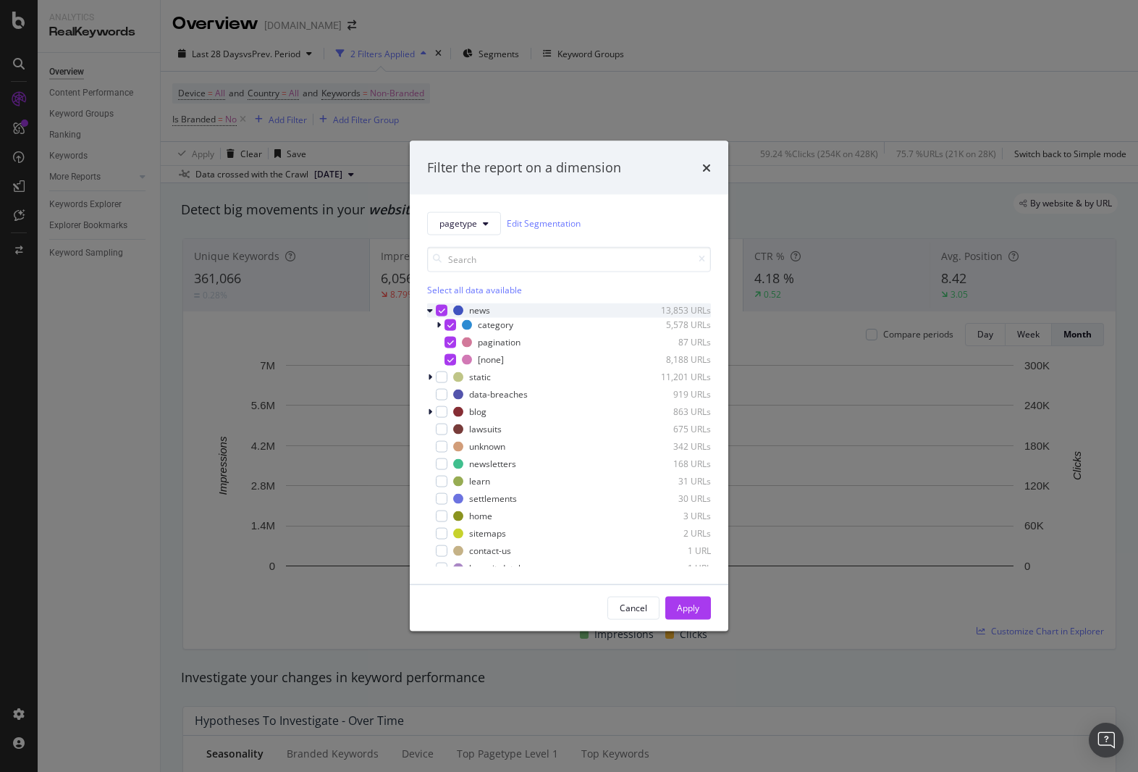
click at [431, 310] on icon "modal" at bounding box center [430, 309] width 6 height 9
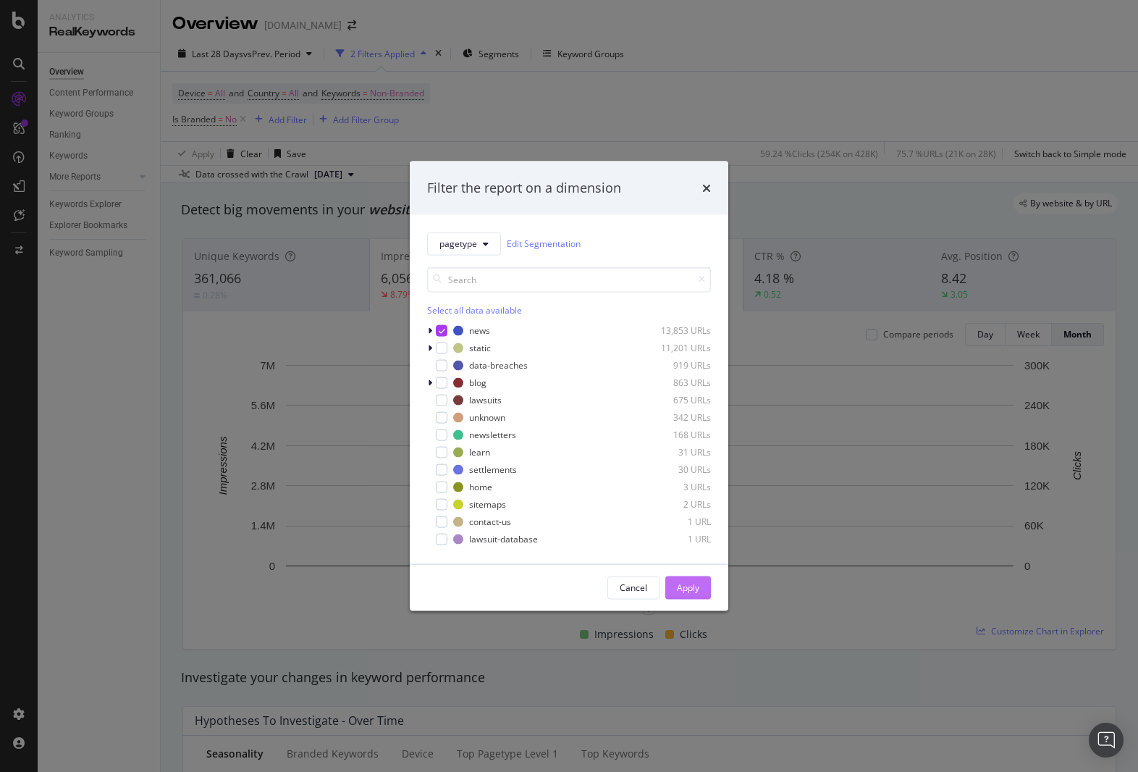
click at [685, 589] on div "Apply" at bounding box center [688, 587] width 22 height 12
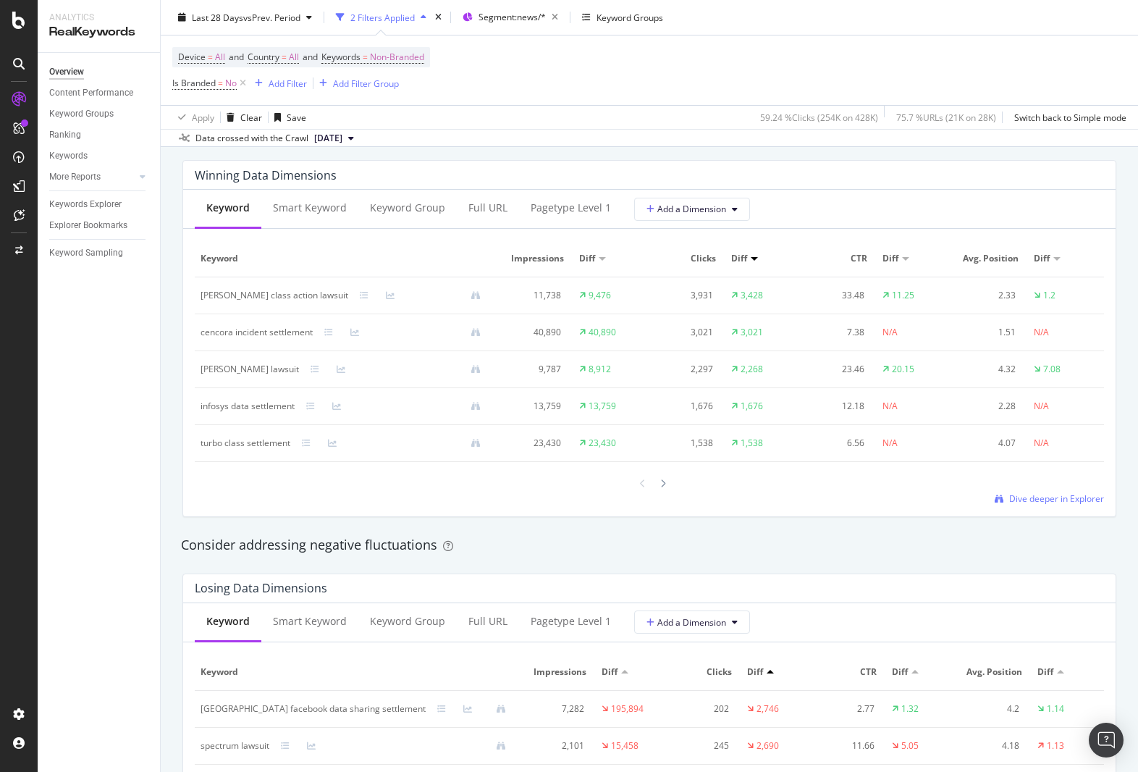
scroll to position [1295, 0]
drag, startPoint x: 1014, startPoint y: 591, endPoint x: 1068, endPoint y: 522, distance: 87.6
click at [1017, 588] on div "Losing Data Dimensions" at bounding box center [646, 589] width 902 height 14
click at [1064, 504] on span "Dive deeper in Explorer" at bounding box center [1056, 500] width 95 height 12
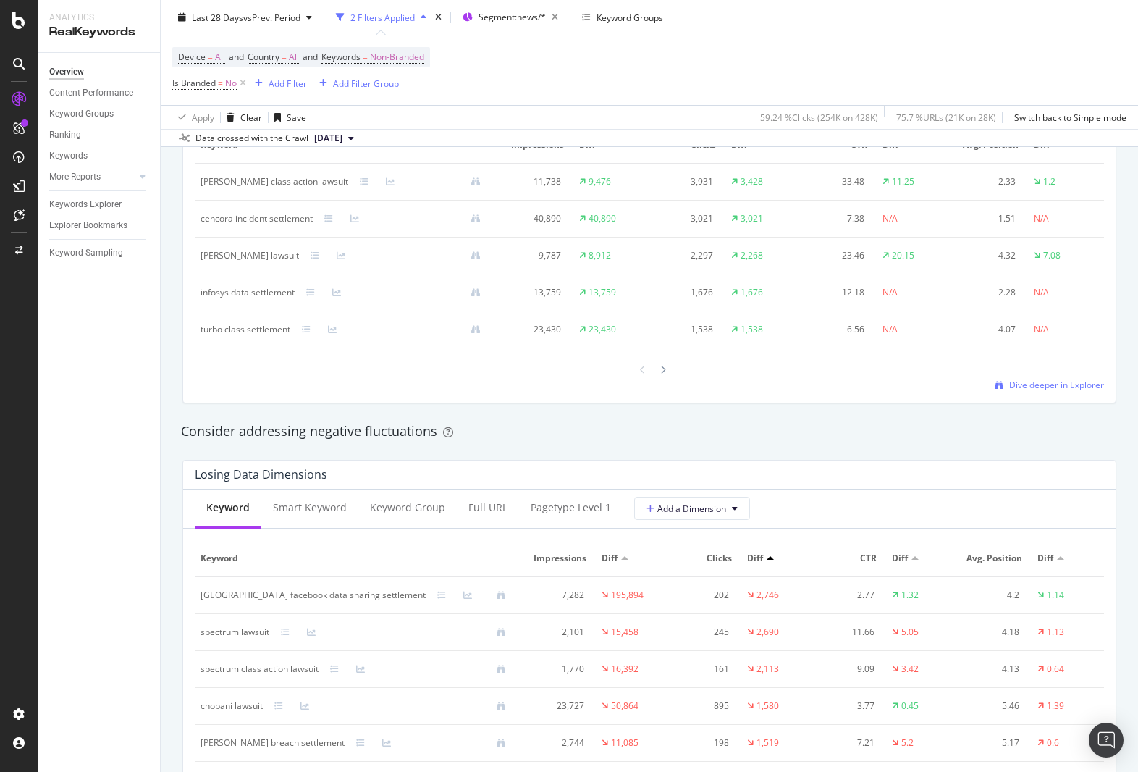
scroll to position [1198, 0]
